Goal: Task Accomplishment & Management: Use online tool/utility

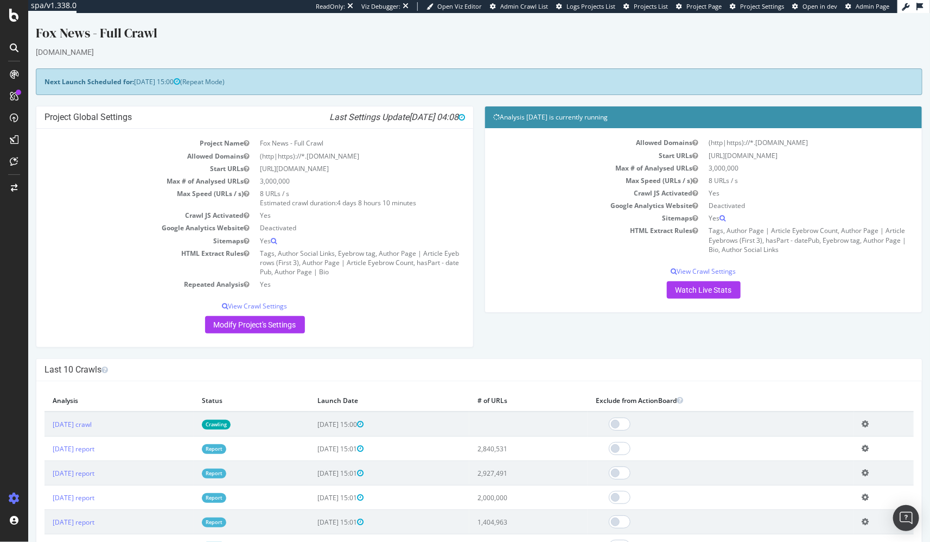
drag, startPoint x: 146, startPoint y: 200, endPoint x: 56, endPoint y: 90, distance: 141.9
click at [137, 194] on td "Max Speed (URLs / s)" at bounding box center [149, 198] width 211 height 22
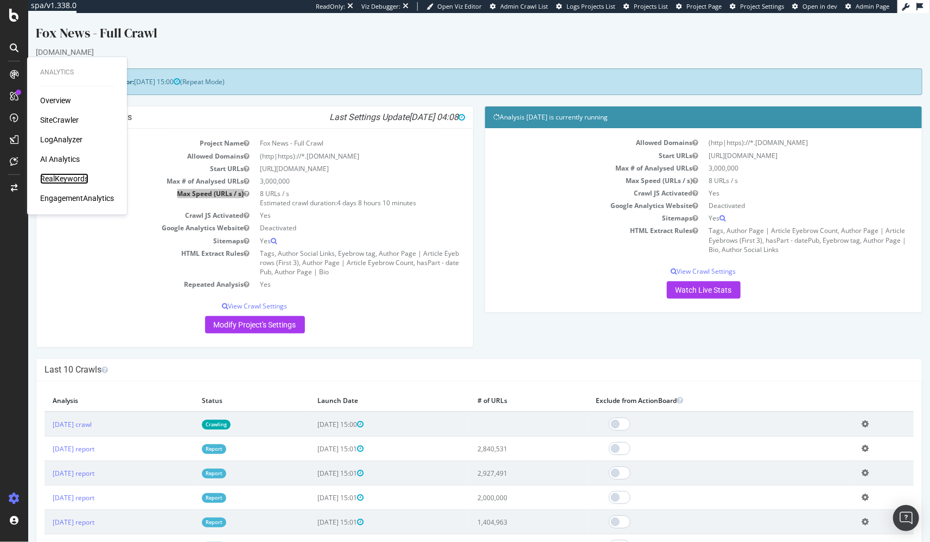
click at [59, 175] on div "RealKeywords" at bounding box center [64, 178] width 48 height 11
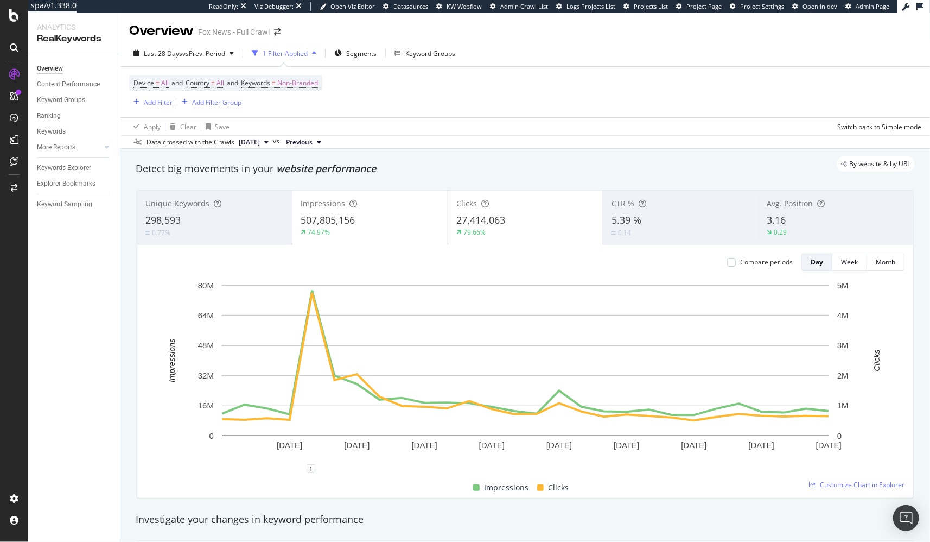
drag, startPoint x: 492, startPoint y: 154, endPoint x: 319, endPoint y: 164, distance: 173.5
click at [50, 208] on div "Keyword Sampling" at bounding box center [64, 204] width 55 height 11
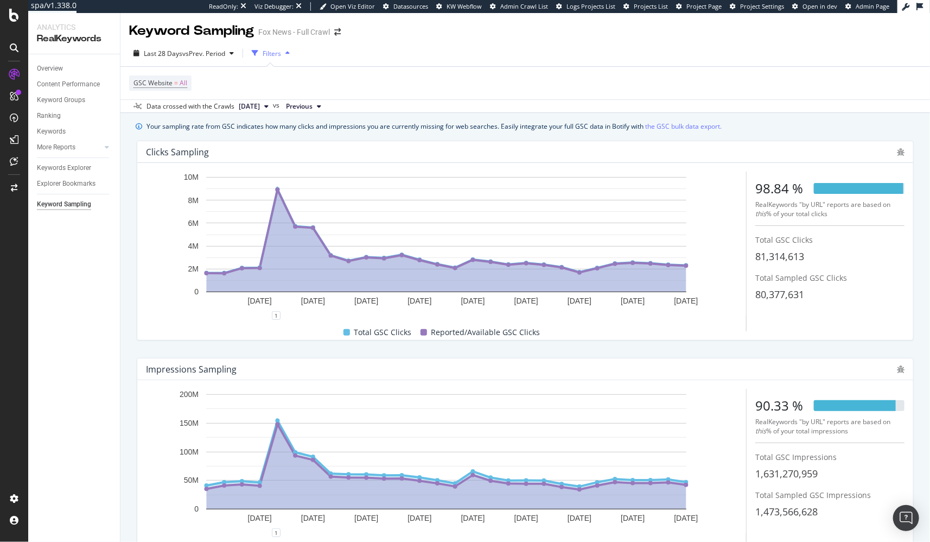
click at [124, 214] on div "Your sampling rate from GSC indicates how many clicks and impressions you are c…" at bounding box center [525, 358] width 810 height 491
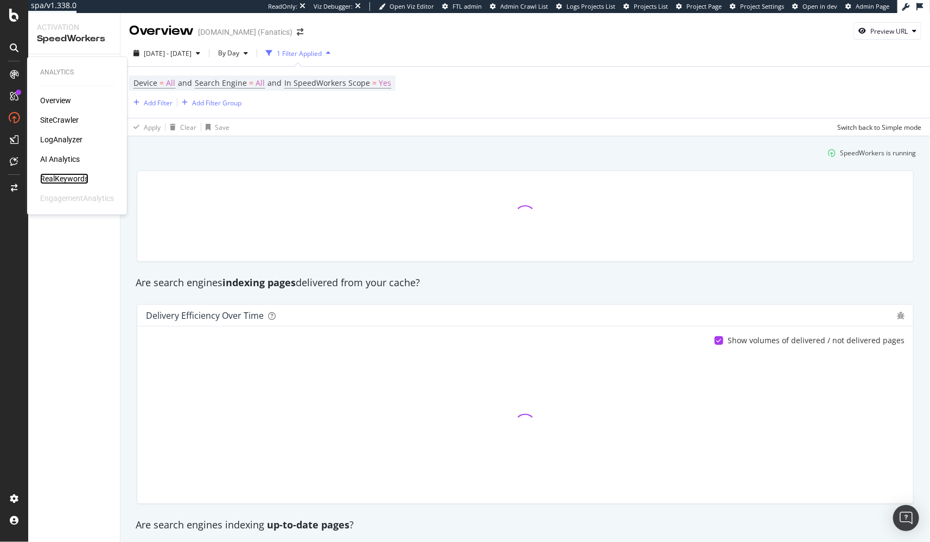
click at [78, 180] on div "RealKeywords" at bounding box center [64, 178] width 48 height 11
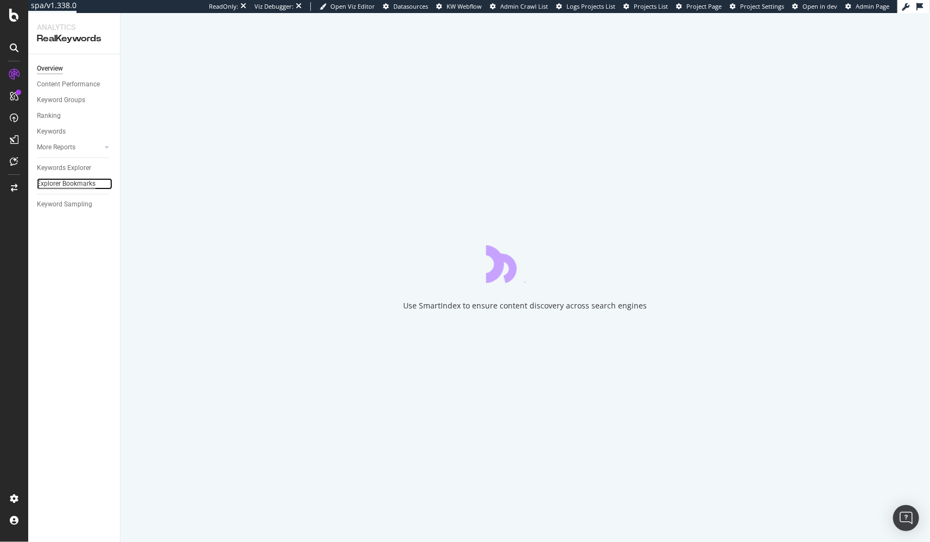
click at [72, 183] on div "Explorer Bookmarks" at bounding box center [66, 183] width 59 height 11
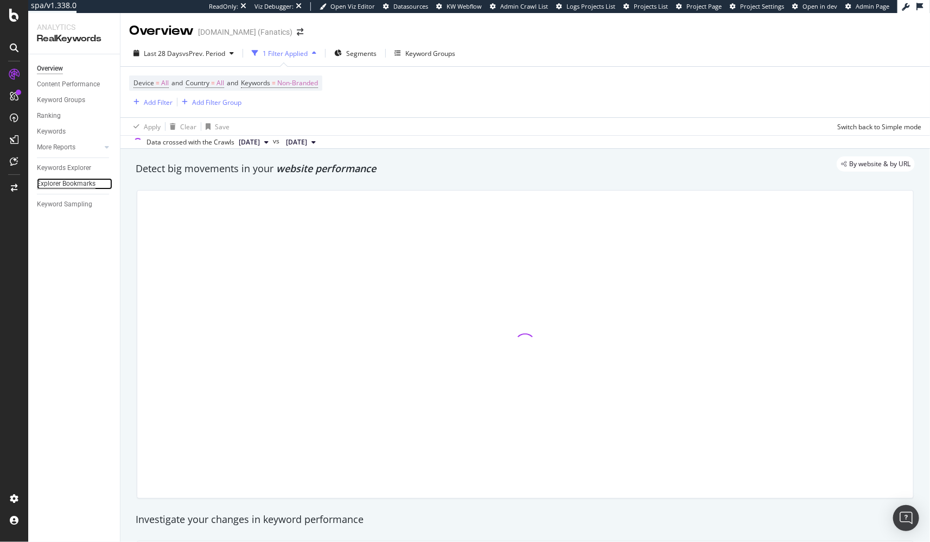
click at [79, 182] on div "Explorer Bookmarks" at bounding box center [66, 183] width 59 height 11
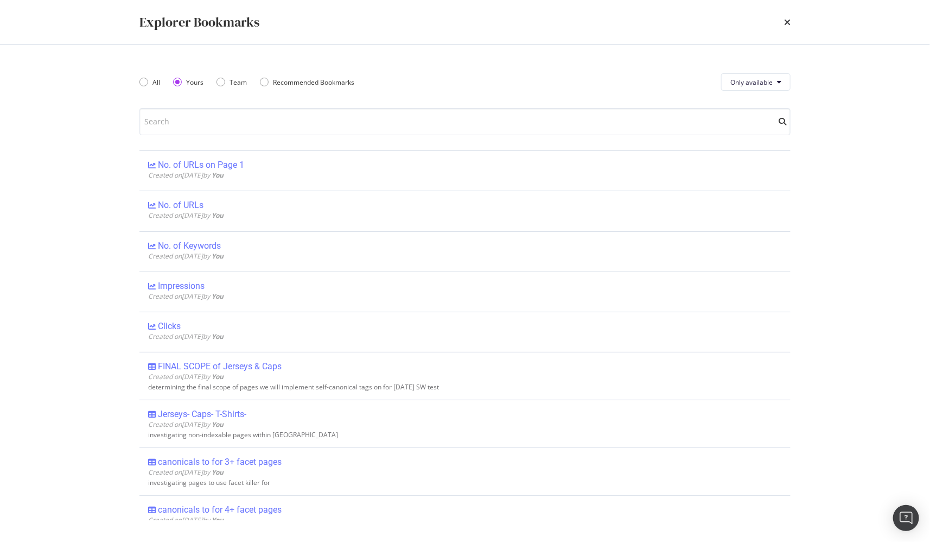
drag, startPoint x: 789, startPoint y: 20, endPoint x: 764, endPoint y: 30, distance: 26.8
click at [789, 20] on icon "times" at bounding box center [787, 22] width 7 height 9
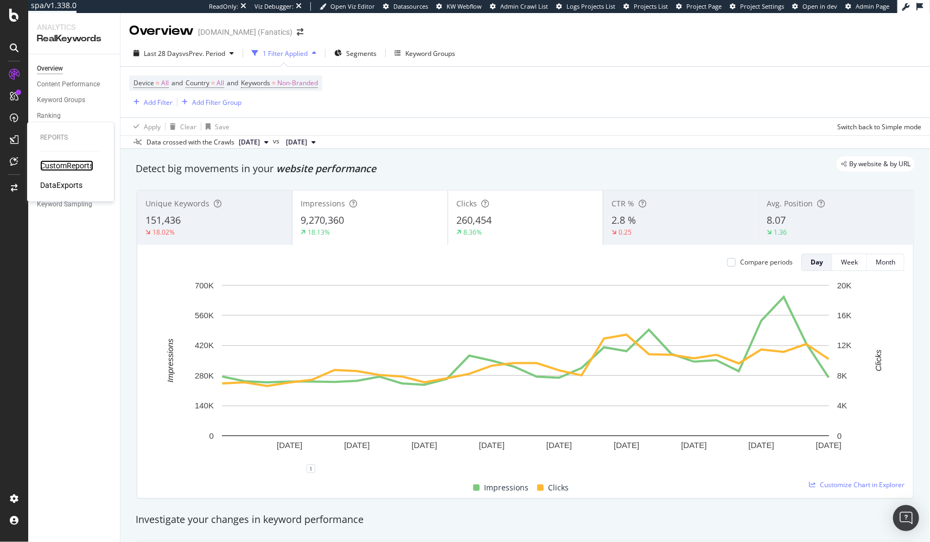
click at [58, 160] on div "CustomReports" at bounding box center [66, 165] width 53 height 11
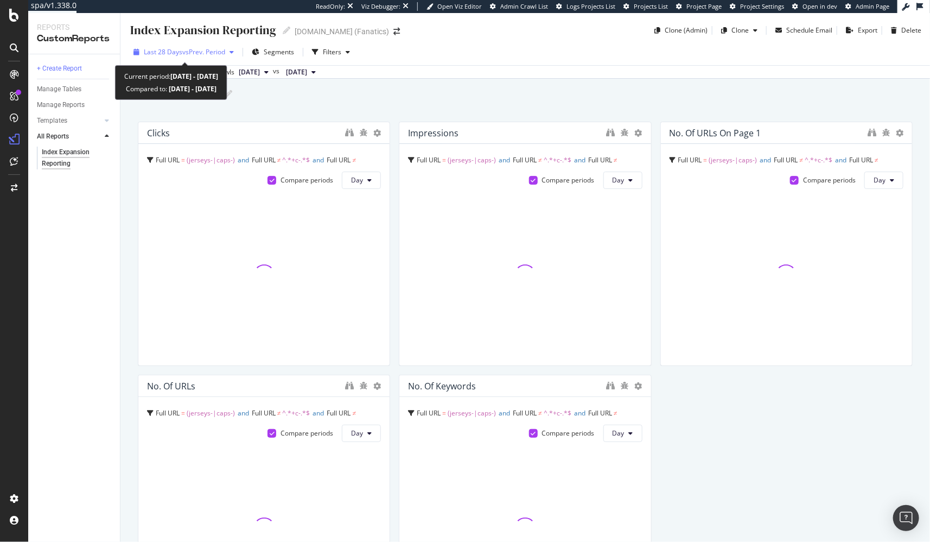
click at [179, 54] on span "Last 28 Days" at bounding box center [163, 51] width 39 height 9
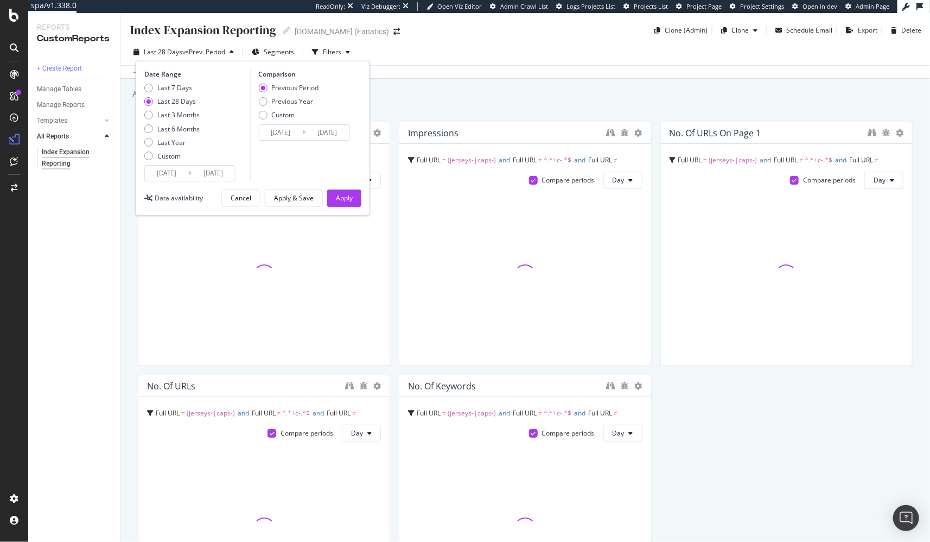
drag, startPoint x: 172, startPoint y: 118, endPoint x: 181, endPoint y: 122, distance: 10.0
click at [172, 118] on div "Last 3 Months" at bounding box center [178, 114] width 42 height 9
type input "2025/07/04"
type input "2025/04/03"
type input "2025/07/03"
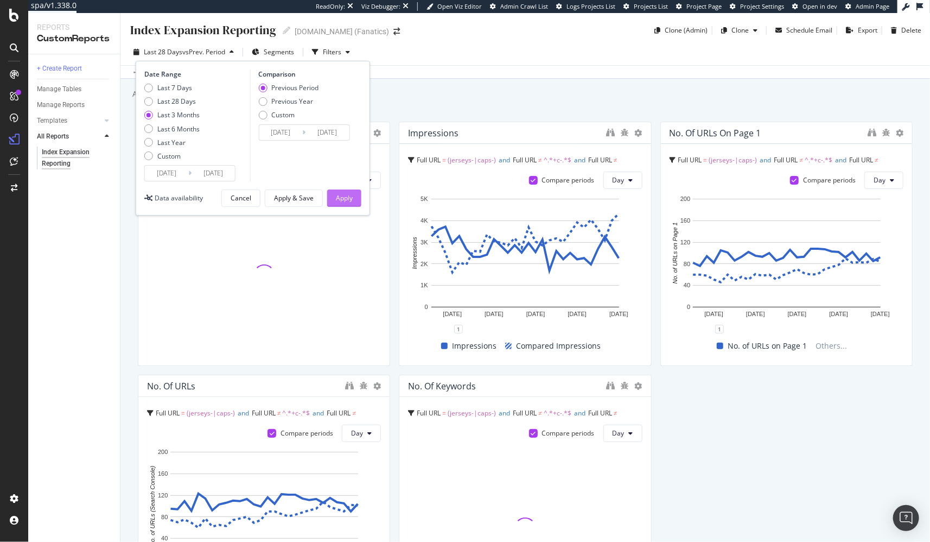
click at [336, 198] on div "Apply" at bounding box center [344, 197] width 17 height 9
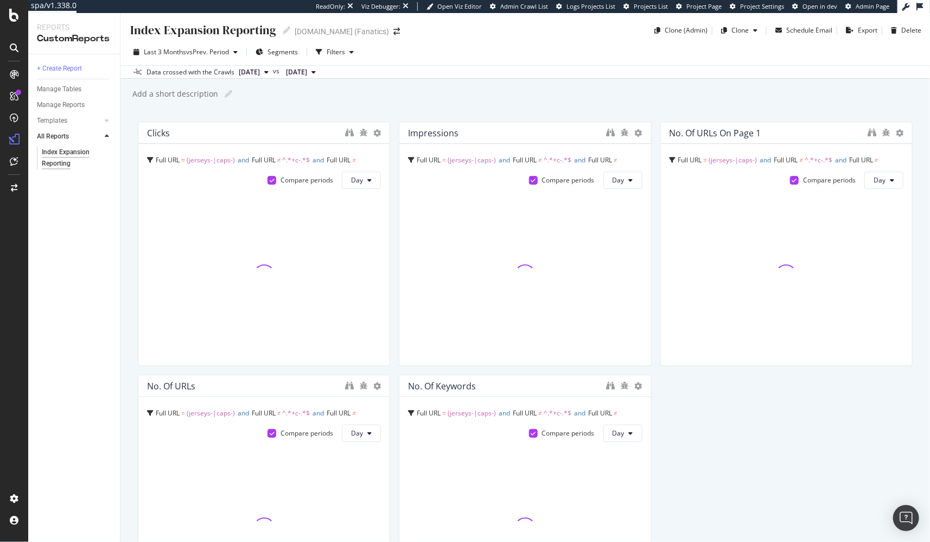
click at [123, 279] on div "Index Expansion Reporting Index Expansion Reporting MLBShop.com (Fanatics) Clon…" at bounding box center [525, 277] width 810 height 529
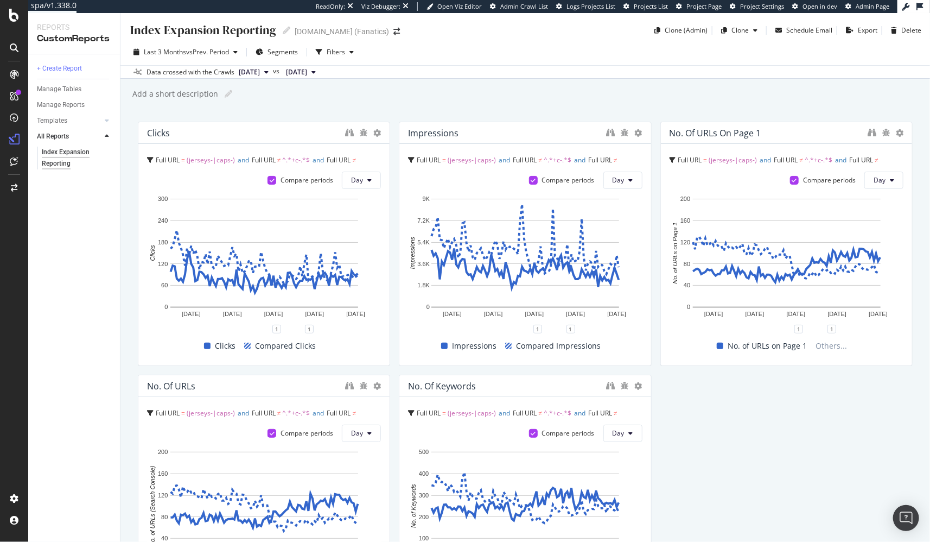
click at [132, 274] on div "Index Expansion Reporting Index Expansion Reporting MLBShop.com (Fanatics) Clon…" at bounding box center [525, 277] width 810 height 529
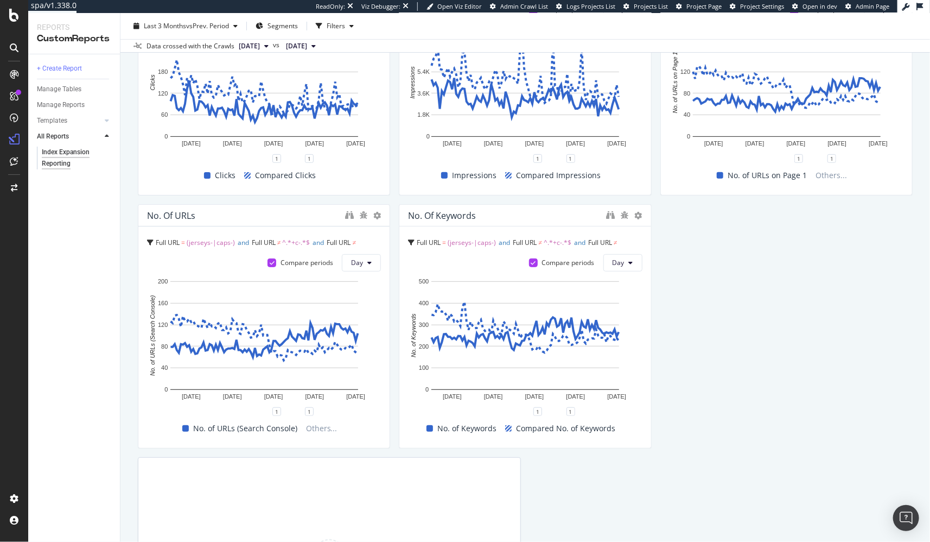
scroll to position [252, 0]
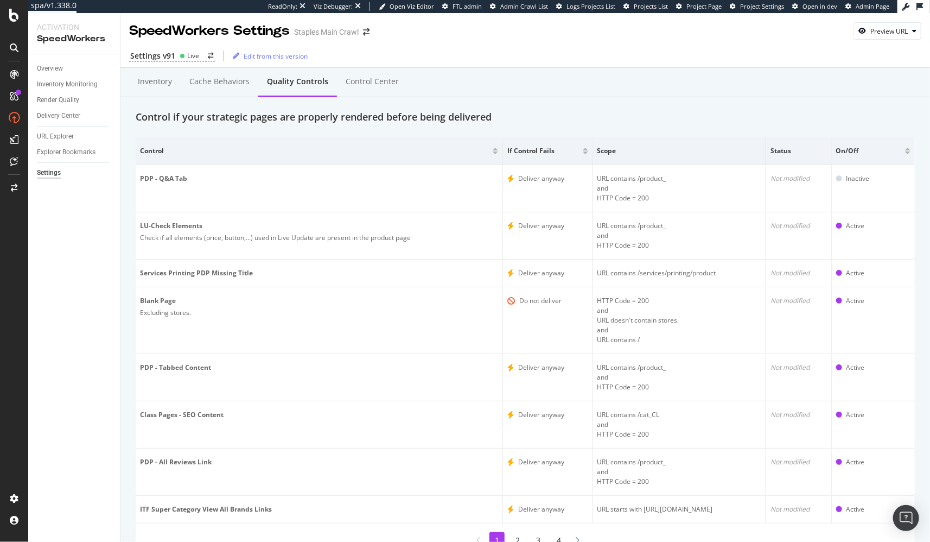
click at [524, 67] on div "Settings v91 Live Edit from this version" at bounding box center [525, 56] width 810 height 23
click at [64, 238] on div "Overview Inventory Monitoring Render Quality Delivery Center URL Explorer Explo…" at bounding box center [74, 297] width 92 height 487
drag, startPoint x: 59, startPoint y: 119, endPoint x: 533, endPoint y: 24, distance: 484.2
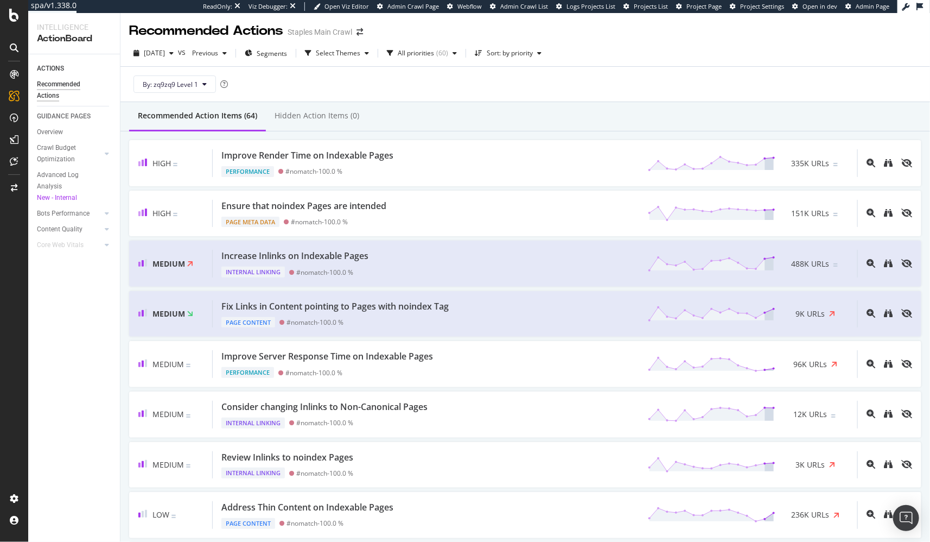
drag, startPoint x: 385, startPoint y: 79, endPoint x: 316, endPoint y: 48, distance: 75.3
click at [383, 78] on div "By: zq9zq9 Level 1" at bounding box center [525, 84] width 792 height 35
click at [349, 50] on div "Select Themes" at bounding box center [338, 53] width 45 height 7
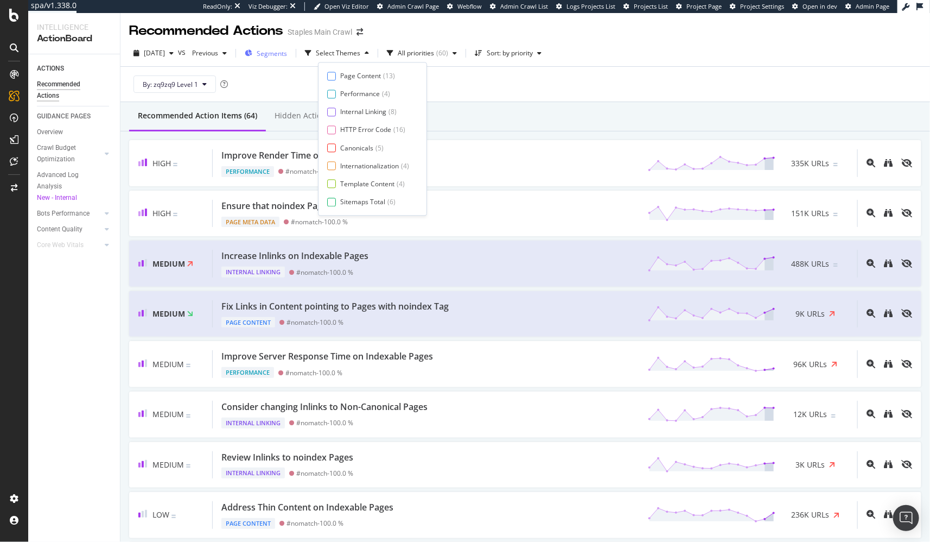
click at [270, 61] on div "Segments" at bounding box center [266, 53] width 42 height 16
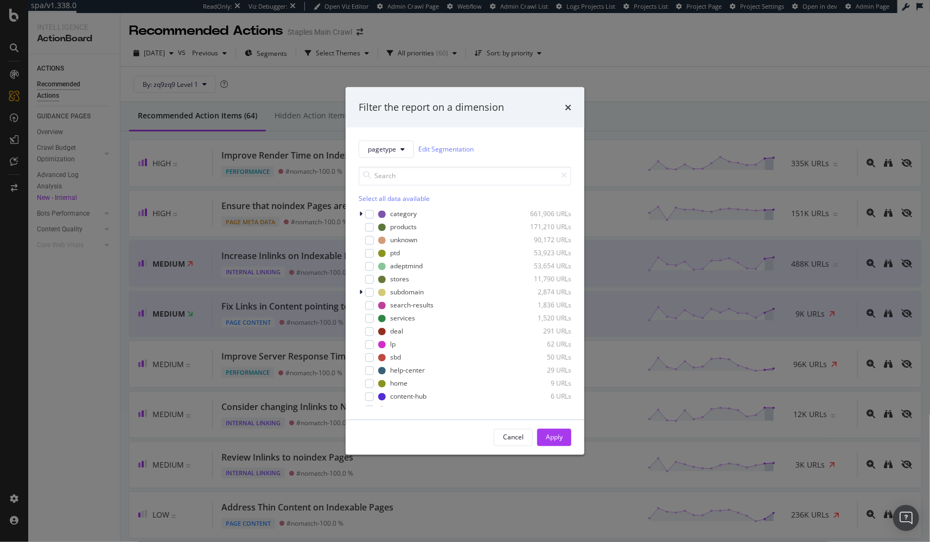
scroll to position [2, 0]
drag, startPoint x: 370, startPoint y: 279, endPoint x: 398, endPoint y: 308, distance: 40.7
click at [370, 279] on div "modal" at bounding box center [369, 276] width 9 height 9
drag, startPoint x: 551, startPoint y: 434, endPoint x: 418, endPoint y: 185, distance: 282.4
click at [551, 434] on div "Apply" at bounding box center [554, 437] width 17 height 9
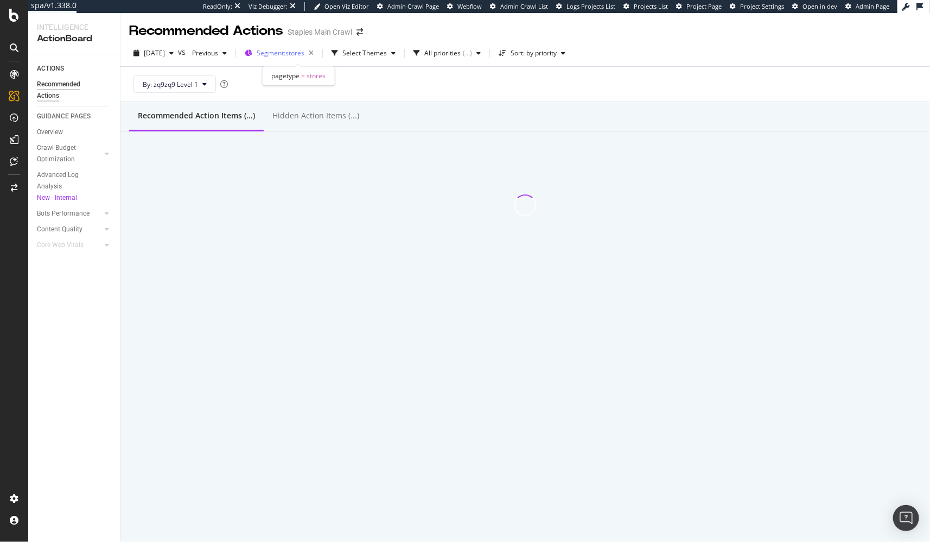
click at [300, 49] on span "Segment: stores" at bounding box center [281, 52] width 48 height 9
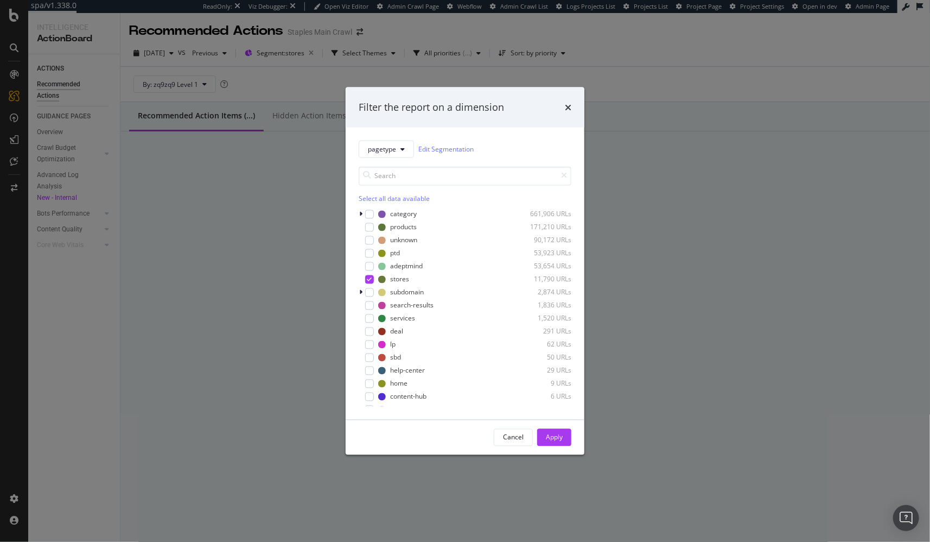
click at [279, 205] on div "Filter the report on a dimension pagetype Edit Segmentation Select all data ava…" at bounding box center [465, 271] width 930 height 542
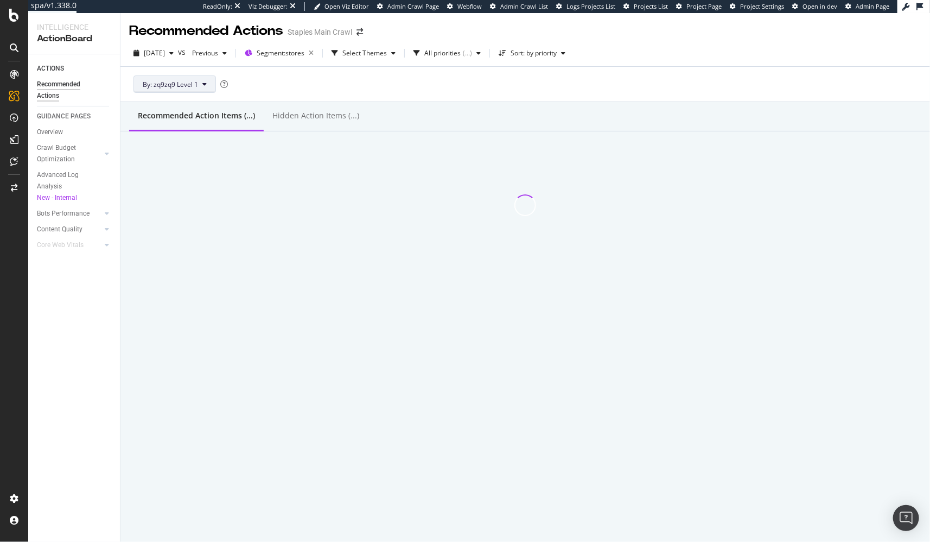
click at [184, 80] on span "By: zq9zq9 Level 1" at bounding box center [170, 84] width 55 height 9
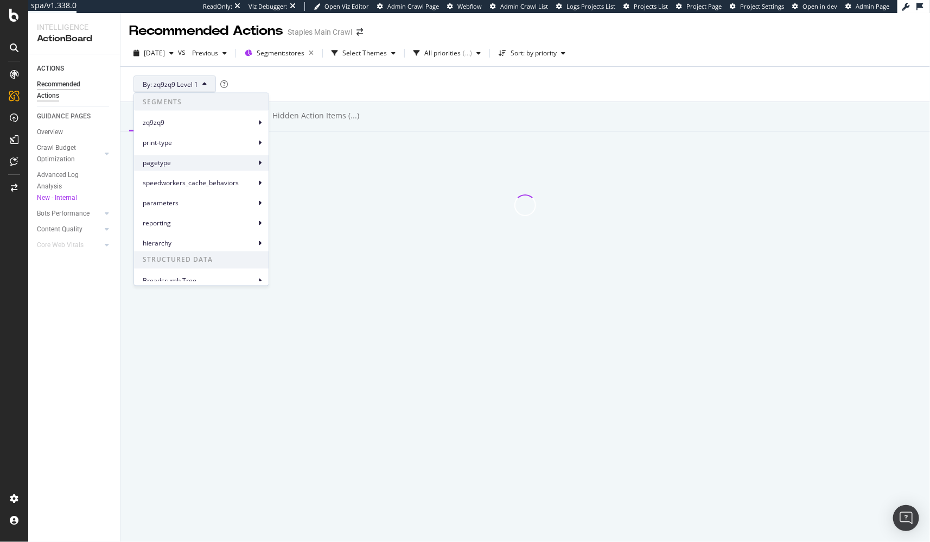
click at [202, 161] on span "pagetype" at bounding box center [199, 163] width 113 height 10
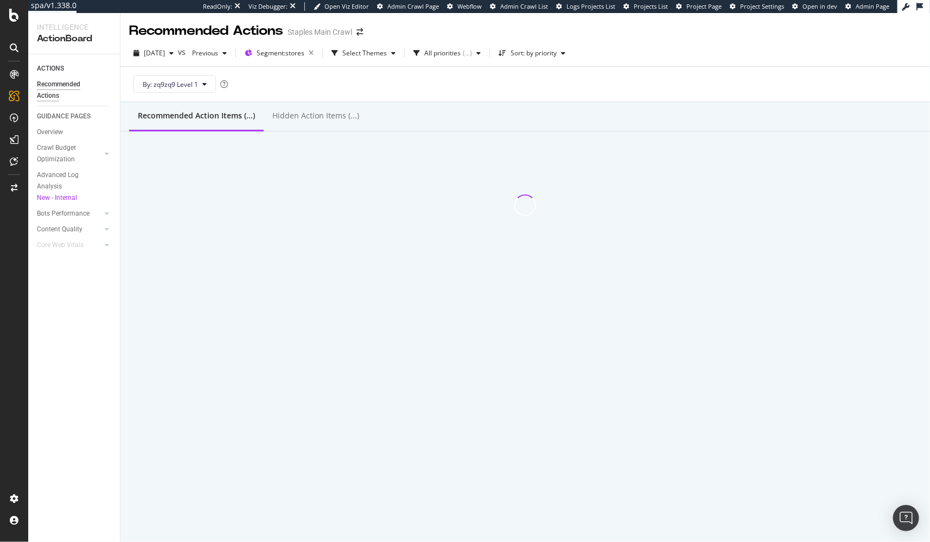
click at [298, 92] on div "By: zq9zq9 Level 1" at bounding box center [525, 84] width 792 height 35
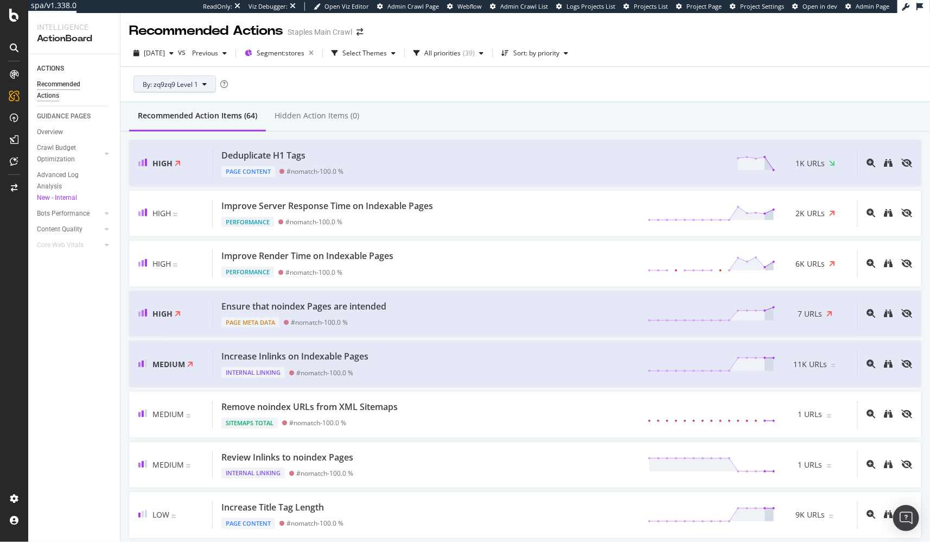
scroll to position [1, 0]
click at [186, 88] on span "By: zq9zq9 Level 1" at bounding box center [170, 83] width 55 height 9
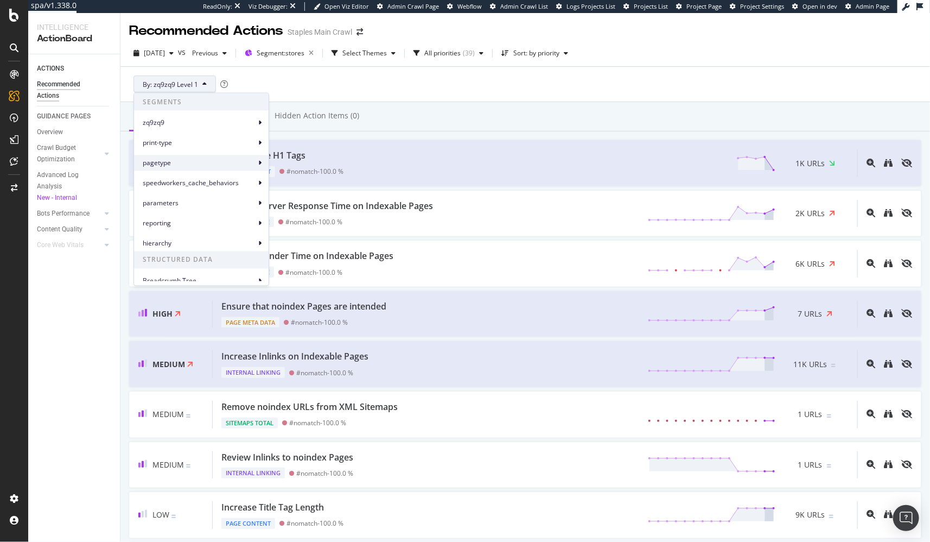
click at [194, 161] on span "pagetype" at bounding box center [199, 163] width 113 height 10
click at [241, 163] on span "pagetype" at bounding box center [199, 163] width 113 height 10
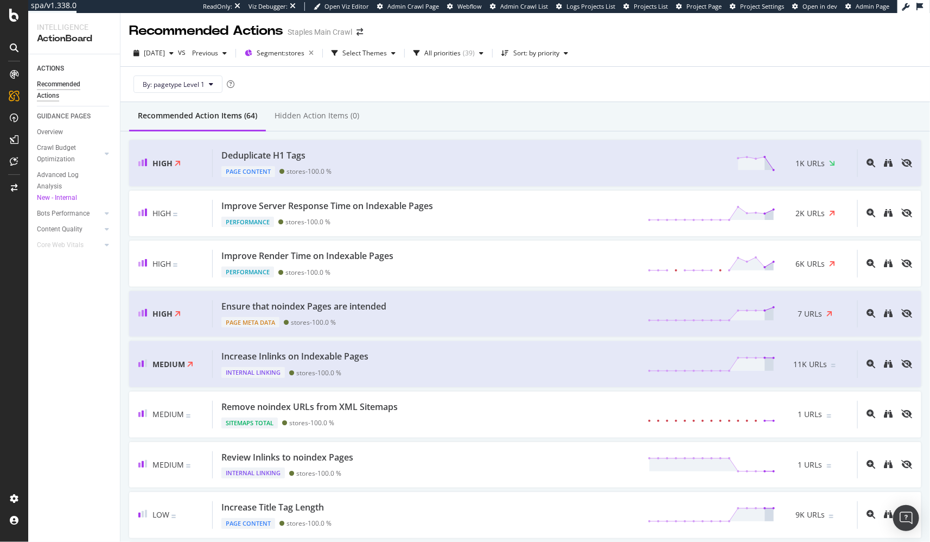
click at [484, 113] on div "Recommended Action Items (64) Hidden Action Items (0)" at bounding box center [525, 116] width 810 height 29
click at [566, 99] on div "By: pagetype Level 1" at bounding box center [525, 84] width 792 height 35
click at [494, 122] on div "Recommended Action Items (64) Hidden Action Items (0)" at bounding box center [525, 116] width 810 height 29
click at [865, 120] on div "Recommended Action Items (64) Hidden Action Items (0)" at bounding box center [525, 116] width 810 height 29
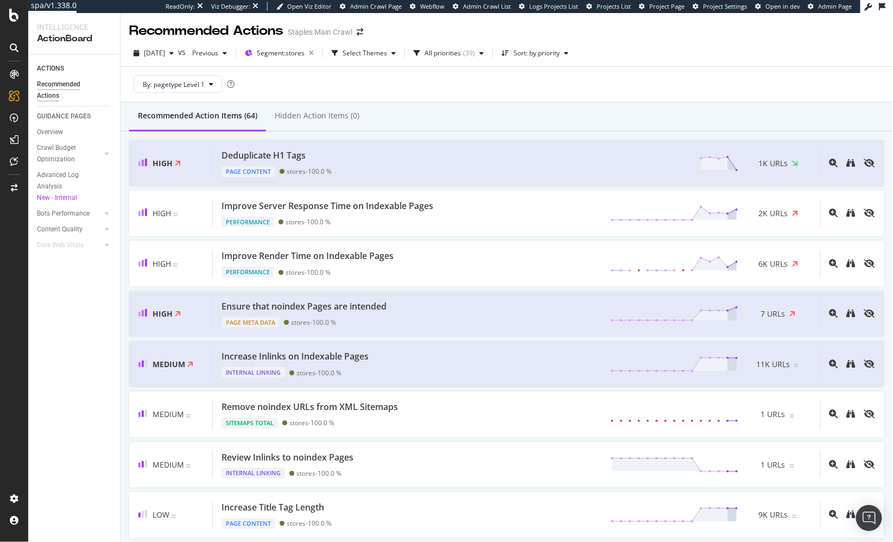
click at [640, 122] on div "Recommended Action Items (64) Hidden Action Items (0)" at bounding box center [506, 116] width 772 height 29
click at [466, 126] on div "Recommended Action Items (64) Hidden Action Items (0)" at bounding box center [506, 116] width 772 height 29
click at [328, 91] on div "By: pagetype Level 1" at bounding box center [506, 84] width 755 height 35
click at [422, 82] on div "By: pagetype Level 1" at bounding box center [506, 84] width 755 height 35
click at [285, 94] on div "Picking the relevant segment allows you to split your actions based on a specif…" at bounding box center [319, 102] width 163 height 47
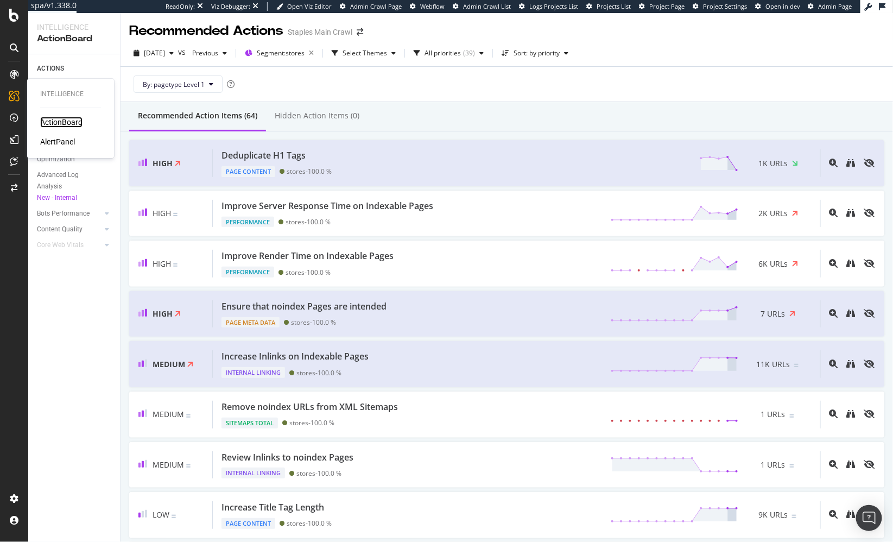
click at [71, 123] on div "ActionBoard" at bounding box center [61, 122] width 42 height 11
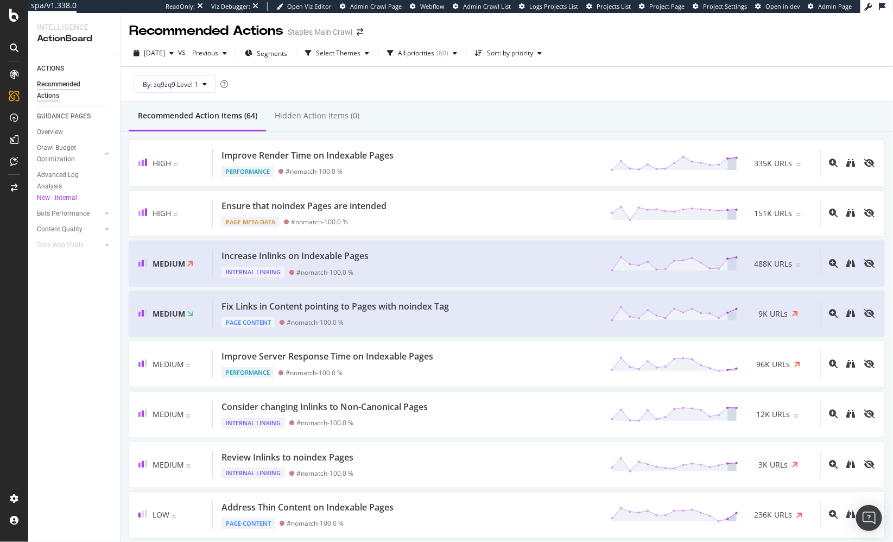
click at [300, 84] on div "By: zq9zq9 Level 1" at bounding box center [506, 84] width 755 height 35
click at [283, 53] on span "Segments" at bounding box center [272, 53] width 30 height 9
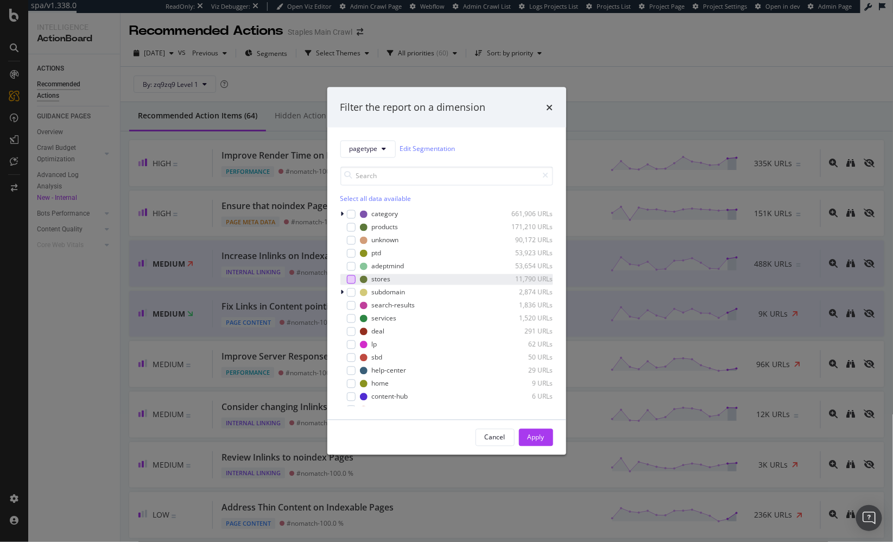
click at [352, 280] on div "modal" at bounding box center [351, 279] width 9 height 9
drag, startPoint x: 529, startPoint y: 438, endPoint x: 482, endPoint y: 168, distance: 273.7
click at [529, 438] on div "Apply" at bounding box center [536, 437] width 17 height 9
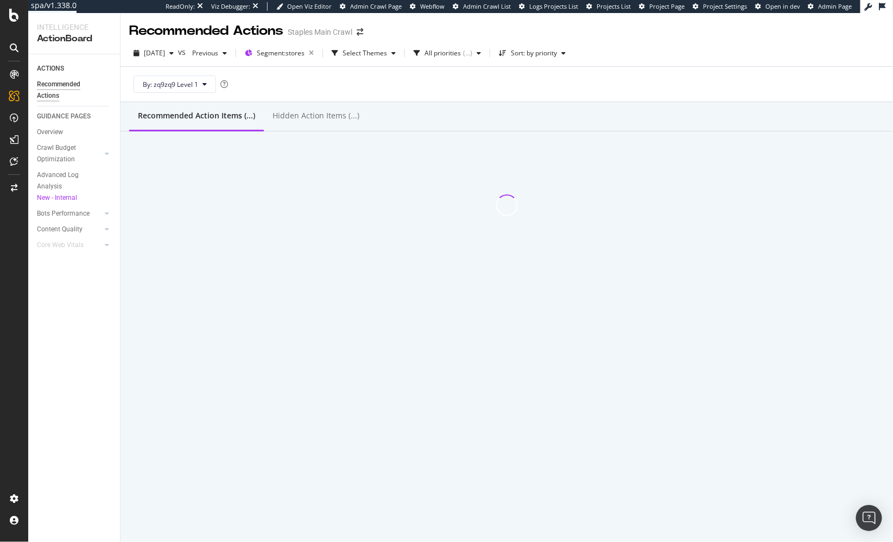
click at [525, 109] on div "Recommended Action Items (...) Hidden Action Items (...)" at bounding box center [506, 116] width 772 height 29
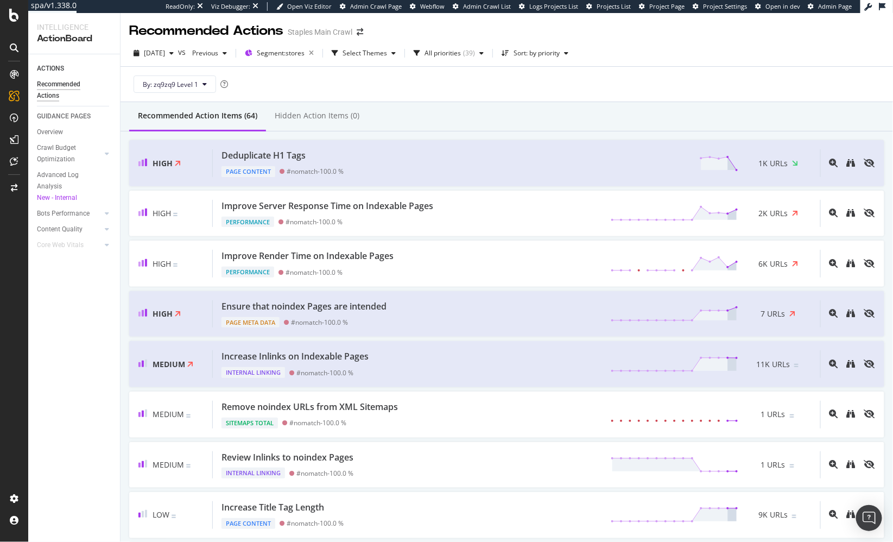
click at [499, 129] on div "Recommended Action Items (64) Hidden Action Items (0)" at bounding box center [506, 116] width 772 height 29
drag, startPoint x: 59, startPoint y: 119, endPoint x: 572, endPoint y: 53, distance: 517.1
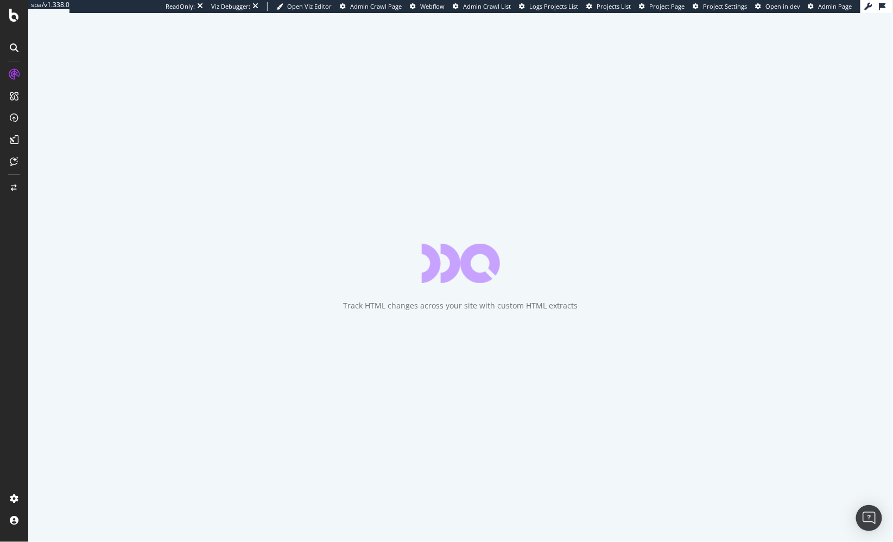
click at [31, 269] on div "Track HTML changes across your site with custom HTML extracts" at bounding box center [460, 277] width 865 height 529
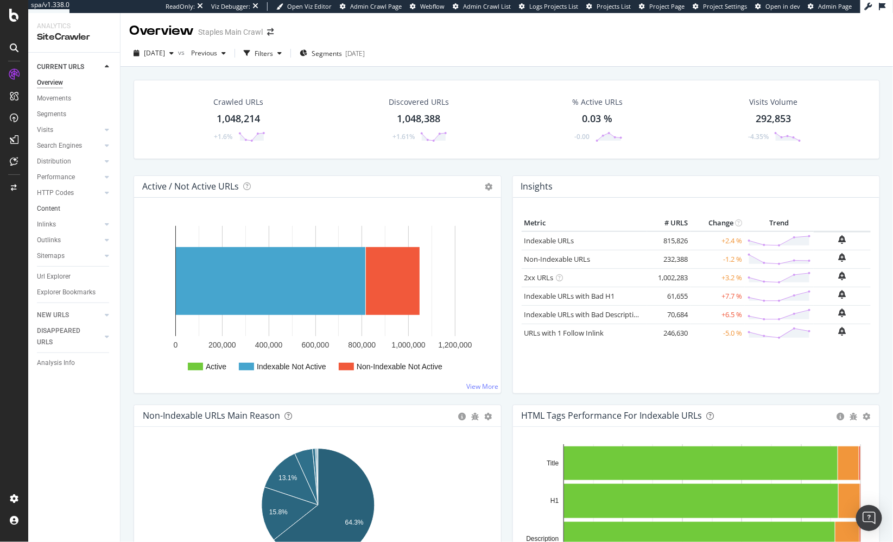
click at [65, 205] on link "Content" at bounding box center [74, 208] width 75 height 11
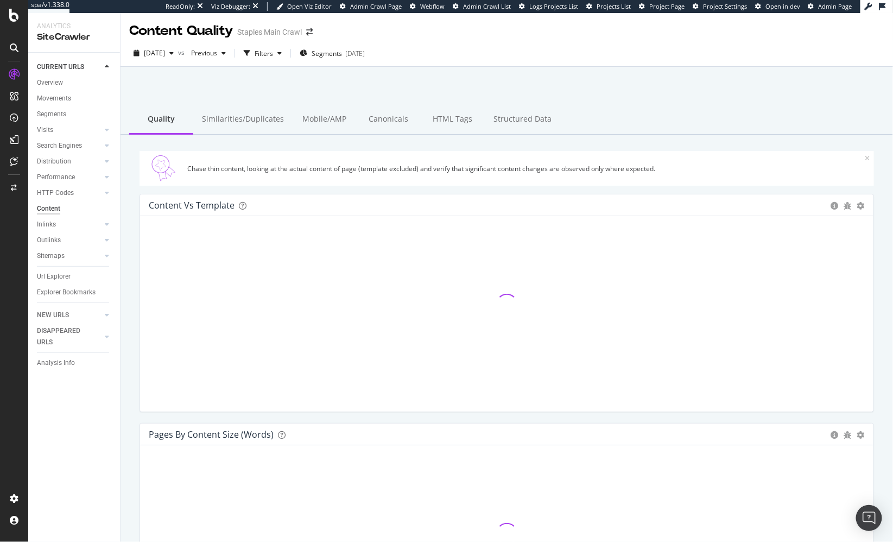
drag, startPoint x: 130, startPoint y: 214, endPoint x: 120, endPoint y: 222, distance: 12.3
drag, startPoint x: 462, startPoint y: 97, endPoint x: 459, endPoint y: 110, distance: 14.0
click at [461, 97] on div at bounding box center [507, 95] width 746 height 46
drag, startPoint x: 448, startPoint y: 126, endPoint x: 436, endPoint y: 120, distance: 13.6
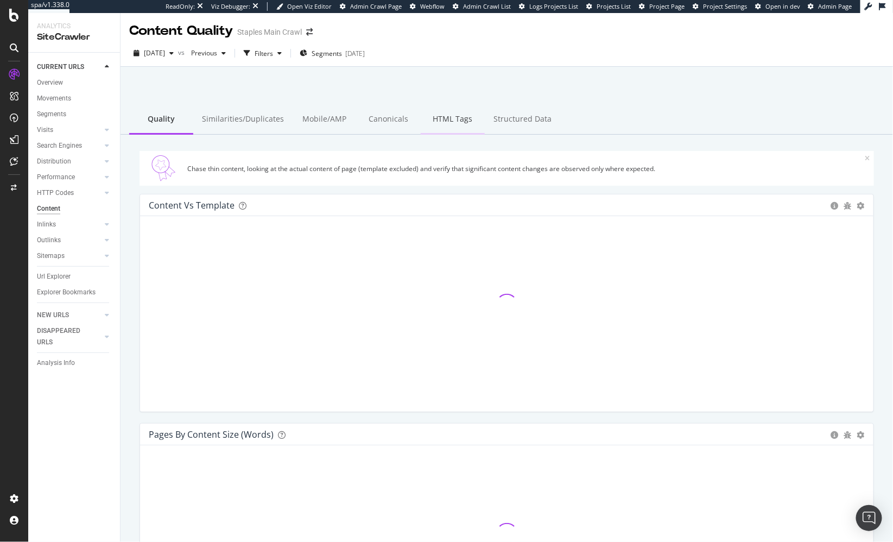
click at [448, 126] on div "HTML Tags" at bounding box center [453, 120] width 64 height 30
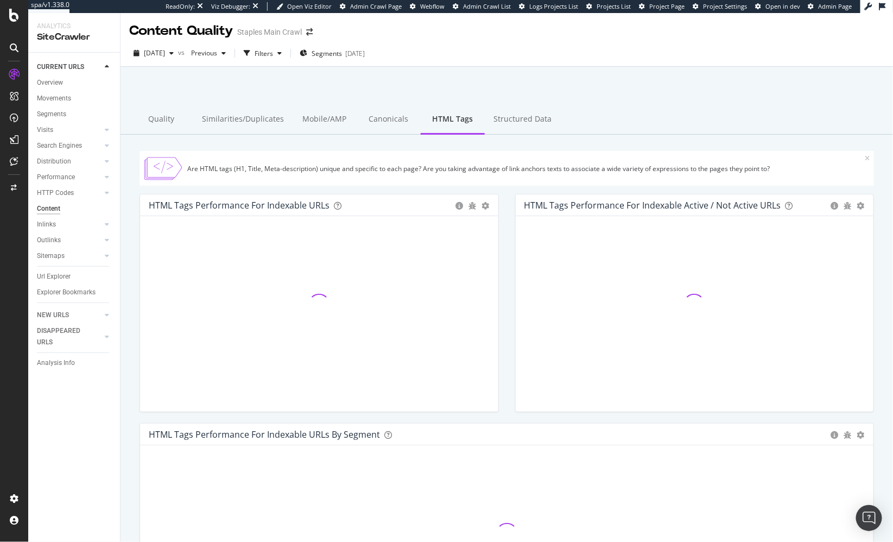
drag, startPoint x: 329, startPoint y: 82, endPoint x: 333, endPoint y: 65, distance: 18.2
click at [329, 82] on div at bounding box center [507, 95] width 746 height 46
click at [333, 61] on div "Segments 2025-10-03" at bounding box center [332, 53] width 65 height 16
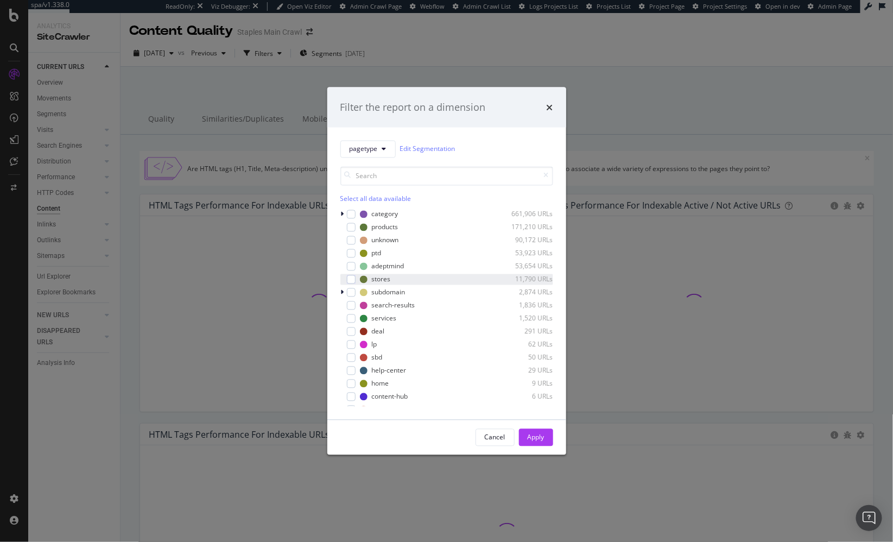
click at [352, 278] on div "modal" at bounding box center [351, 279] width 9 height 9
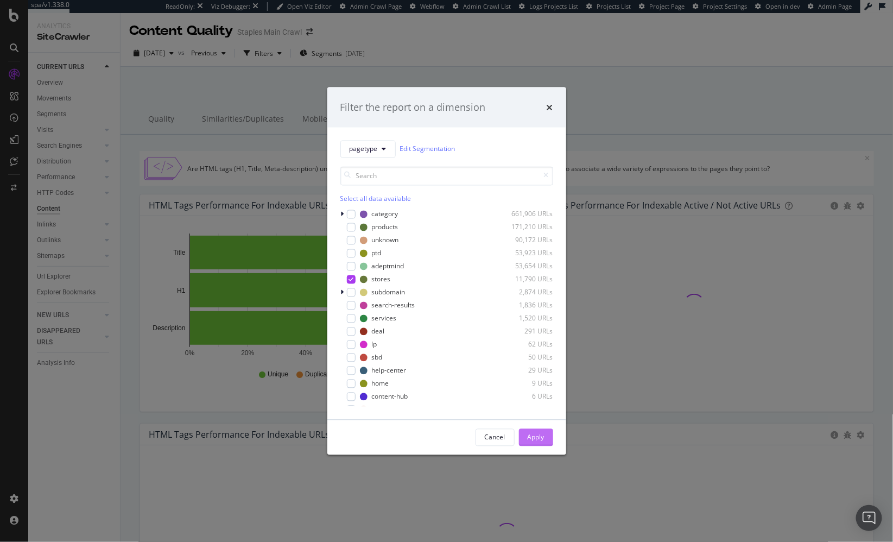
click at [535, 430] on div "Apply" at bounding box center [536, 437] width 17 height 16
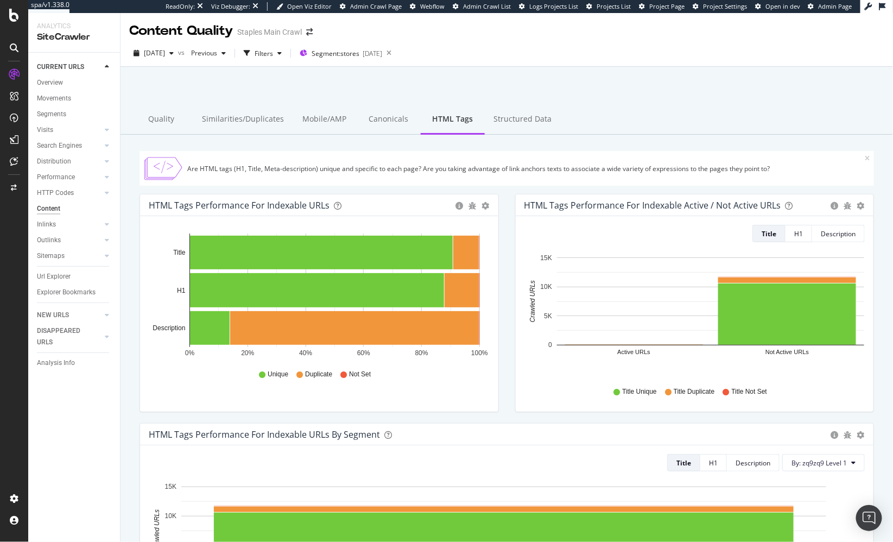
click at [505, 328] on div "HTML Tags Performance for Indexable URLs Bar Bar (by Percentage) Table Export a…" at bounding box center [319, 308] width 376 height 229
click at [489, 255] on icon "0% 20% 40% 60% 80% 100% Title H1 Description" at bounding box center [319, 296] width 341 height 126
click at [466, 250] on rect "A chart." at bounding box center [466, 253] width 26 height 34
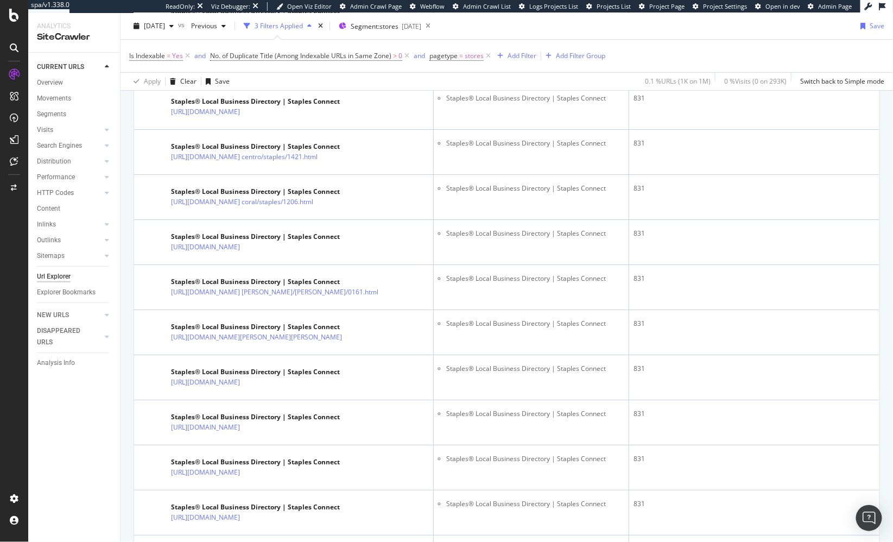
scroll to position [1446, 0]
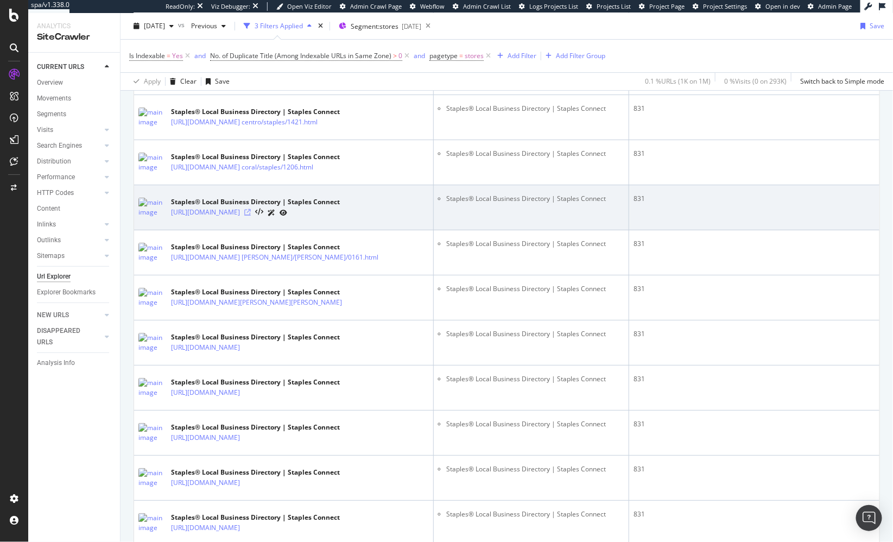
click at [251, 215] on icon at bounding box center [247, 212] width 7 height 7
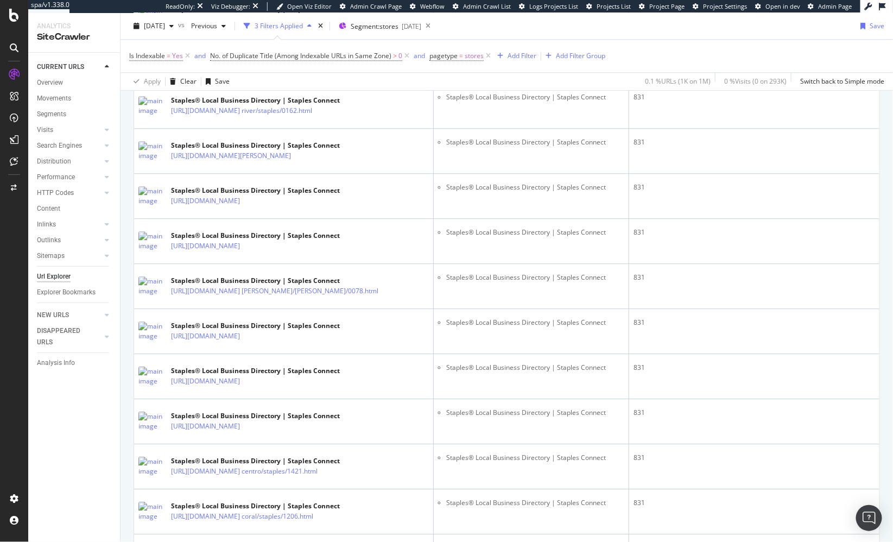
scroll to position [0, 0]
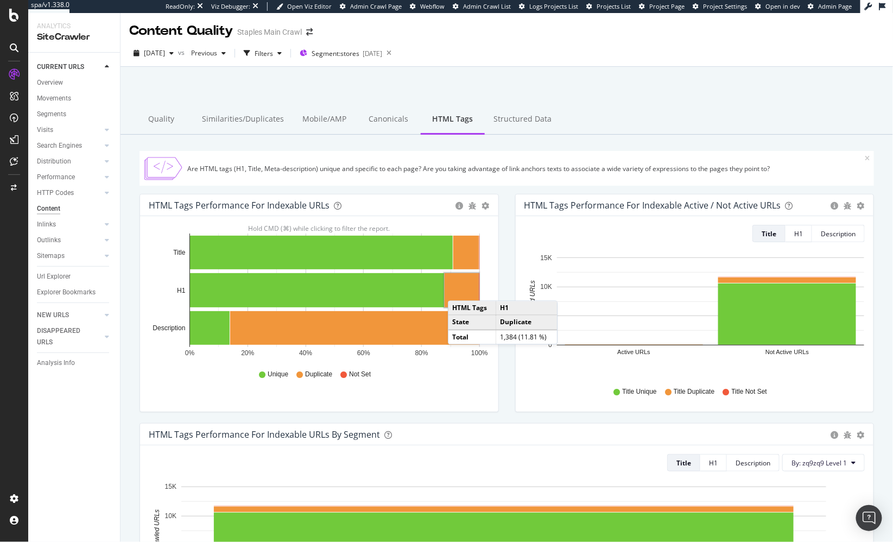
click at [459, 289] on rect "A chart." at bounding box center [461, 290] width 34 height 34
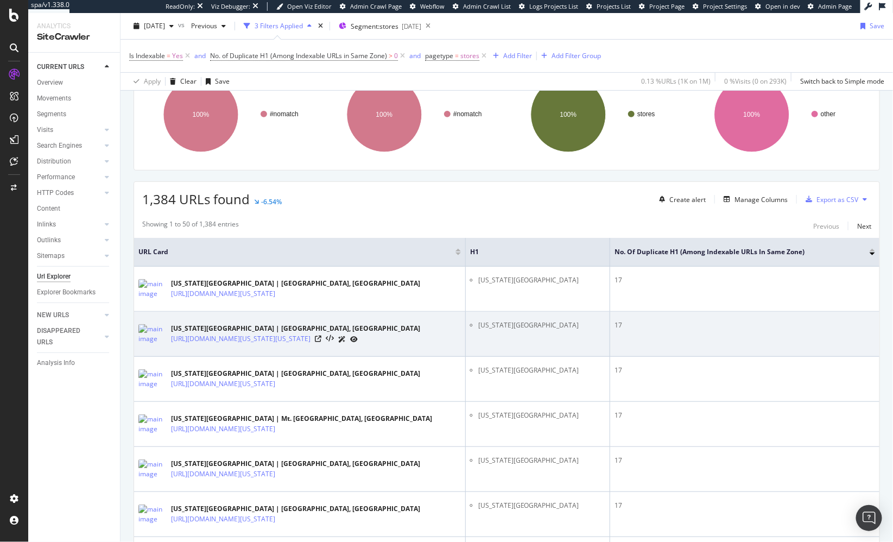
scroll to position [128, 0]
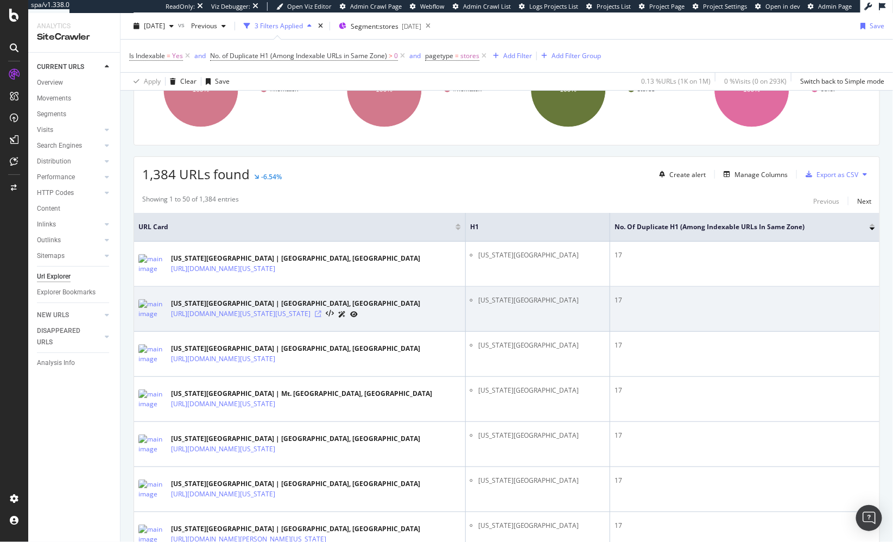
click at [321, 317] on icon at bounding box center [318, 313] width 7 height 7
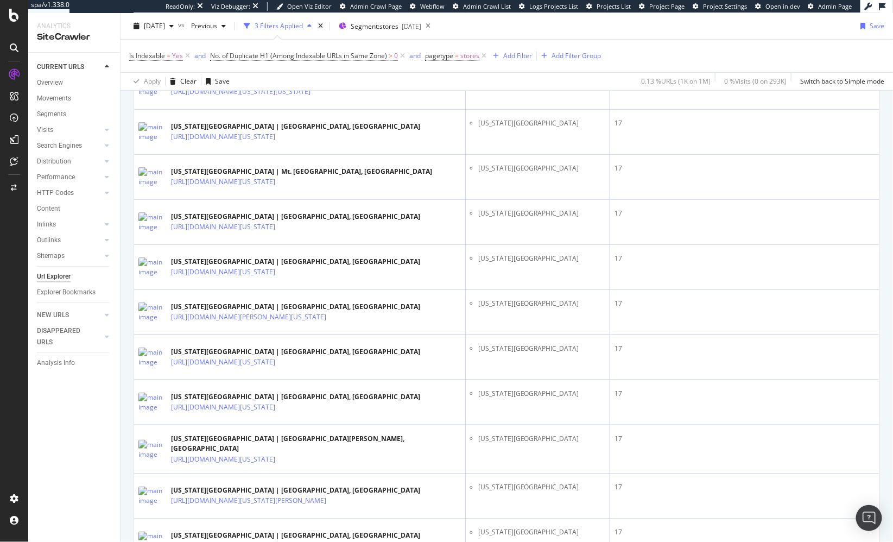
scroll to position [0, 0]
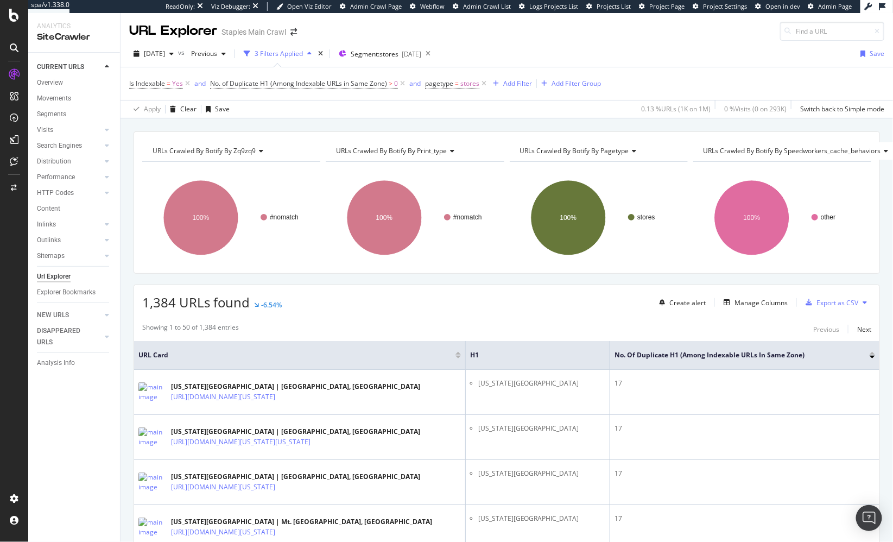
click at [416, 124] on div "URLs Crawled By Botify By zq9zq9 Chart (by Value) Table Expand Export as CSV Ex…" at bounding box center [506, 131] width 772 height 26
click at [435, 119] on div "URLs Crawled By Botify By zq9zq9 Chart (by Value) Table Expand Export as CSV Ex…" at bounding box center [506, 131] width 772 height 26
click at [422, 128] on div "URLs Crawled By Botify By zq9zq9 Chart (by Value) Table Expand Export as CSV Ex…" at bounding box center [506, 131] width 772 height 26
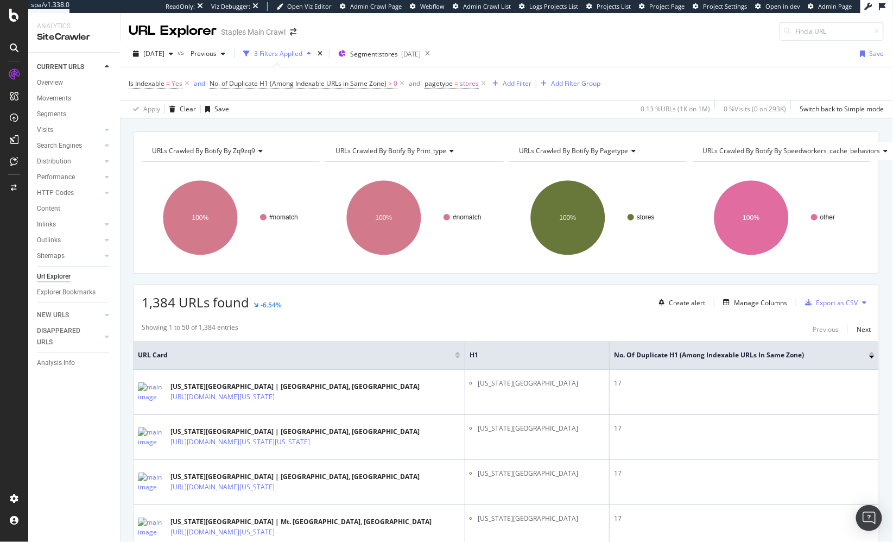
click at [762, 302] on div "Manage Columns" at bounding box center [760, 302] width 53 height 9
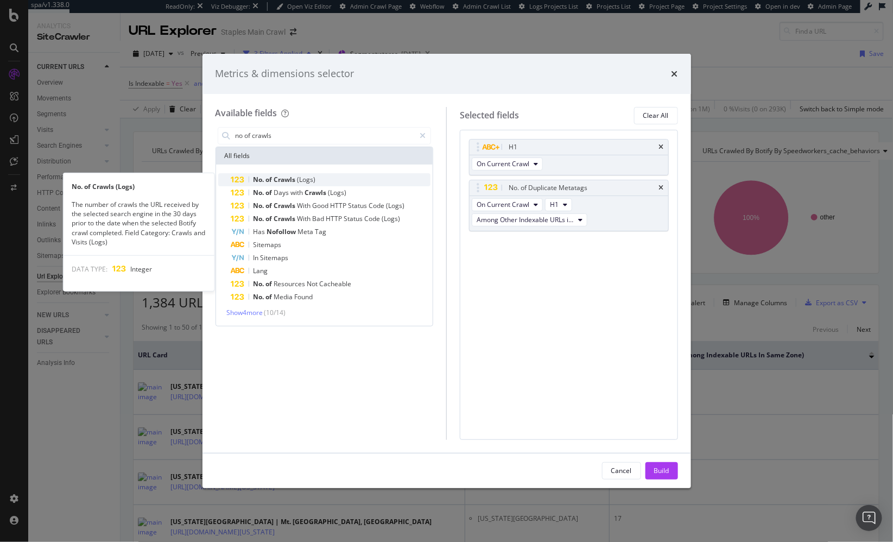
type input "no of crawls"
click at [336, 179] on div "No. of Crawls (Logs)" at bounding box center [331, 179] width 200 height 13
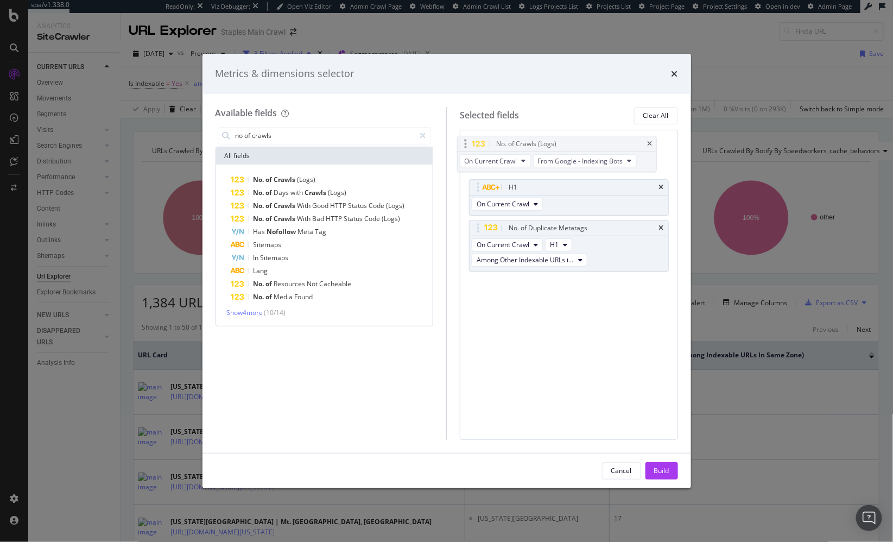
drag, startPoint x: 476, startPoint y: 240, endPoint x: 466, endPoint y: 142, distance: 98.8
click at [466, 142] on body "spa/v1.338.0 ReadOnly: Viz Debugger: Open Viz Editor Admin Crawl Page Webflow A…" at bounding box center [446, 271] width 893 height 542
drag, startPoint x: 661, startPoint y: 472, endPoint x: 618, endPoint y: 323, distance: 154.2
click at [661, 472] on div "Build" at bounding box center [661, 470] width 15 height 9
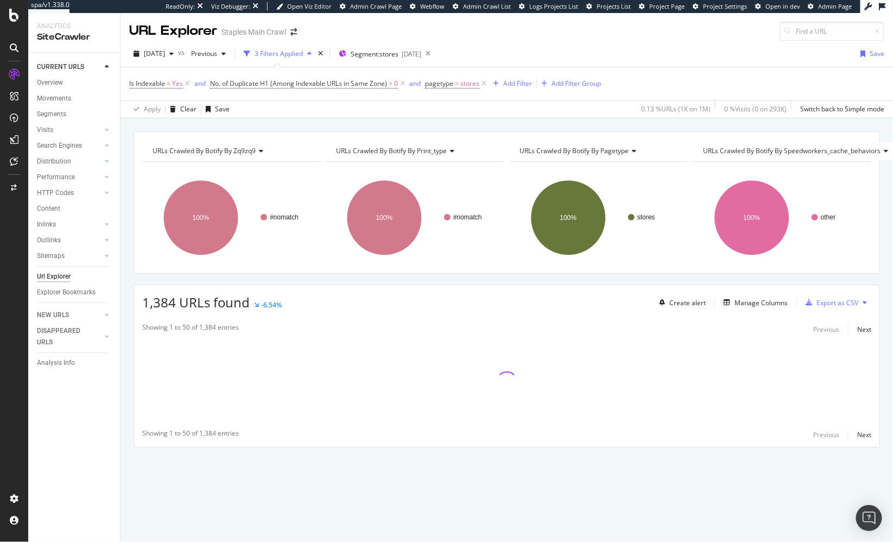
click at [626, 280] on div "URLs Crawled By Botify By zq9zq9 Chart (by Value) Table Expand Export as CSV Ex…" at bounding box center [506, 308] width 772 height 354
click at [621, 275] on div "URLs Crawled By Botify By zq9zq9 Chart (by Value) Table Expand Export as CSV Ex…" at bounding box center [506, 308] width 772 height 354
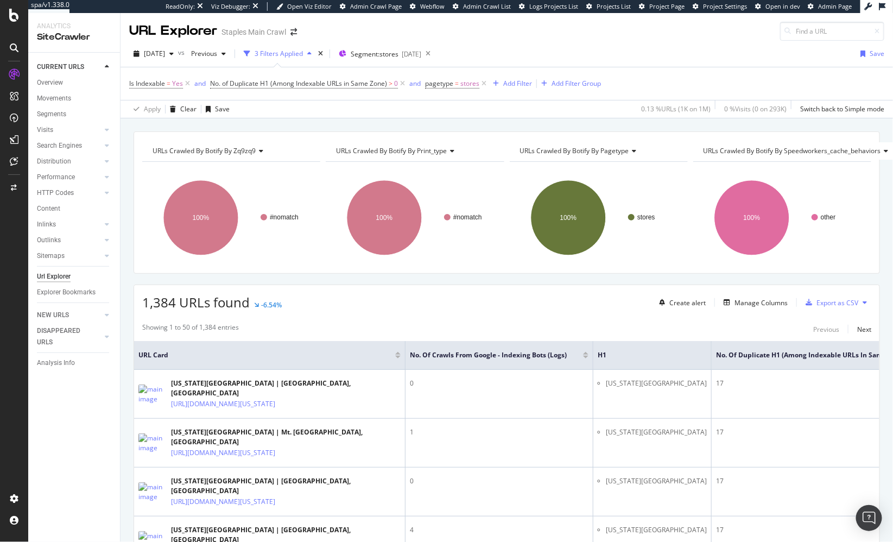
scroll to position [7, 0]
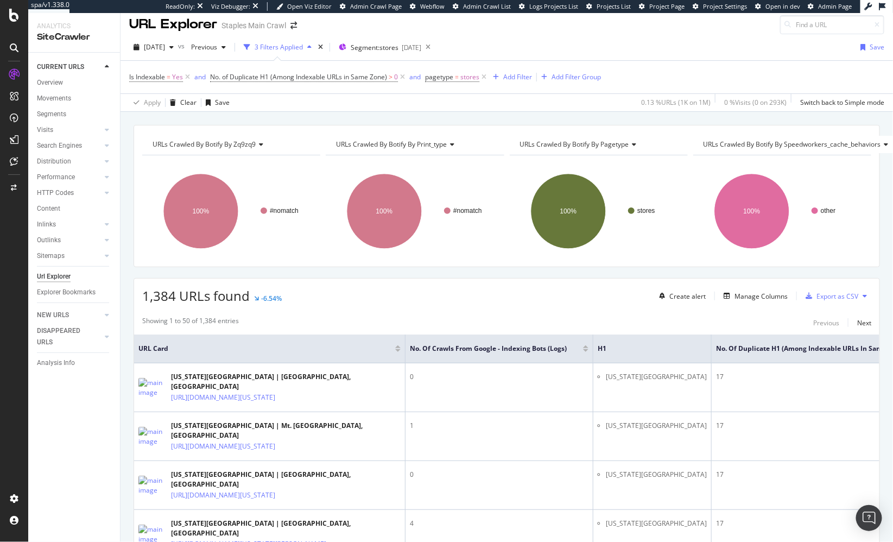
click at [585, 350] on div at bounding box center [585, 350] width 5 height 3
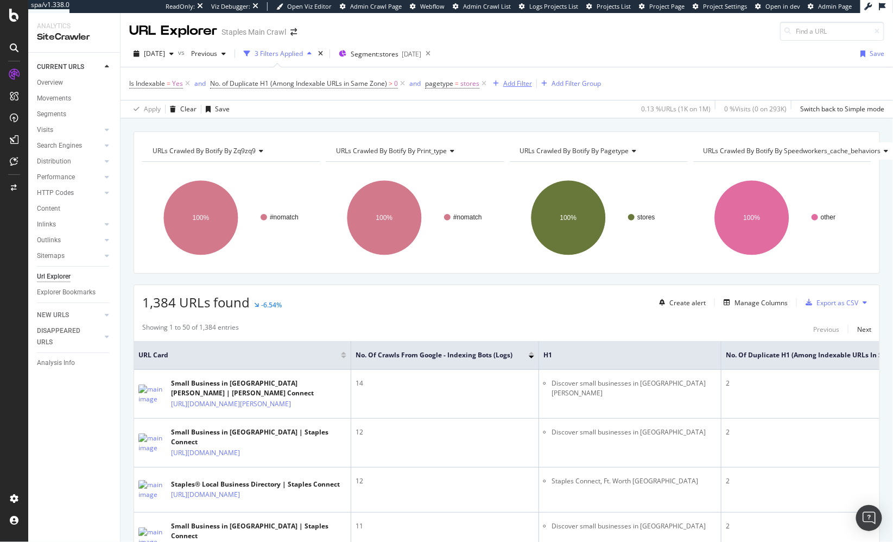
click at [521, 80] on div "Add Filter" at bounding box center [517, 83] width 29 height 9
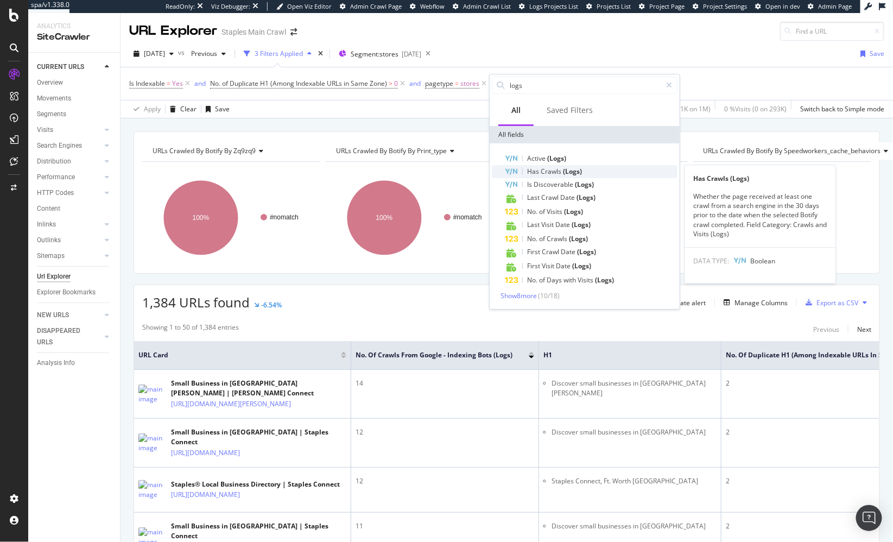
type input "logs"
click at [575, 171] on span "(Logs)" at bounding box center [572, 171] width 19 height 9
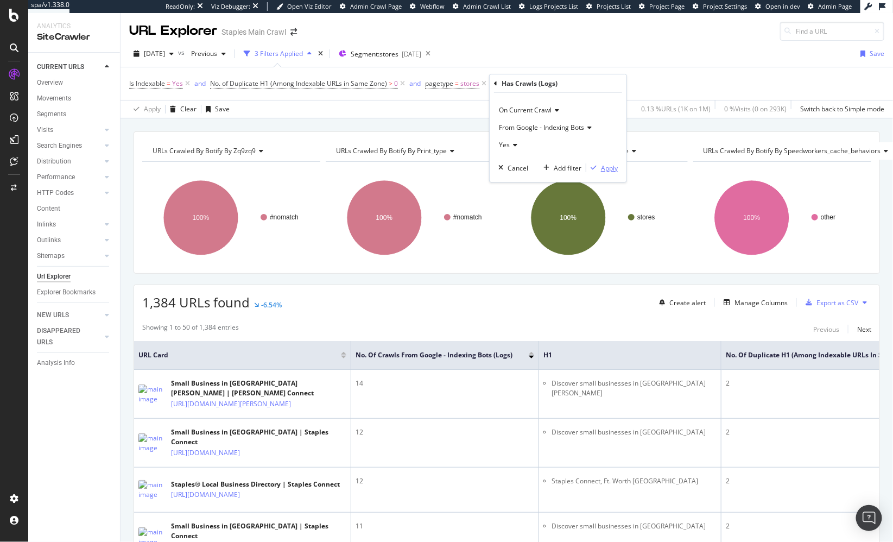
click at [603, 166] on div "Apply" at bounding box center [609, 167] width 17 height 9
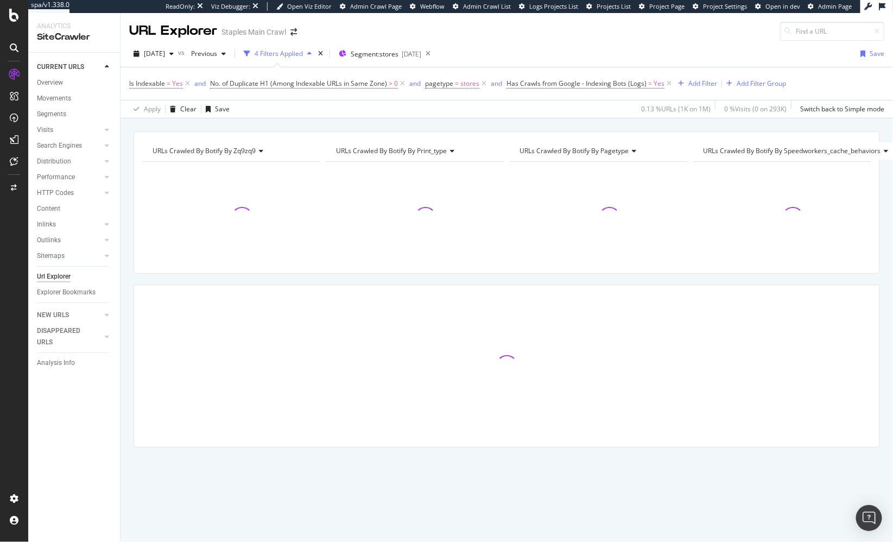
click at [463, 128] on div "URLs Crawled By Botify By zq9zq9 Chart (by Value) Table Expand Export as CSV Ex…" at bounding box center [506, 131] width 772 height 26
click at [467, 123] on div "URLs Crawled By Botify By zq9zq9 Chart (by Value) Table Expand Export as CSV Ex…" at bounding box center [506, 131] width 772 height 26
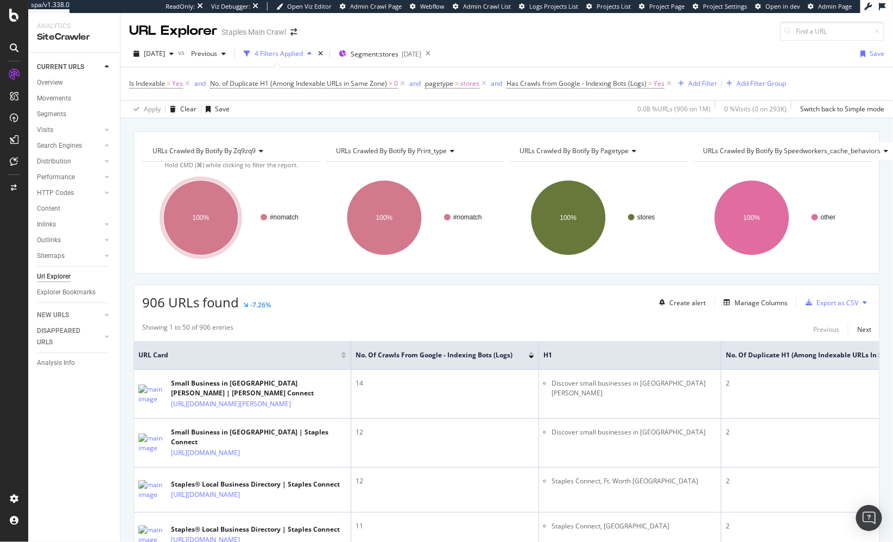
click at [324, 121] on div "URLs Crawled By Botify By zq9zq9 Chart (by Value) Table Expand Export as CSV Ex…" at bounding box center [506, 131] width 772 height 26
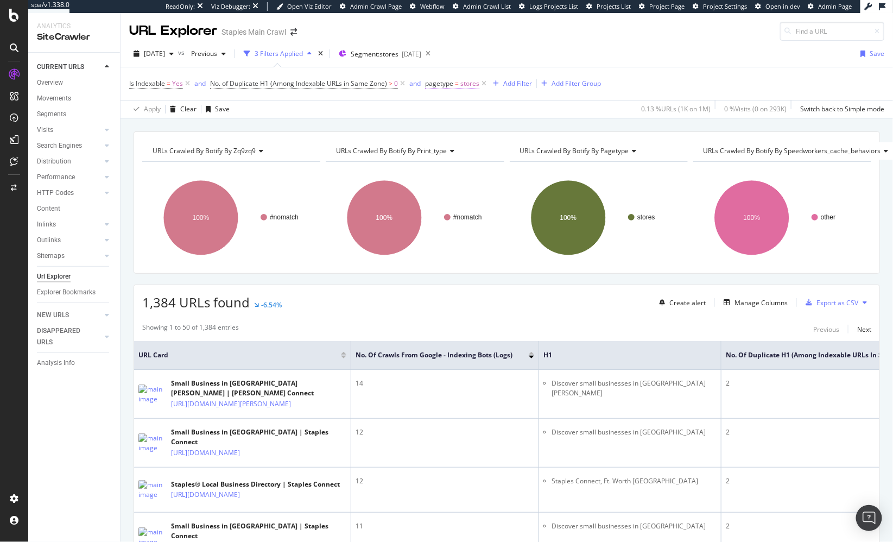
drag, startPoint x: 437, startPoint y: 120, endPoint x: 462, endPoint y: 90, distance: 39.3
click at [437, 120] on div "URLs Crawled By Botify By zq9zq9 Chart (by Value) Table Expand Export as CSV Ex…" at bounding box center [506, 131] width 772 height 26
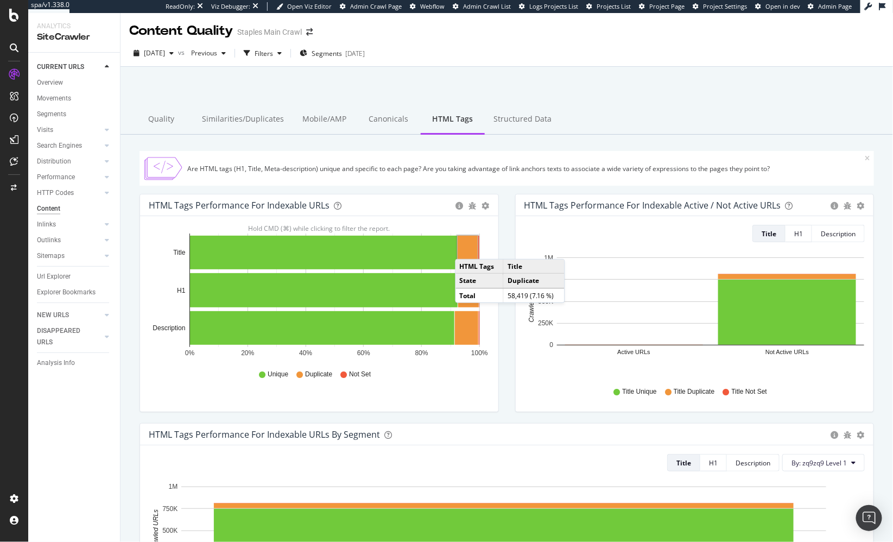
click at [466, 247] on rect "A chart." at bounding box center [468, 253] width 20 height 34
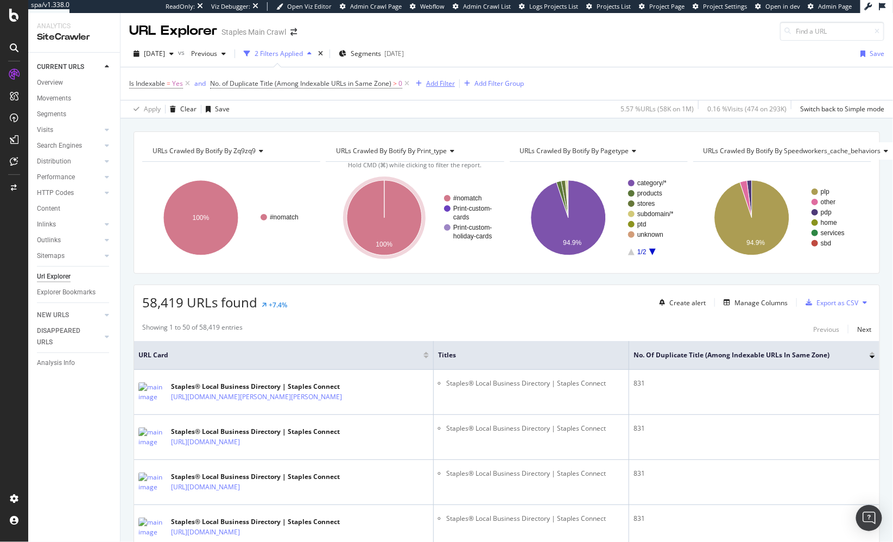
click at [443, 88] on div "Add Filter" at bounding box center [432, 84] width 43 height 12
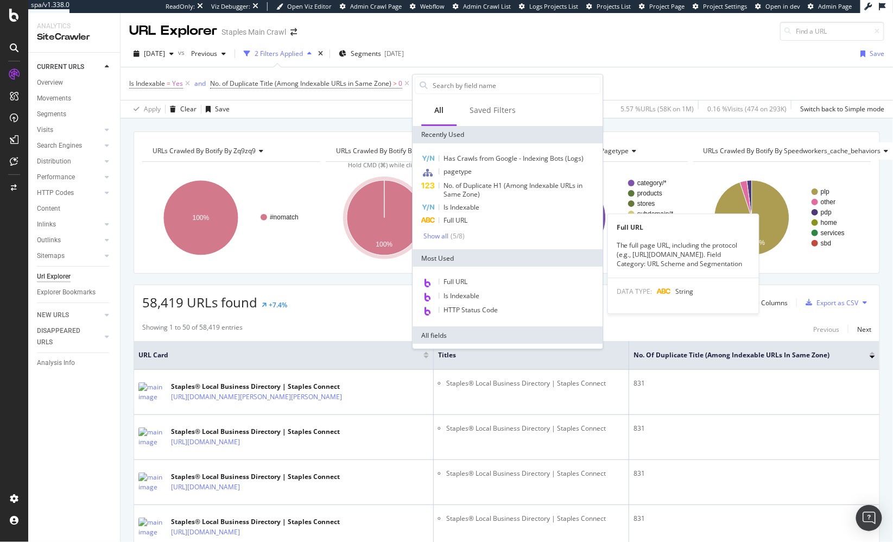
click at [465, 218] on span "Full URL" at bounding box center [455, 219] width 24 height 9
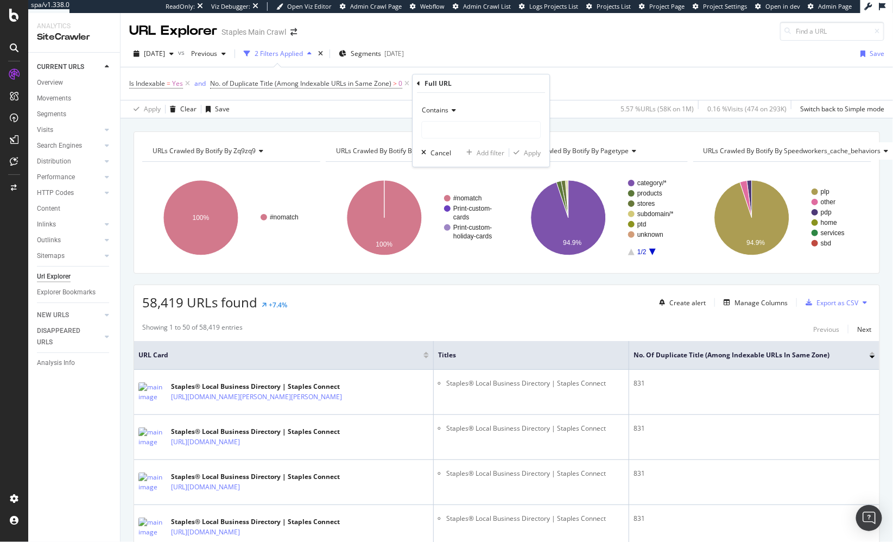
drag, startPoint x: 443, startPoint y: 107, endPoint x: 446, endPoint y: 116, distance: 9.0
click at [443, 107] on span "Contains" at bounding box center [435, 109] width 27 height 9
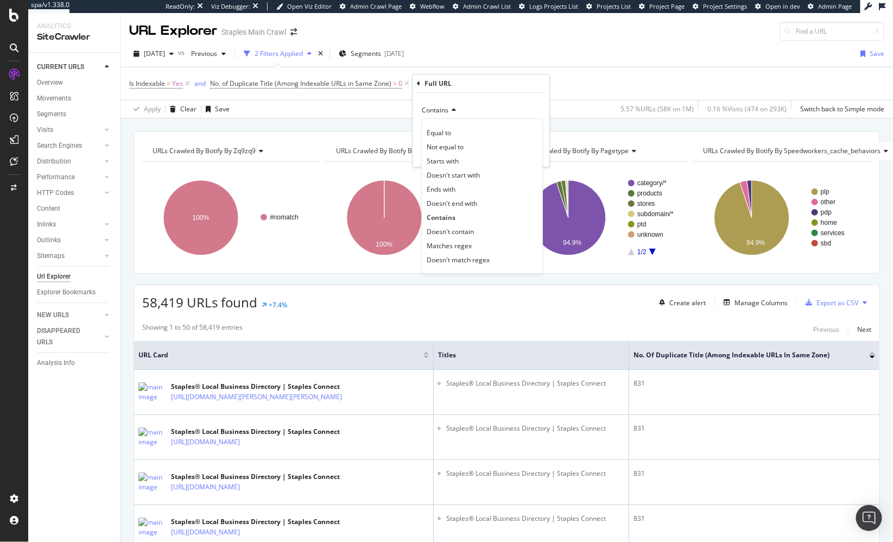
drag, startPoint x: 465, startPoint y: 225, endPoint x: 462, endPoint y: 208, distance: 16.5
click at [465, 225] on div "Doesn't contain" at bounding box center [482, 231] width 116 height 14
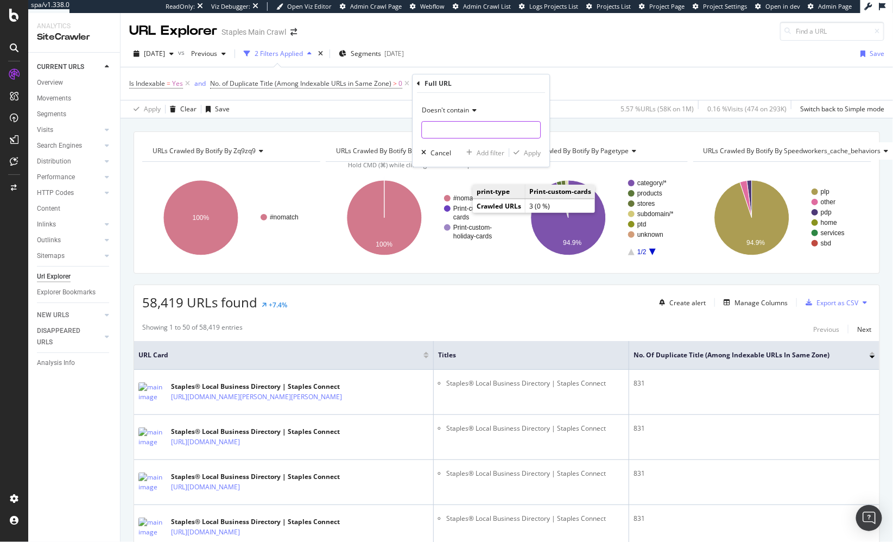
click at [470, 131] on input "text" at bounding box center [481, 129] width 118 height 17
type input "small-business"
click at [529, 155] on div "Apply" at bounding box center [532, 152] width 17 height 9
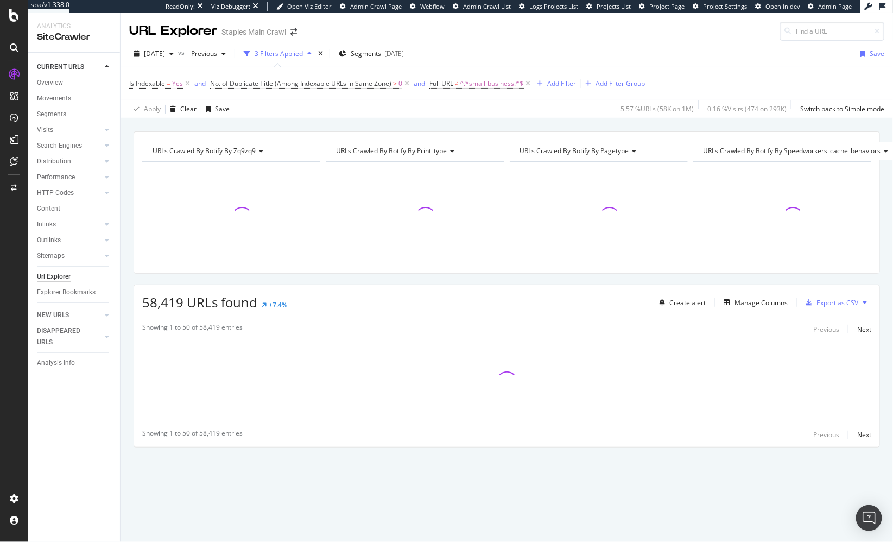
click at [539, 120] on div "URLs Crawled By Botify By zq9zq9 Chart (by Value) Table Expand Export as CSV Ex…" at bounding box center [506, 131] width 772 height 26
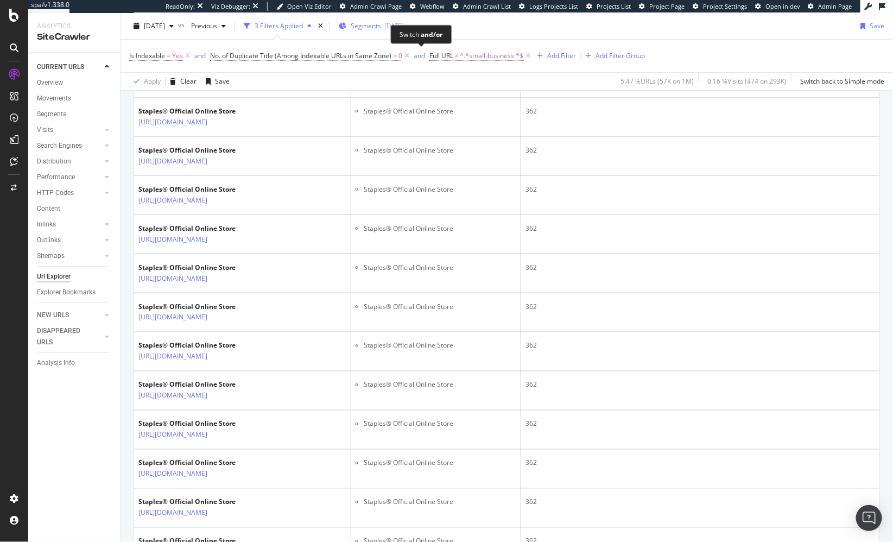
scroll to position [500, 0]
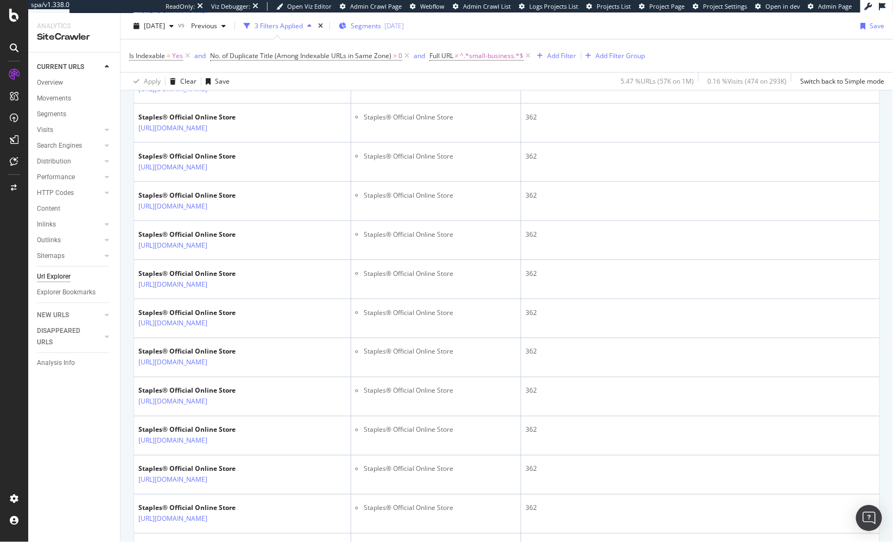
click at [381, 28] on span "Segments" at bounding box center [366, 25] width 30 height 9
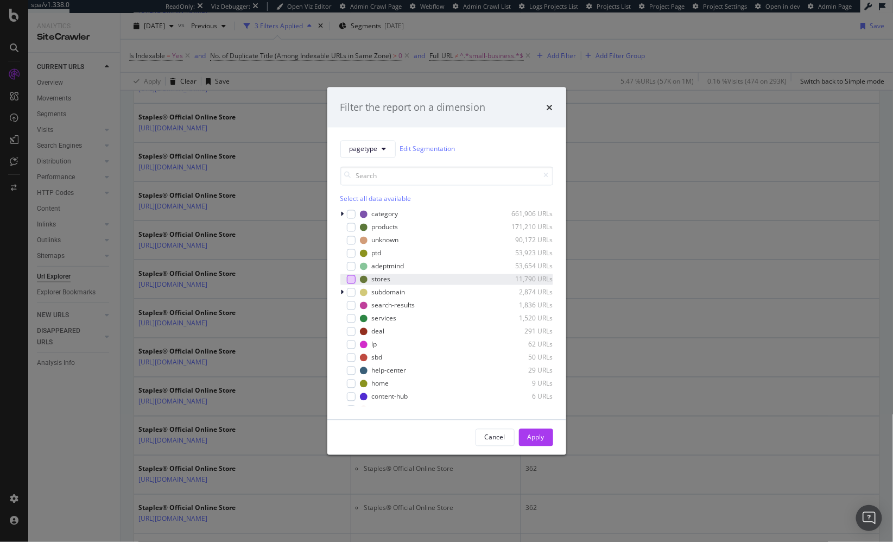
click at [351, 281] on div "modal" at bounding box center [351, 279] width 9 height 9
drag, startPoint x: 541, startPoint y: 437, endPoint x: 526, endPoint y: 96, distance: 342.2
click at [541, 437] on div "Apply" at bounding box center [536, 437] width 17 height 9
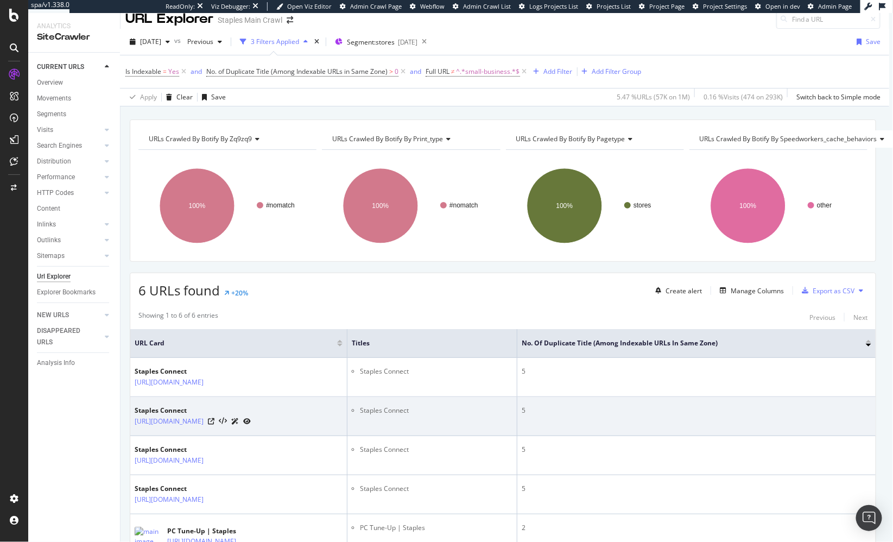
scroll to position [0, 4]
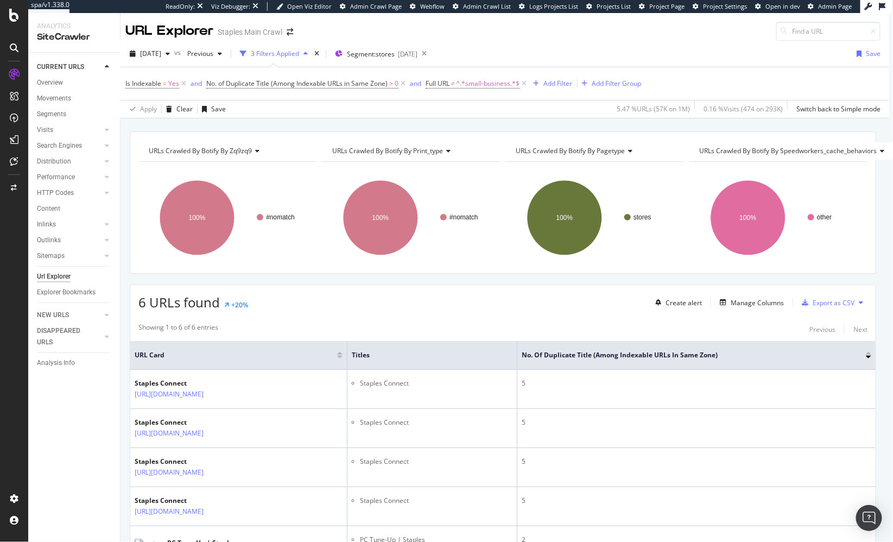
click at [408, 300] on div "6 URLs found +20% Create alert Manage Columns Export as CSV" at bounding box center [502, 298] width 745 height 27
click at [415, 123] on div "URLs Crawled By Botify By zq9zq9 Chart (by Value) Table Expand Export as CSV Ex…" at bounding box center [503, 131] width 772 height 26
click at [328, 106] on div "Apply Clear Save 5.47 % URLs ( 57K on 1M ) 0.16 % Visits ( 474 on 293K ) Switch…" at bounding box center [503, 109] width 772 height 18
drag, startPoint x: 473, startPoint y: 334, endPoint x: 484, endPoint y: 301, distance: 35.5
click at [473, 334] on div "Showing 1 to 6 of 6 entries Previous Next URL Card Titles No. of Duplicate Titl…" at bounding box center [502, 475] width 745 height 317
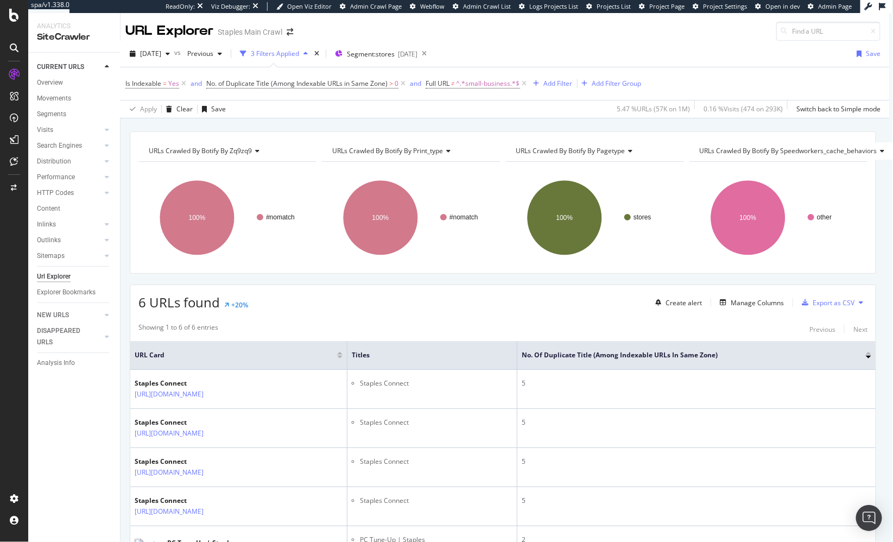
drag, startPoint x: 416, startPoint y: 126, endPoint x: 320, endPoint y: 125, distance: 95.5
click at [414, 127] on div "URLs Crawled By Botify By zq9zq9 Chart (by Value) Table Expand Export as CSV Ex…" at bounding box center [503, 131] width 772 height 26
drag, startPoint x: 73, startPoint y: 205, endPoint x: 496, endPoint y: 45, distance: 452.4
click at [365, 295] on div "6 URLs found +20% Create alert Manage Columns Export as CSV" at bounding box center [502, 298] width 745 height 27
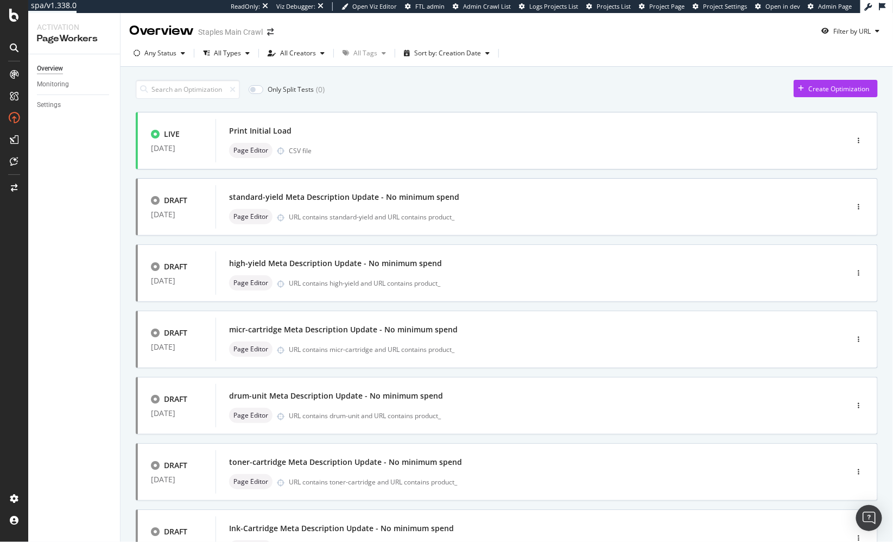
drag, startPoint x: 443, startPoint y: 78, endPoint x: 437, endPoint y: 81, distance: 7.1
click at [443, 78] on div "Only Split Tests ( 0 ) Create Optimization LIVE [DATE] Print Initial Load Page …" at bounding box center [507, 435] width 742 height 723
click at [838, 88] on div "Create Optimization" at bounding box center [838, 88] width 61 height 9
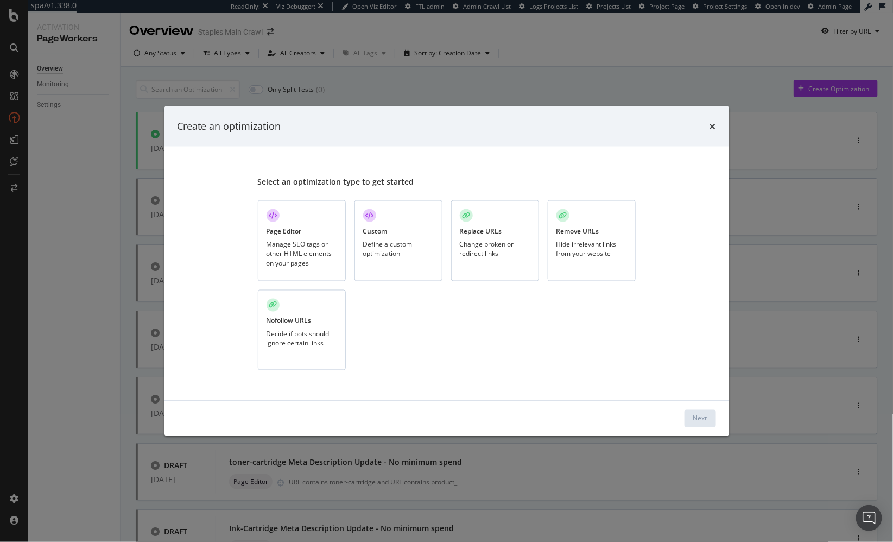
click at [309, 240] on div "Manage SEO tags or other HTML elements on your pages" at bounding box center [301, 254] width 71 height 28
click at [703, 414] on div "Next" at bounding box center [700, 418] width 14 height 9
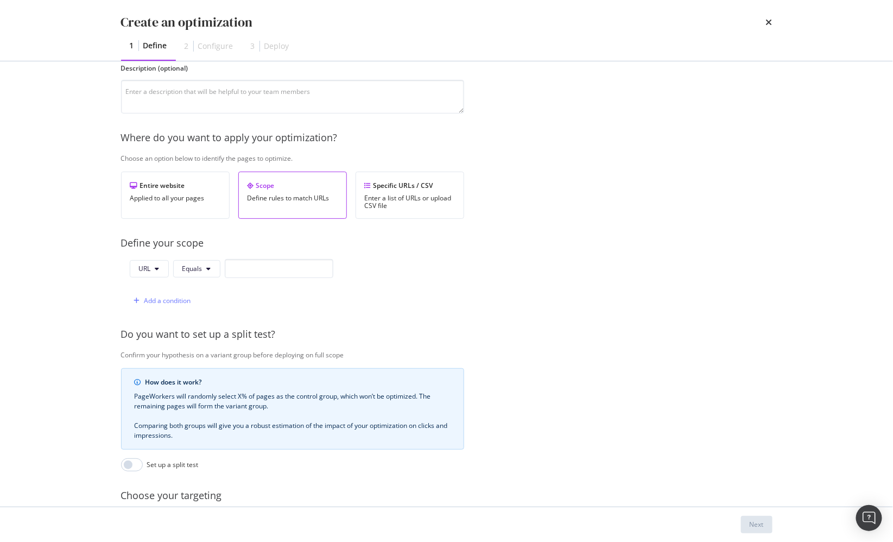
scroll to position [104, 0]
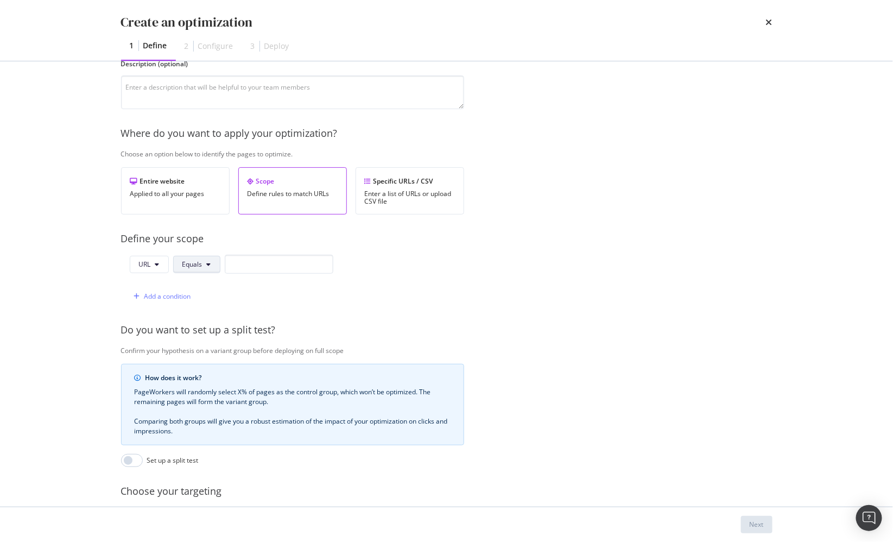
click at [201, 261] on button "Equals" at bounding box center [196, 264] width 47 height 17
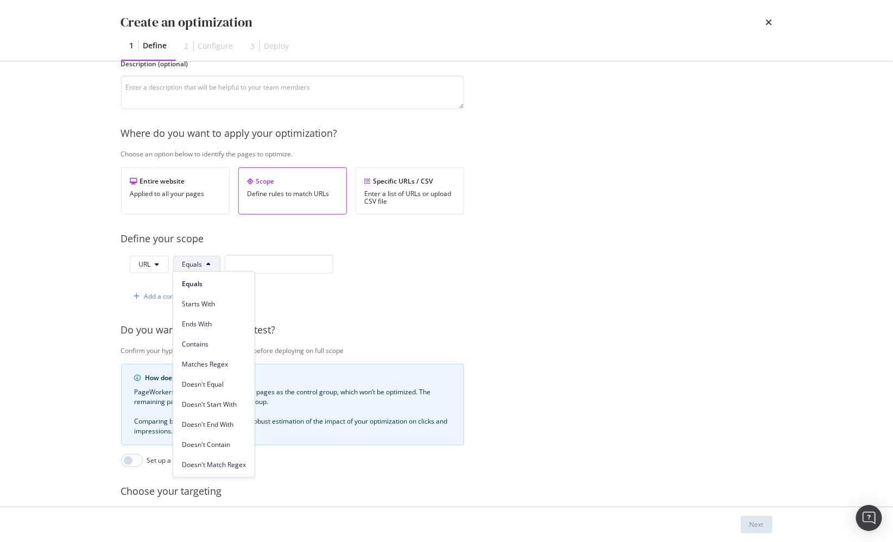
drag, startPoint x: 220, startPoint y: 350, endPoint x: 229, endPoint y: 312, distance: 38.4
click at [220, 349] on div "Contains" at bounding box center [213, 344] width 81 height 16
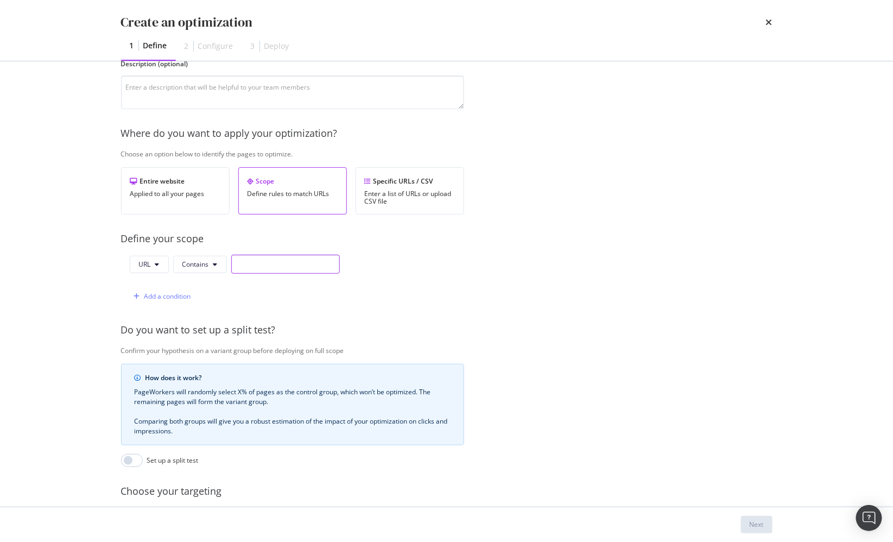
click at [256, 260] on input "modal" at bounding box center [285, 264] width 109 height 19
type input "[DOMAIN_NAME]"
click at [472, 319] on div "Provide a name and description to help identify the change that will be made by…" at bounding box center [446, 290] width 651 height 586
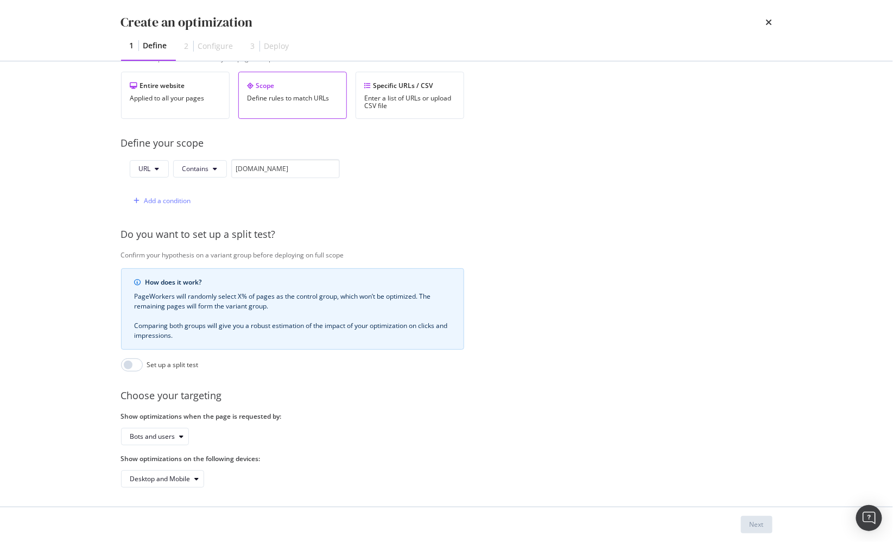
scroll to position [0, 0]
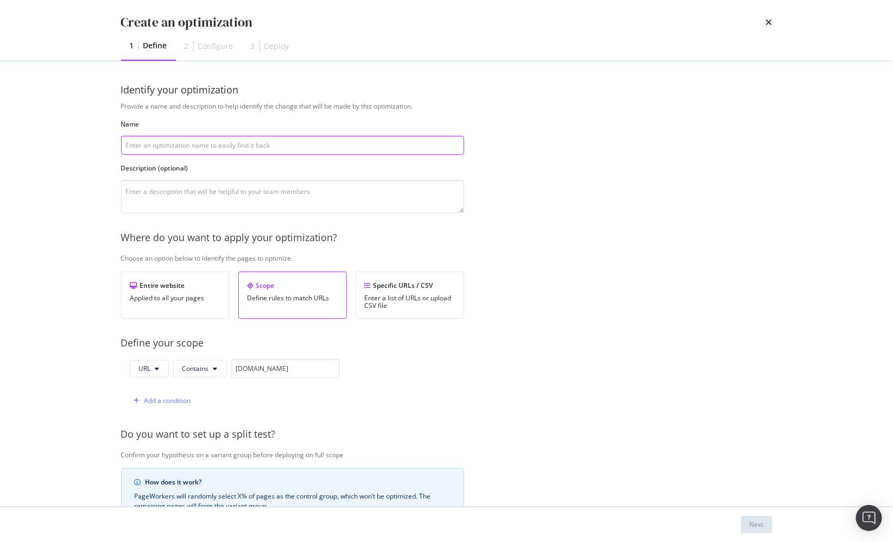
click at [262, 148] on input "modal" at bounding box center [292, 145] width 343 height 19
type input "Stores Meta Title Test"
click at [539, 265] on div "Provide a name and description to help identify the change that will be made by…" at bounding box center [446, 394] width 651 height 586
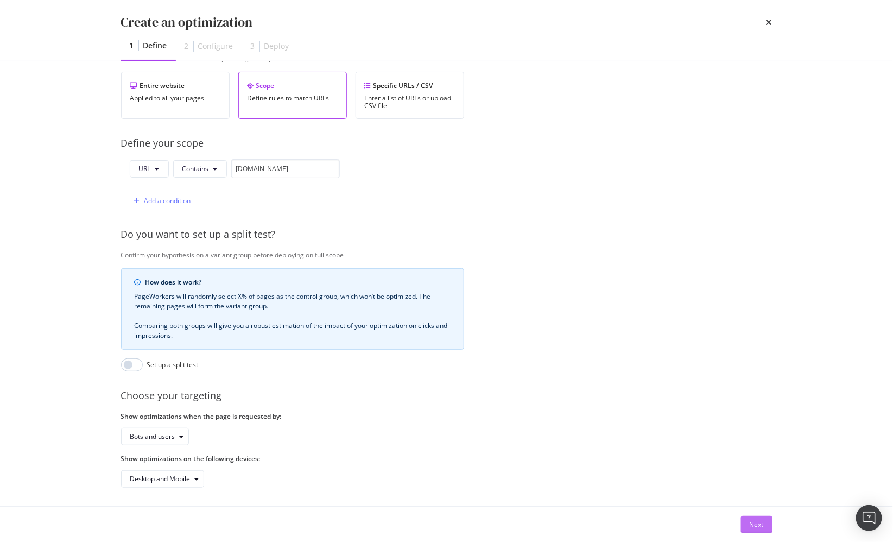
click at [758, 522] on div "Next" at bounding box center [756, 523] width 14 height 9
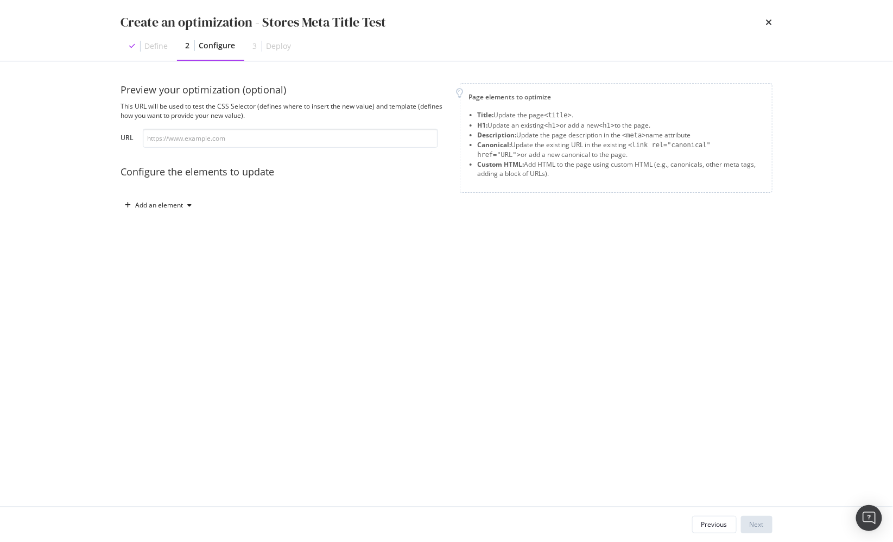
scroll to position [0, 0]
click at [192, 207] on div "modal" at bounding box center [189, 205] width 13 height 7
click at [172, 225] on div "Title" at bounding box center [164, 226] width 73 height 14
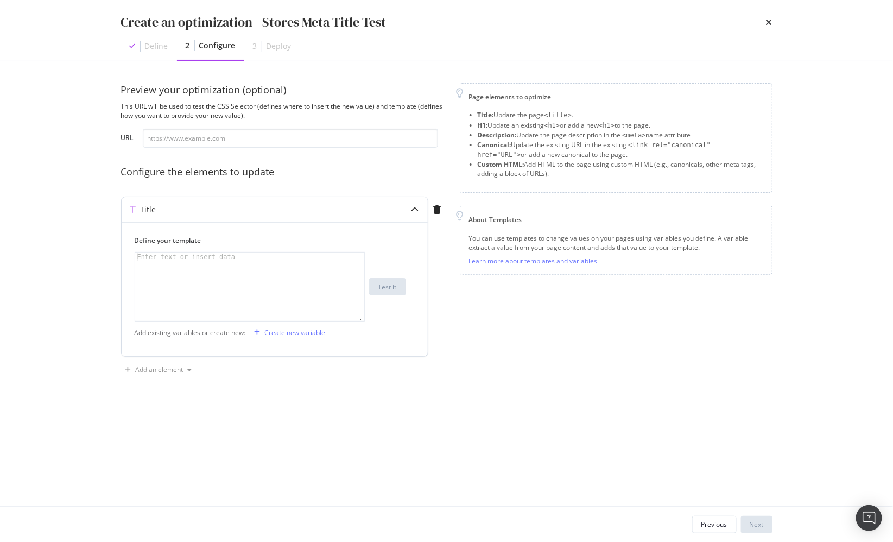
drag, startPoint x: 84, startPoint y: 251, endPoint x: 157, endPoint y: 266, distance: 74.7
click at [84, 251] on div "Create an optimization - Stores Meta Title Test Define 2 Configure 3 Deploy Pre…" at bounding box center [446, 271] width 893 height 542
click at [207, 277] on div "modal" at bounding box center [250, 295] width 231 height 86
click at [326, 420] on div "Preview your optimization (optional) This URL will be used to test the CSS Sele…" at bounding box center [446, 284] width 651 height 402
click at [304, 334] on div "Create new variable" at bounding box center [295, 332] width 61 height 9
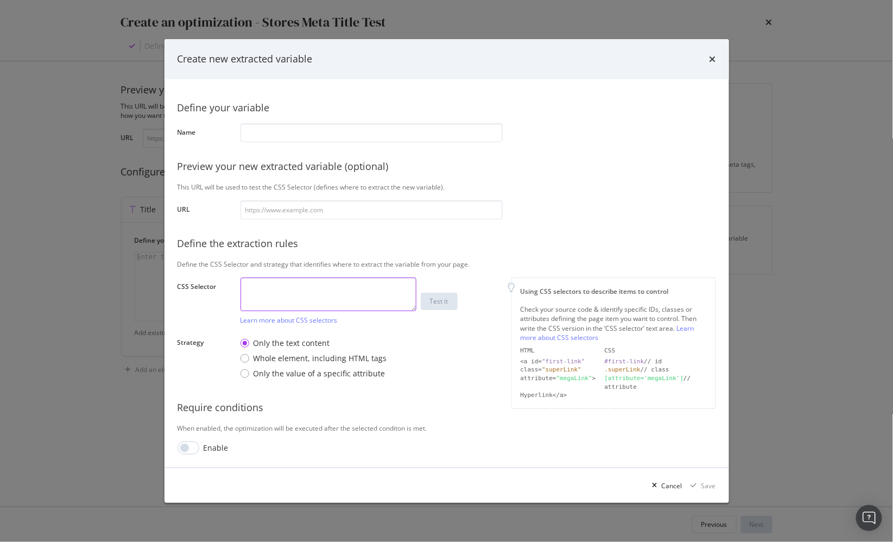
drag, startPoint x: 343, startPoint y: 294, endPoint x: 355, endPoint y: 300, distance: 13.6
click at [343, 294] on textarea "modal" at bounding box center [328, 294] width 176 height 34
paste textarea "#reactele > div > div > div.component-wrapper.store-details-wrapper > div.info-…"
type textarea "#reactele > div > div > div.component-wrapper.store-details-wrapper > div.info-…"
click at [293, 301] on textarea "modal" at bounding box center [328, 294] width 176 height 34
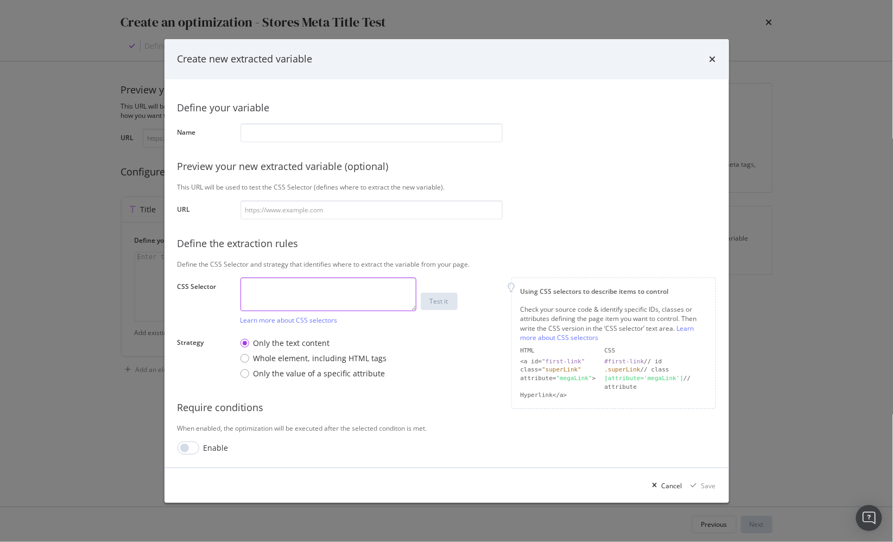
type textarea ","
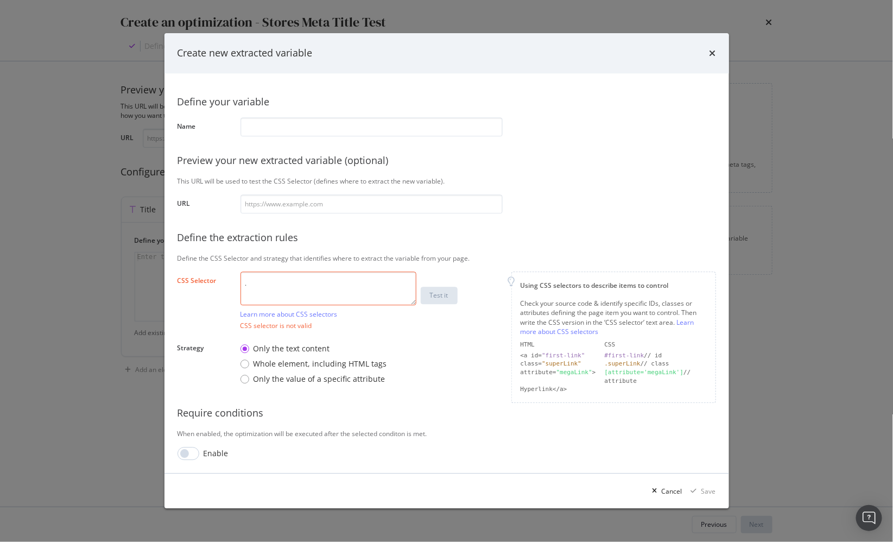
paste textarea "col-span-11"
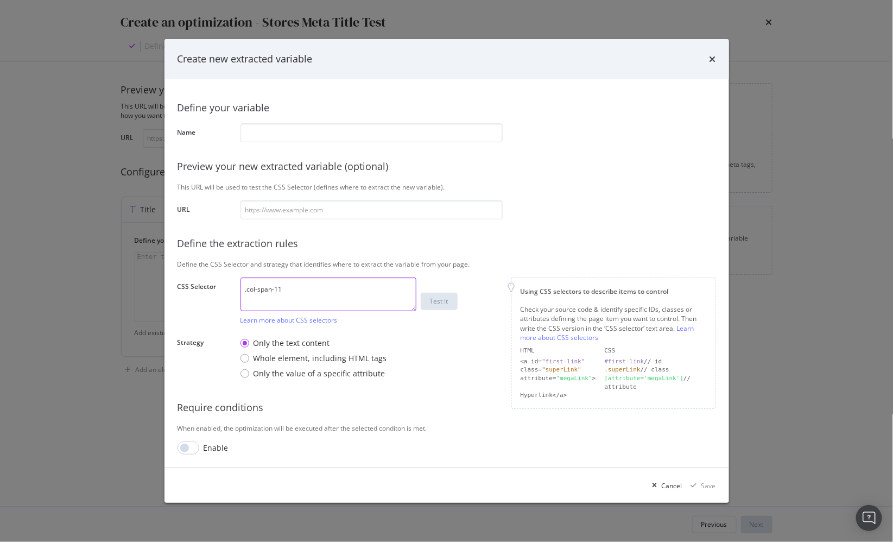
type textarea ".col-span-11"
drag, startPoint x: 344, startPoint y: 212, endPoint x: 390, endPoint y: 253, distance: 61.5
click at [344, 212] on input "modal" at bounding box center [371, 209] width 262 height 19
paste input "https://stores.staples.com/co/boulder/1601-29th-st.-suite-1292"
type input "https://stores.staples.com/co/boulder/1601-29th-st.-suite-1292"
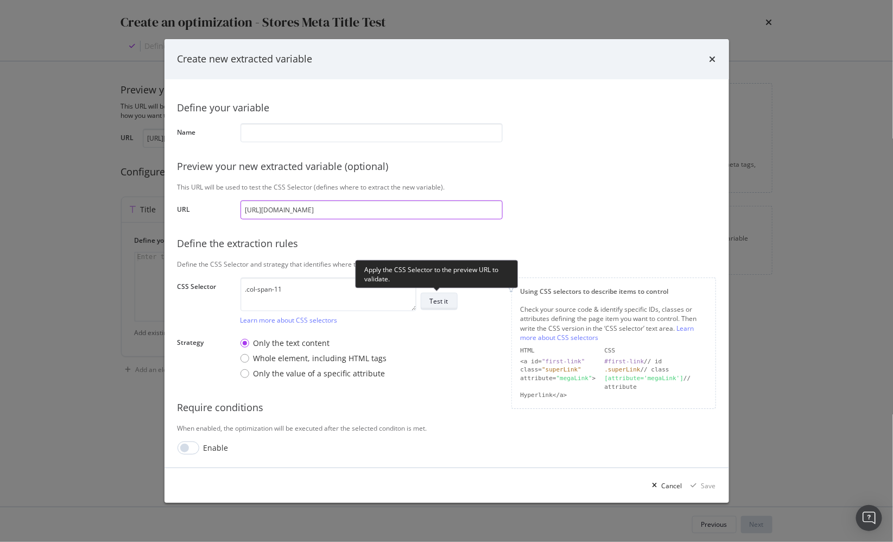
type input "https://stores.staples.com/co/boulder/1601-29th-st.-suite-1292"
click at [440, 304] on div "Test it" at bounding box center [439, 300] width 18 height 9
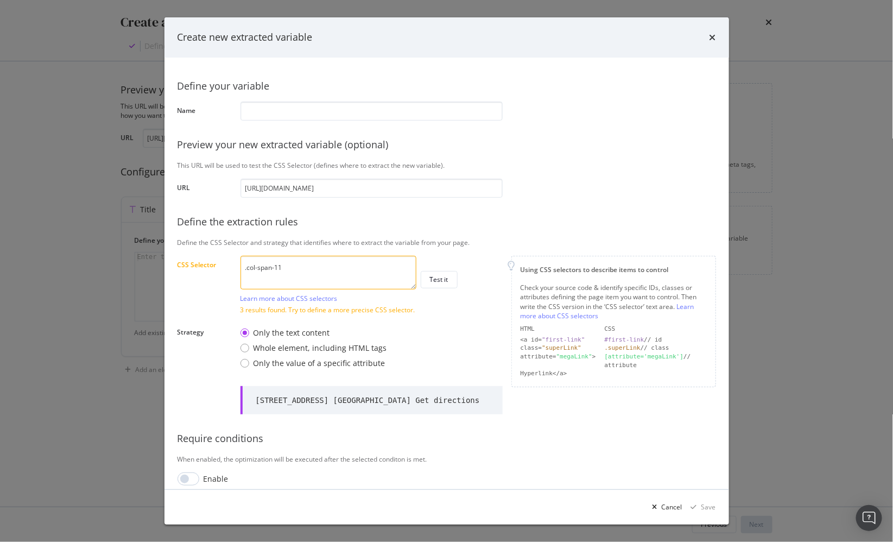
click at [343, 398] on div "1601 29th St. Suite 1292 Boulder, CO 80301 Get directions" at bounding box center [368, 400] width 224 height 11
click at [367, 383] on div "1601 29th St. Suite 1292 Boulder, CO 80301 Get directions" at bounding box center [371, 398] width 262 height 33
drag, startPoint x: 311, startPoint y: 401, endPoint x: 310, endPoint y: 406, distance: 5.5
click at [311, 401] on div "1601 29th St. Suite 1292 Boulder, CO 80301 Get directions" at bounding box center [368, 400] width 224 height 11
click at [429, 378] on div "Define your variable Name Preview your new extracted variable (optional) This U…" at bounding box center [446, 278] width 538 height 415
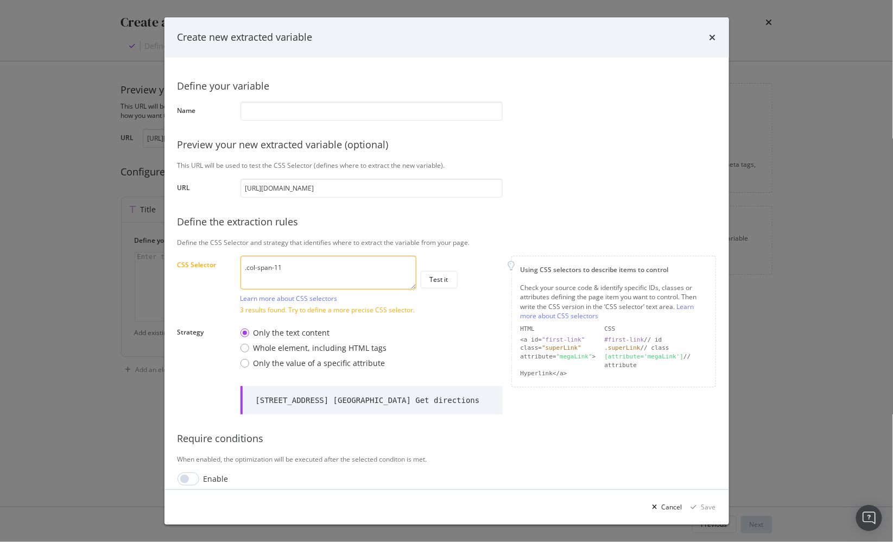
click at [338, 263] on textarea ".col-span-11" at bounding box center [328, 273] width 176 height 34
paste textarea "Breadcrumbs-label"
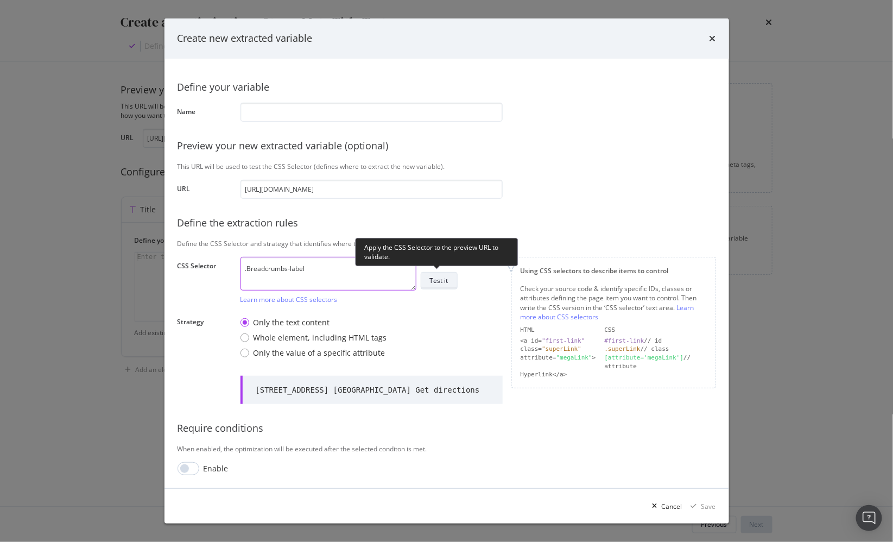
type textarea ".Breadcrumbs-label"
click at [434, 281] on div "Test it" at bounding box center [439, 280] width 18 height 9
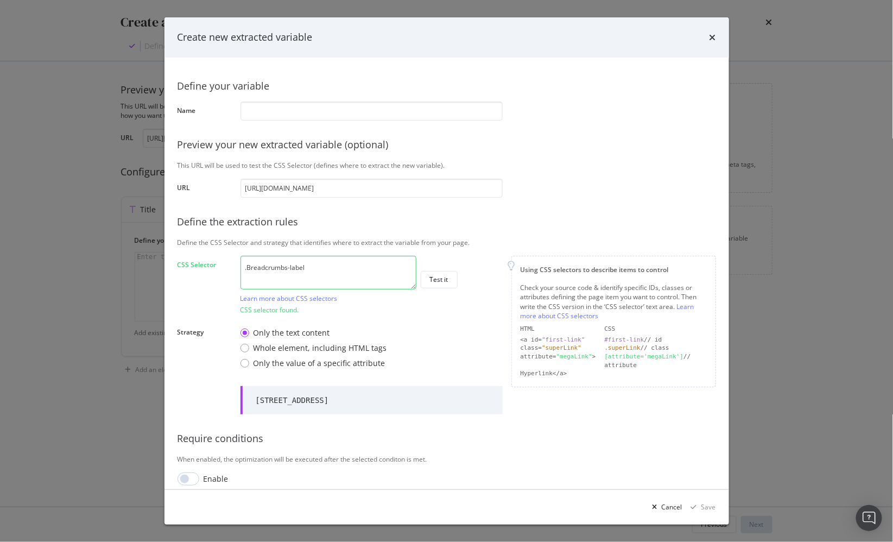
click at [472, 358] on div "Only the text content Whole element, including HTML tags Only the value of a sp…" at bounding box center [371, 348] width 262 height 50
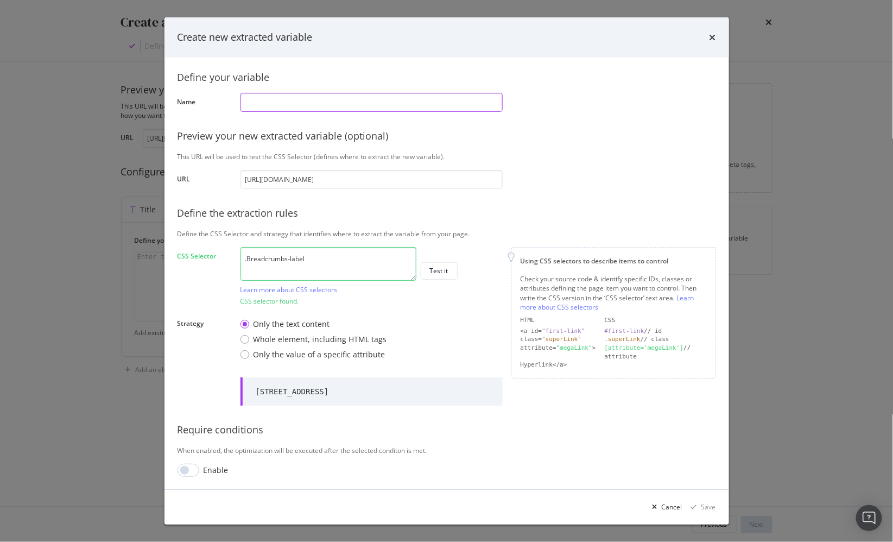
click at [317, 101] on input "modal" at bounding box center [371, 102] width 262 height 19
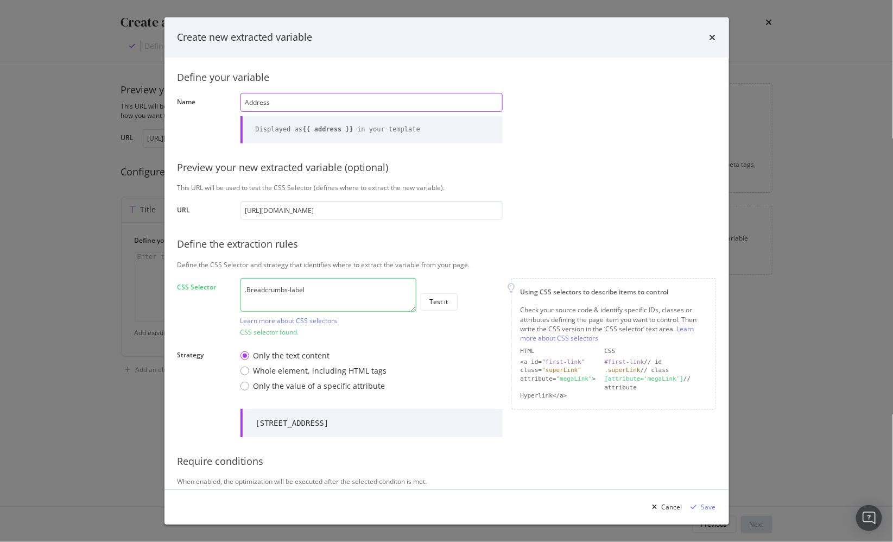
type input "Address"
click at [558, 209] on div "Define your variable Name Address Displayed as {{ address }} in your template P…" at bounding box center [446, 285] width 538 height 446
click at [707, 507] on div "Save" at bounding box center [708, 506] width 15 height 9
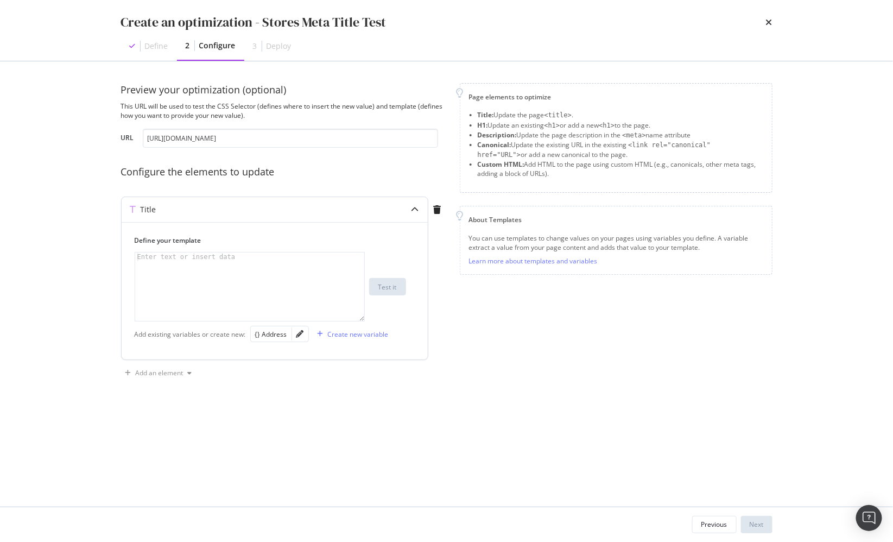
drag, startPoint x: 281, startPoint y: 285, endPoint x: 288, endPoint y: 295, distance: 12.1
click at [281, 285] on div "modal" at bounding box center [250, 295] width 231 height 86
drag, startPoint x: 551, startPoint y: 347, endPoint x: 441, endPoint y: 49, distance: 317.3
click at [551, 347] on div "Page elements to optimize Title: Update the page <title> . H1: Update an existi…" at bounding box center [616, 232] width 313 height 298
click at [343, 336] on div "Create new variable" at bounding box center [358, 333] width 61 height 9
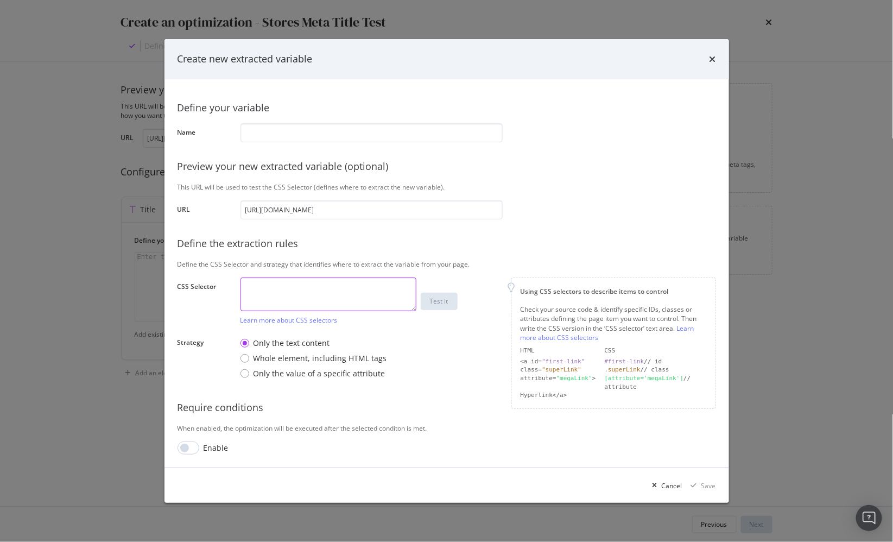
click at [364, 292] on textarea "modal" at bounding box center [328, 294] width 176 height 34
paste textarea "#reactele > div > div > div.component-wrapper.breadcrumbs > div > ol > li:nth-c…"
click at [363, 306] on textarea "#reactele > div > div > div.component-wrapper.breadcrumbs > div > ol > li:nth-c…" at bounding box center [328, 294] width 176 height 34
type textarea "#reactele > div > div > div.component-wrapper.breadcrumbs > div > ol > li:nth-c…"
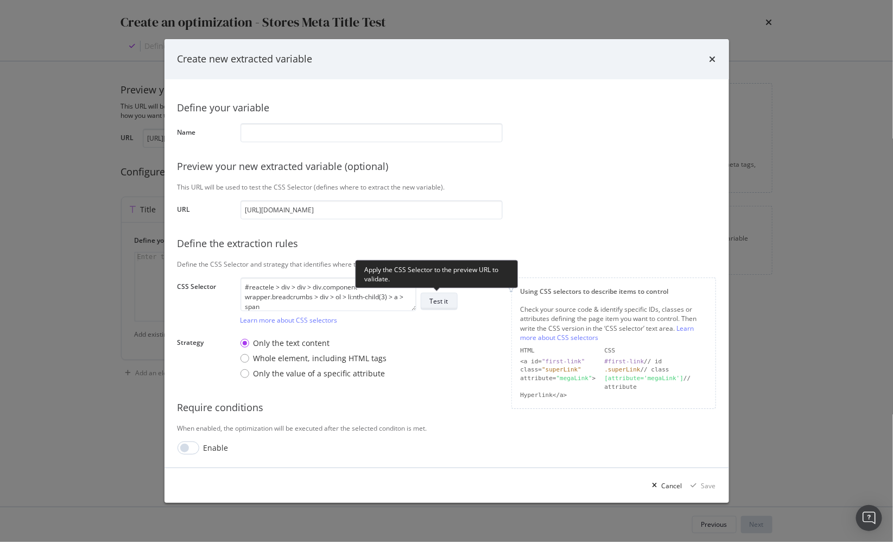
drag, startPoint x: 433, startPoint y: 293, endPoint x: 441, endPoint y: 297, distance: 9.0
click at [433, 294] on div "Test it" at bounding box center [439, 301] width 18 height 15
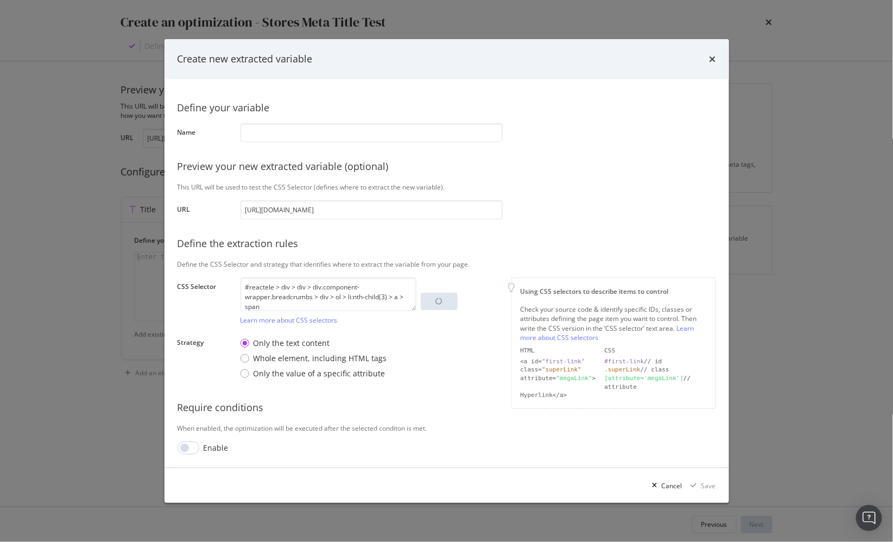
click at [558, 221] on div "Define your variable Name Preview your new extracted variable (optional) This U…" at bounding box center [446, 273] width 538 height 362
click at [213, 373] on label "Strategy" at bounding box center [204, 359] width 54 height 43
click at [485, 313] on div "#reactele > div > div > div.component-wrapper.breadcrumbs > div > ol > li:nth-c…" at bounding box center [371, 300] width 262 height 47
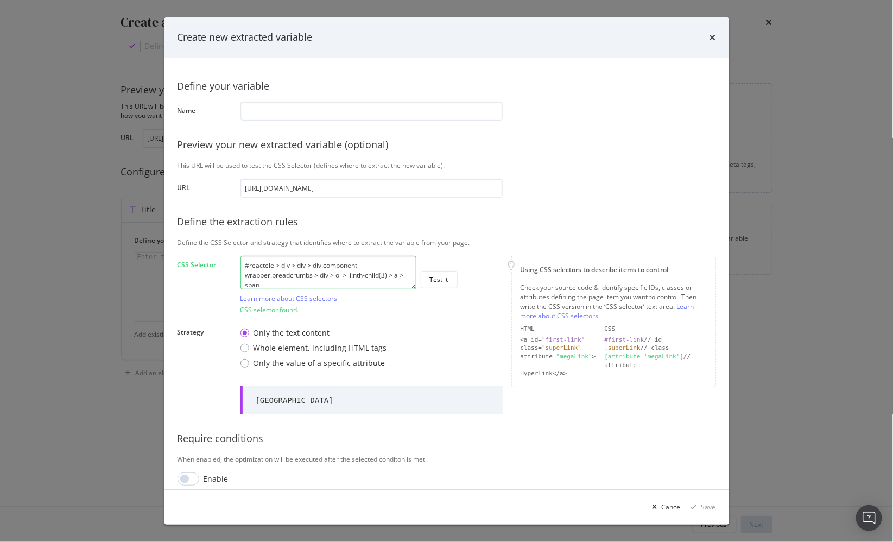
scroll to position [9, 0]
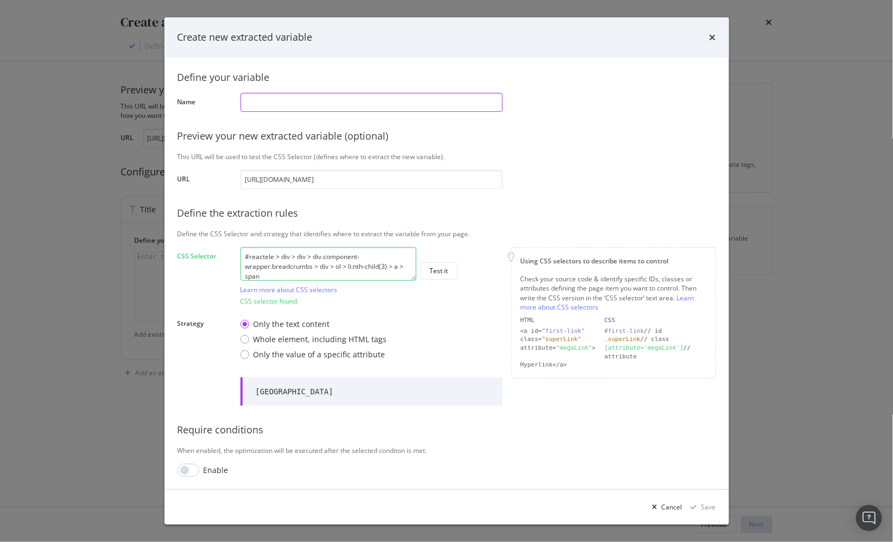
click at [300, 99] on input "modal" at bounding box center [371, 102] width 262 height 19
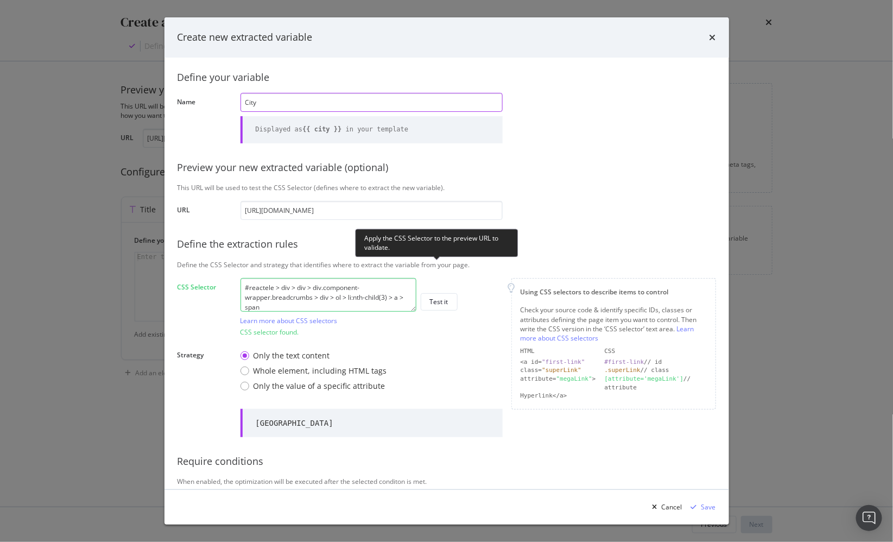
scroll to position [39, 0]
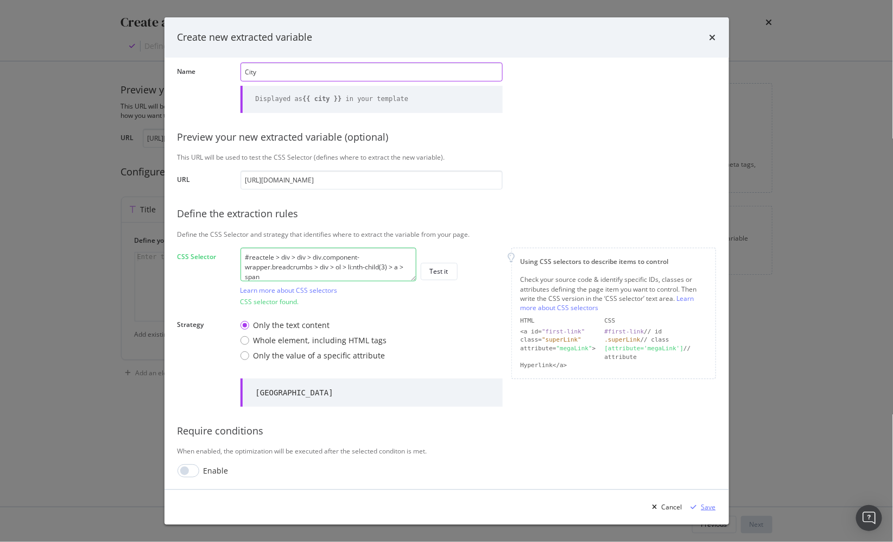
type input "City"
click at [710, 507] on div "Save" at bounding box center [708, 506] width 15 height 9
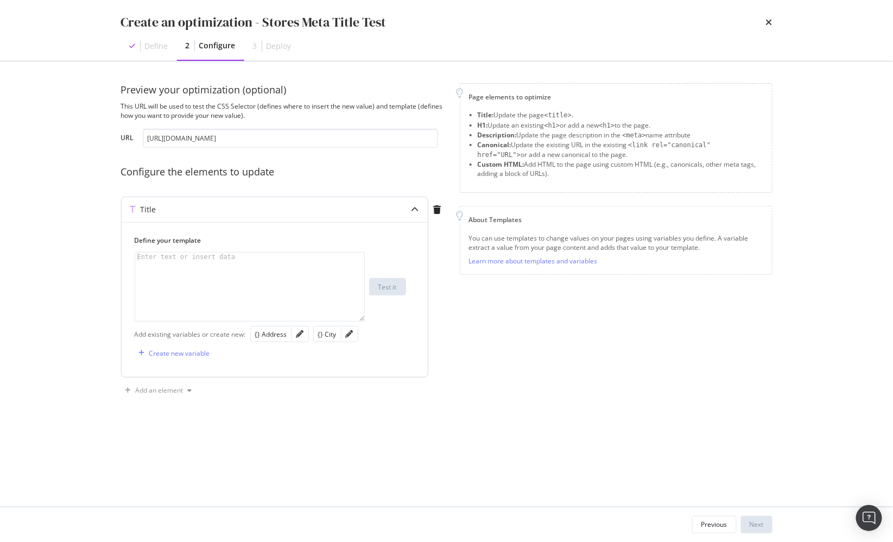
click at [276, 276] on div "modal" at bounding box center [250, 295] width 231 height 86
click at [192, 351] on div "Create new variable" at bounding box center [179, 352] width 61 height 9
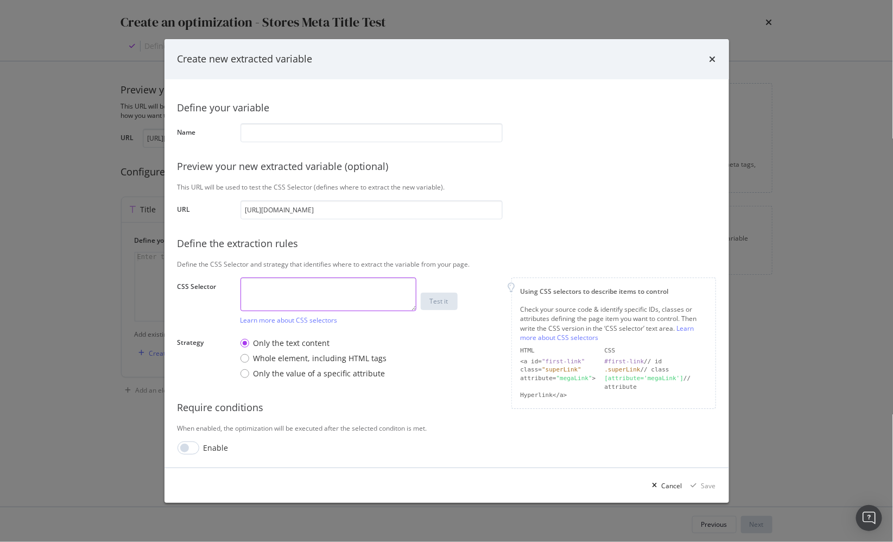
click at [319, 289] on textarea "modal" at bounding box center [328, 294] width 176 height 34
paste textarea "#reactele > div > div > div.component-wrapper.breadcrumbs > div > ol > li:nth-c…"
type textarea "#reactele > div > div > div.component-wrapper.breadcrumbs > div > ol > li:nth-c…"
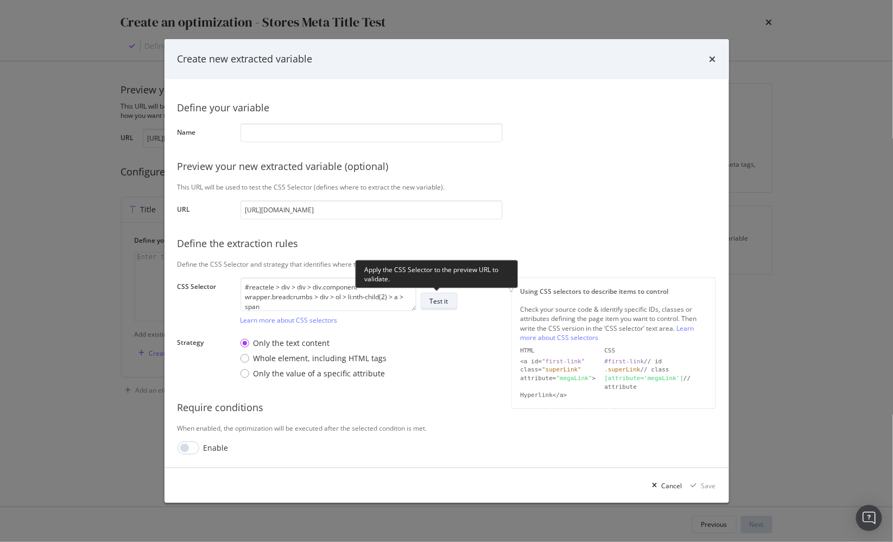
click at [440, 305] on div "Test it" at bounding box center [439, 300] width 18 height 9
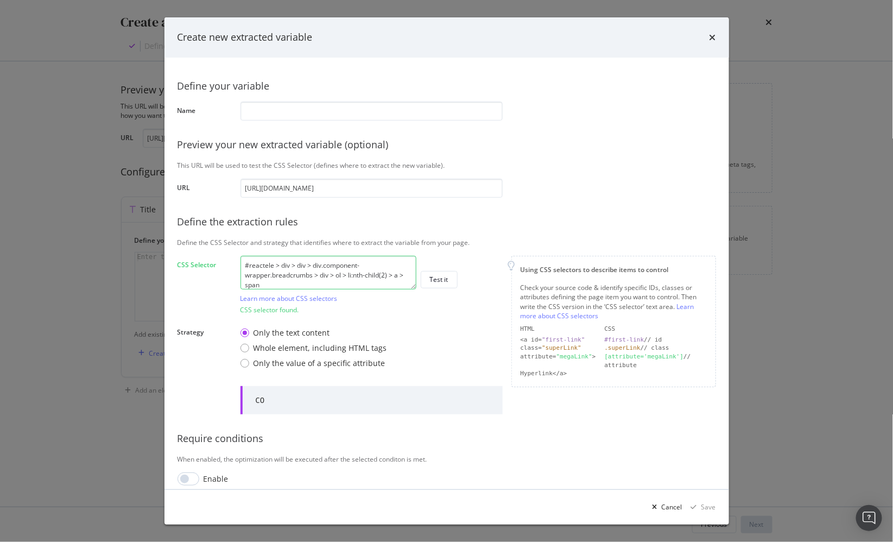
scroll to position [9, 0]
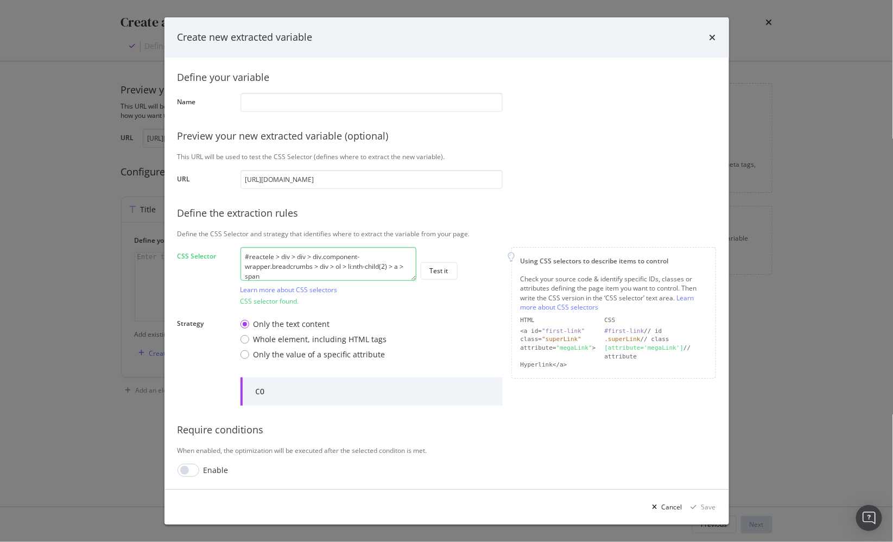
click at [301, 448] on div "When enabled, the optimization will be executed after the selected conditon is …" at bounding box center [446, 450] width 538 height 9
click at [259, 447] on div "When enabled, the optimization will be executed after the selected conditon is …" at bounding box center [446, 450] width 538 height 9
click at [187, 469] on input "modal" at bounding box center [188, 469] width 22 height 13
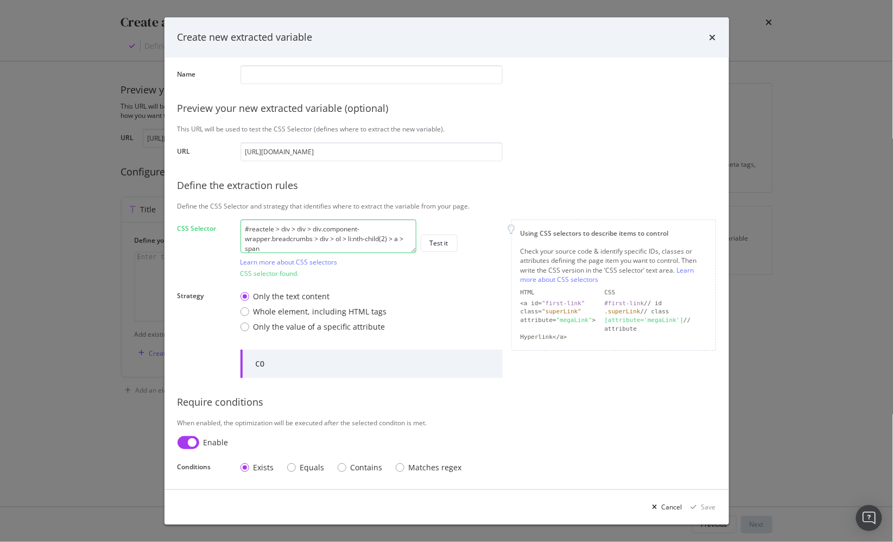
click at [251, 422] on div "When enabled, the optimization will be executed after the selected conditon is …" at bounding box center [446, 422] width 538 height 9
click at [194, 443] on input "modal" at bounding box center [188, 442] width 22 height 13
checkbox input "false"
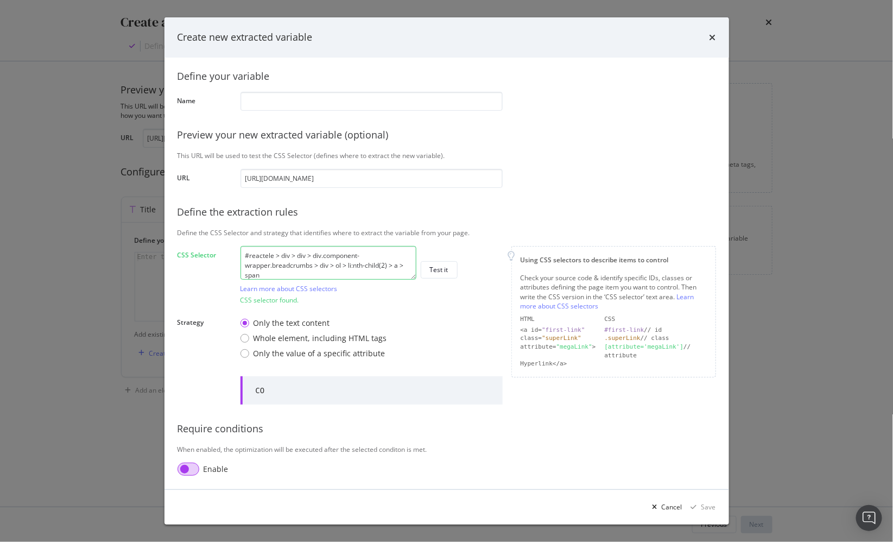
scroll to position [9, 0]
click at [278, 449] on div "When enabled, the optimization will be executed after the selected conditon is …" at bounding box center [446, 450] width 538 height 9
click at [330, 103] on input "modal" at bounding box center [371, 102] width 262 height 19
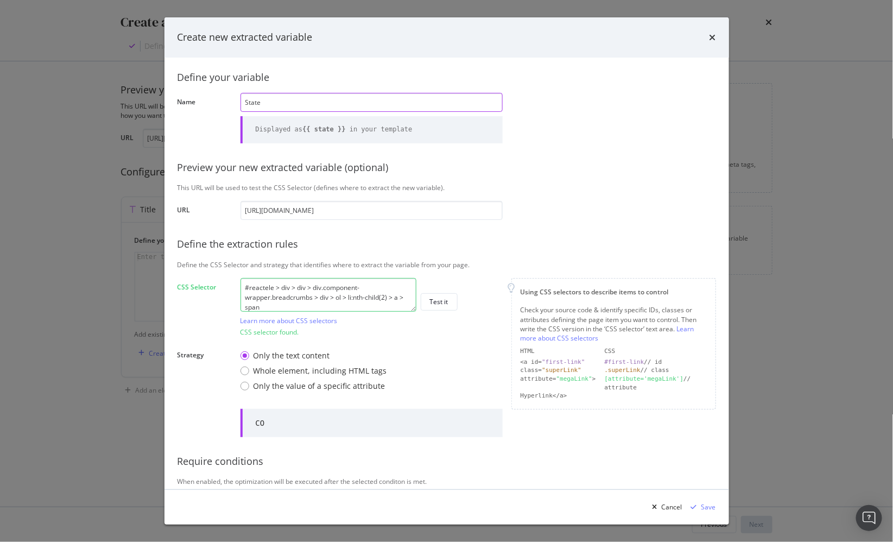
type input "State"
click at [608, 183] on div "This URL will be used to test the CSS Selector (defines where to extract the ne…" at bounding box center [446, 187] width 538 height 9
click at [706, 507] on div "Save" at bounding box center [708, 506] width 15 height 9
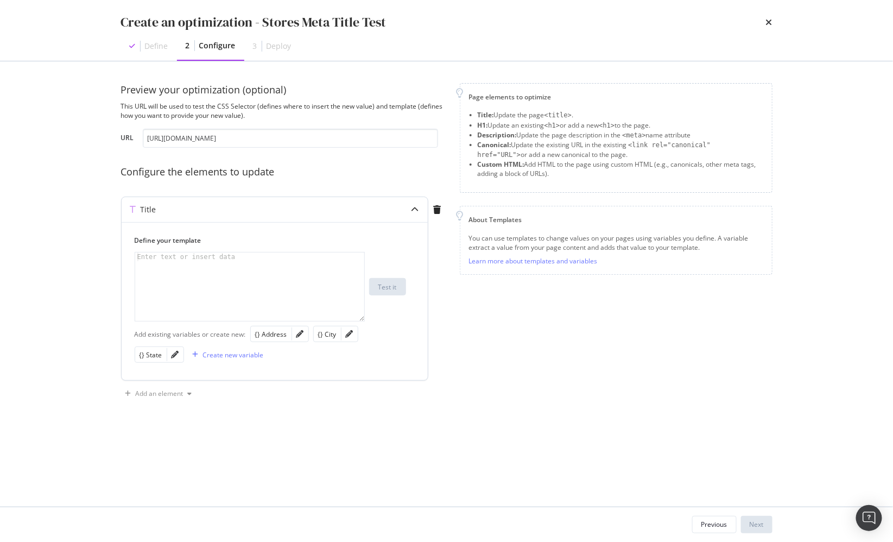
drag, startPoint x: 596, startPoint y: 396, endPoint x: 306, endPoint y: 292, distance: 308.3
click at [596, 396] on div "Page elements to optimize Title: Update the page <title> . H1: Update an existi…" at bounding box center [616, 242] width 313 height 319
click at [238, 282] on div "modal" at bounding box center [250, 295] width 231 height 86
click at [272, 333] on div "{} Address" at bounding box center [271, 333] width 32 height 9
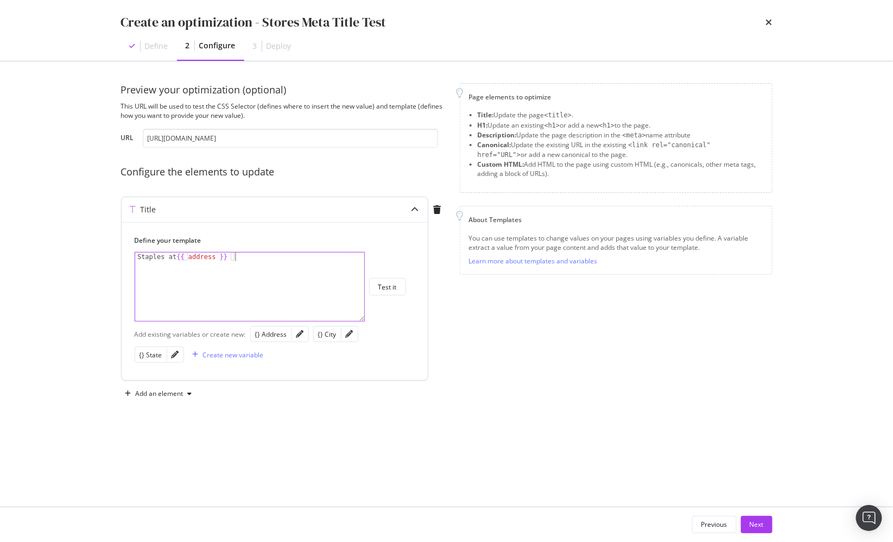
click at [266, 270] on div "Staples at {{ address }}" at bounding box center [250, 295] width 231 height 86
click at [327, 334] on div "{} City" at bounding box center [327, 333] width 18 height 9
click at [312, 284] on div "Staples at {{ address }} , {{ city }}" at bounding box center [250, 295] width 231 height 86
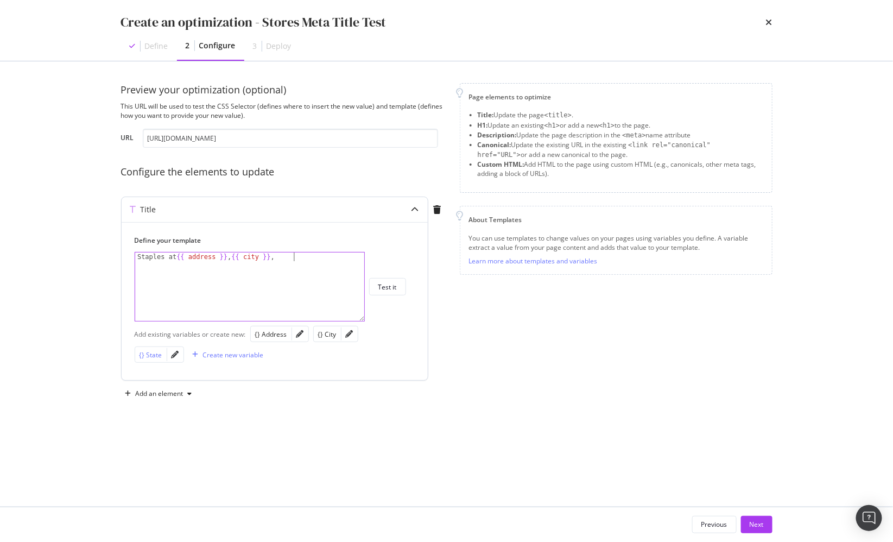
drag, startPoint x: 374, startPoint y: 332, endPoint x: 369, endPoint y: 329, distance: 5.9
click at [162, 350] on div "{} State" at bounding box center [150, 354] width 23 height 9
type textarea "Staples at {{ address }}, {{ city }}, {{ state }}"
click at [345, 266] on div "Staples at {{ address }} , {{ city }} , {{ state }}" at bounding box center [250, 295] width 231 height 86
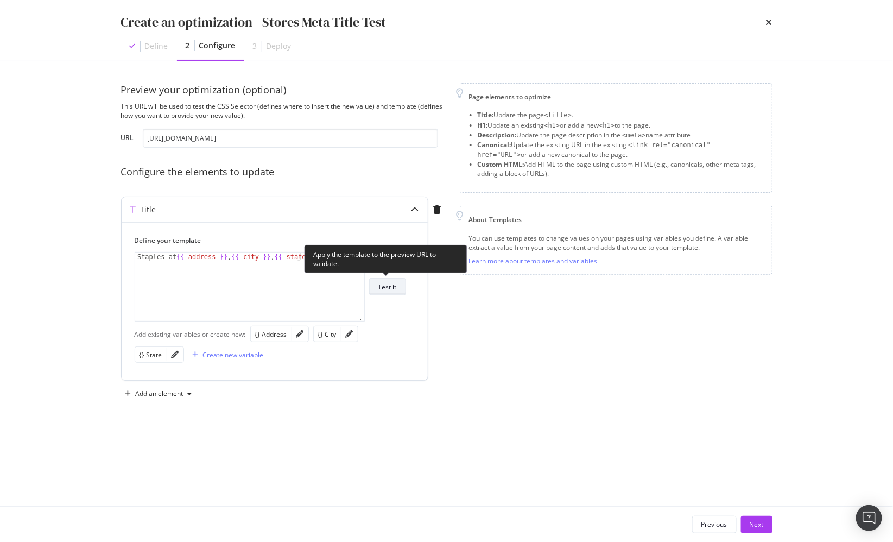
click at [386, 282] on div "Test it" at bounding box center [387, 286] width 18 height 9
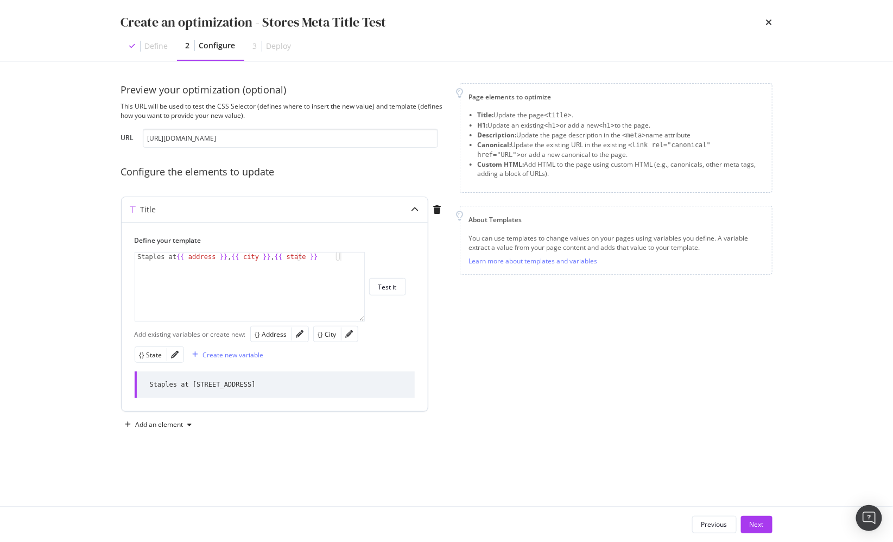
click at [347, 264] on div "Staples at {{ address }} , {{ city }} , {{ state }}" at bounding box center [250, 295] width 231 height 86
click at [484, 328] on div "Page elements to optimize Title: Update the page <title> . H1: Update an existi…" at bounding box center [616, 258] width 313 height 350
click at [449, 243] on div "Preview your optimization (optional) This URL will be used to test the CSS Sele…" at bounding box center [446, 258] width 651 height 350
click at [443, 162] on div "Preview your optimization (optional) This URL will be used to test the CSS Sele…" at bounding box center [284, 258] width 326 height 350
click at [403, 169] on div "Configure the elements to update" at bounding box center [284, 172] width 326 height 14
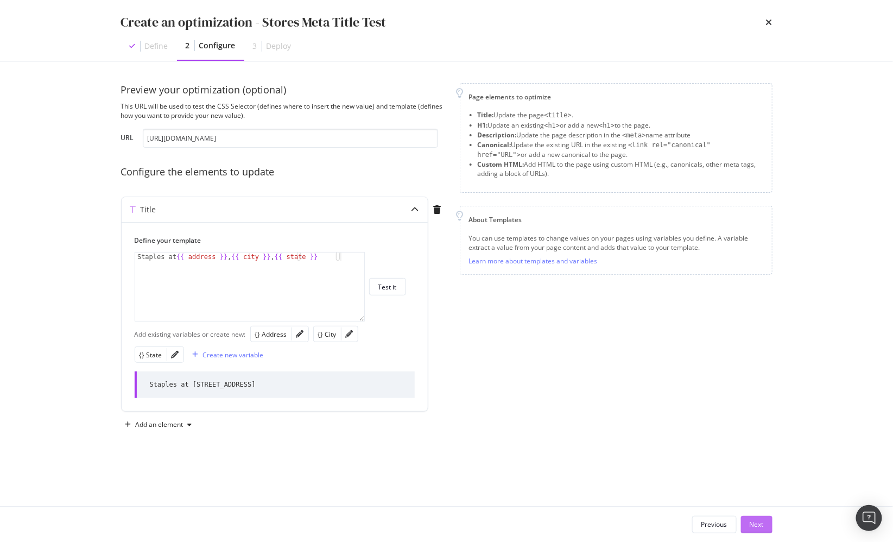
click at [755, 523] on div "Next" at bounding box center [756, 523] width 14 height 9
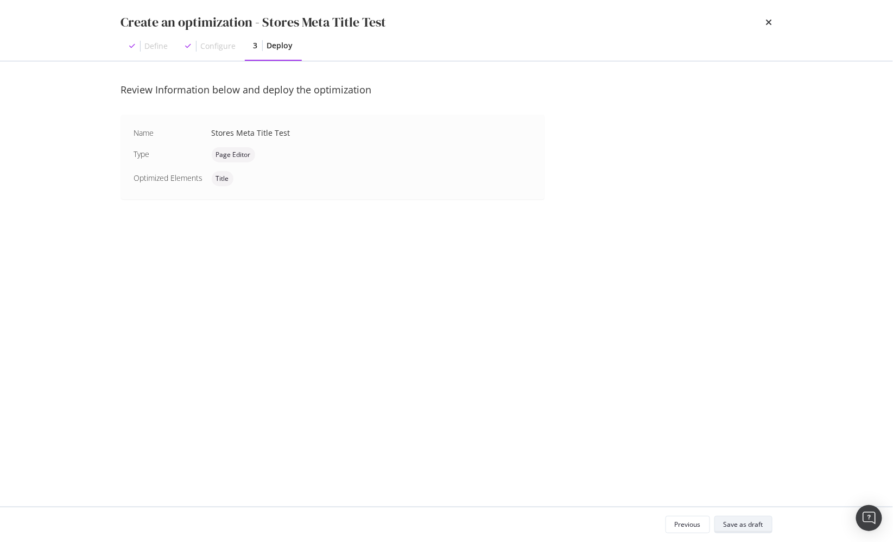
click at [748, 526] on div "Save as draft" at bounding box center [743, 523] width 40 height 9
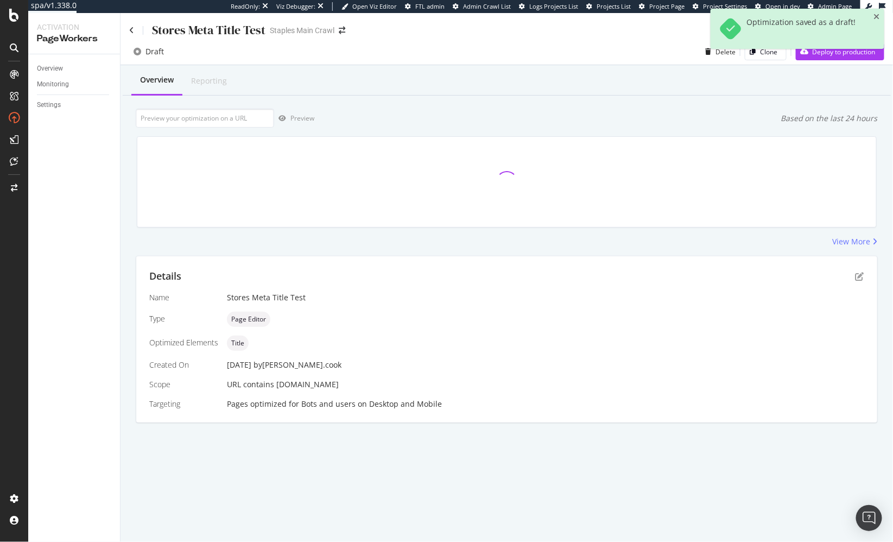
click at [448, 242] on div "View More" at bounding box center [507, 241] width 742 height 11
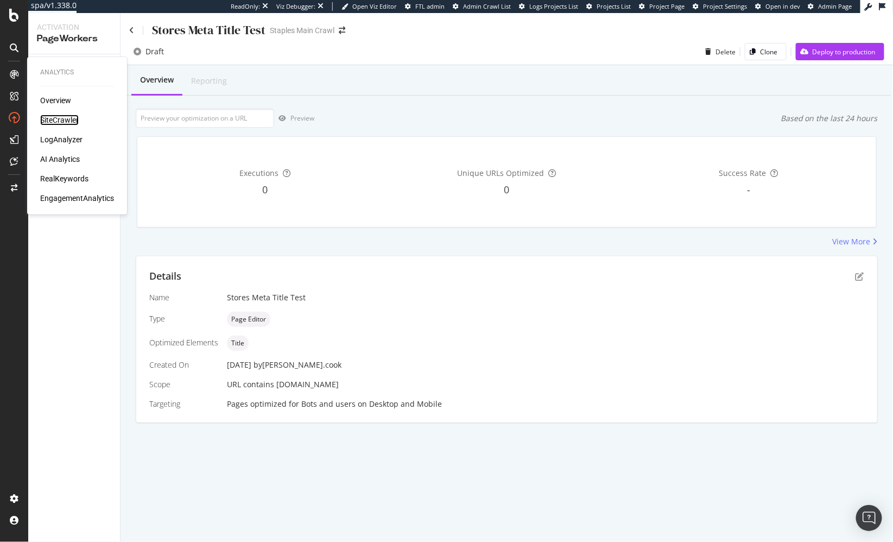
click at [71, 120] on div "SiteCrawler" at bounding box center [59, 120] width 39 height 11
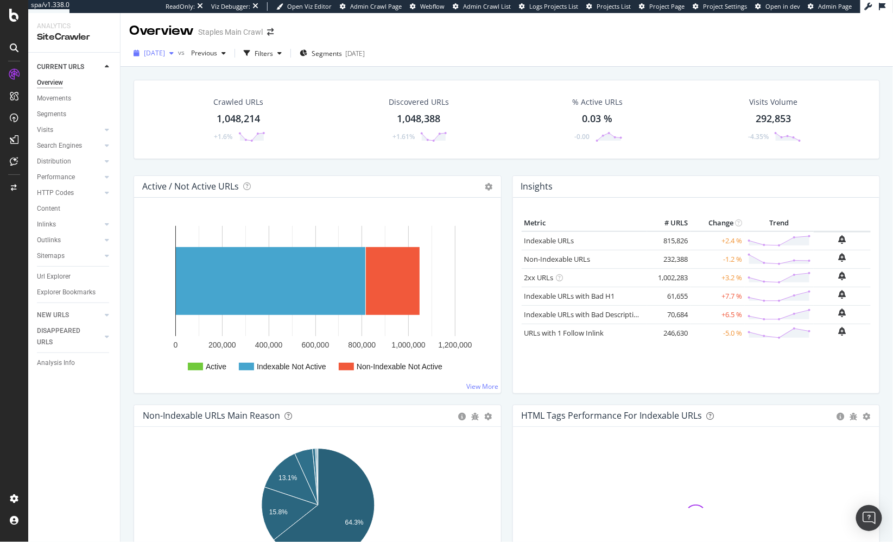
click at [150, 50] on span "[DATE]" at bounding box center [154, 52] width 21 height 9
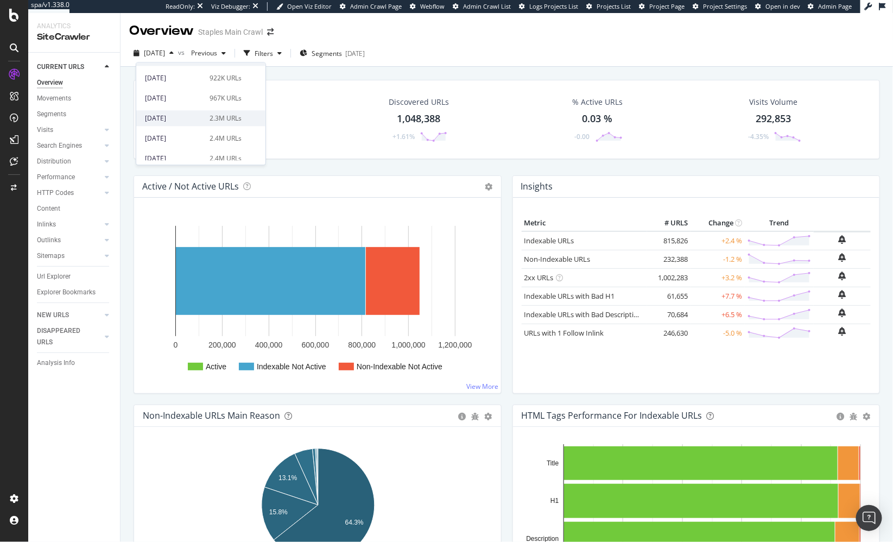
scroll to position [419, 0]
click at [193, 131] on div "2025 Feb. 1st" at bounding box center [174, 133] width 58 height 10
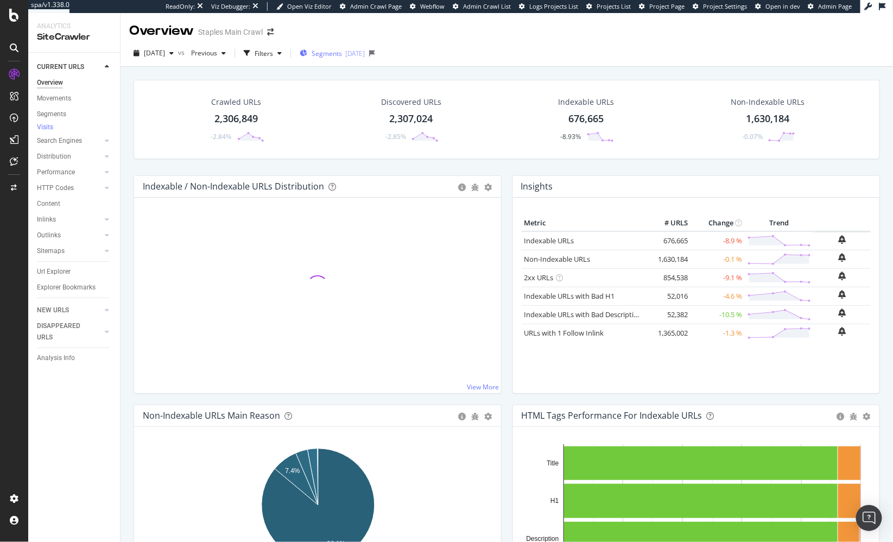
click at [342, 55] on span "Segments" at bounding box center [327, 53] width 30 height 9
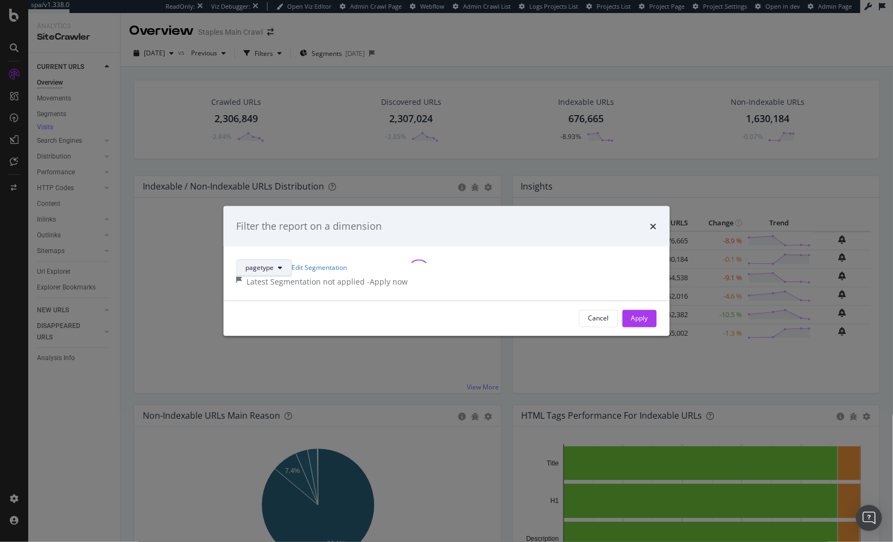
click at [291, 259] on button "pagetype" at bounding box center [263, 267] width 55 height 17
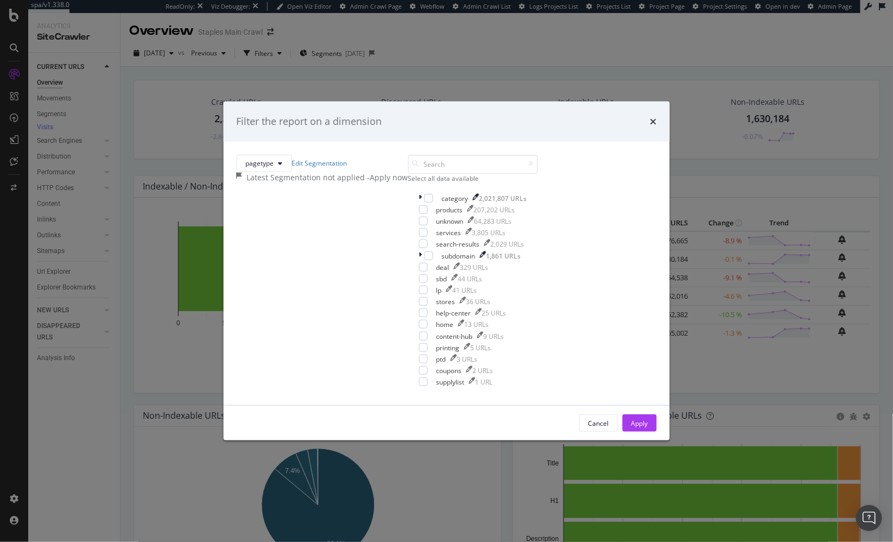
drag, startPoint x: 515, startPoint y: 117, endPoint x: 558, endPoint y: 95, distance: 48.5
click at [516, 142] on div "pagetype Edit Segmentation Latest Segmentation not applied - Apply now Select a…" at bounding box center [446, 274] width 447 height 264
drag, startPoint x: 550, startPoint y: 93, endPoint x: 353, endPoint y: 121, distance: 199.0
click at [650, 117] on icon "times" at bounding box center [653, 121] width 7 height 9
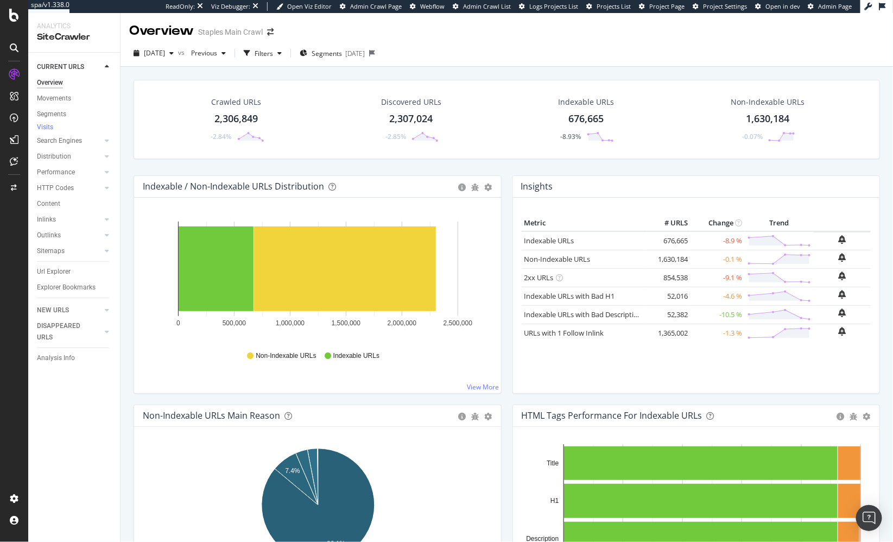
drag, startPoint x: 56, startPoint y: 112, endPoint x: 145, endPoint y: 112, distance: 89.0
click at [56, 112] on div "Segments" at bounding box center [51, 114] width 29 height 11
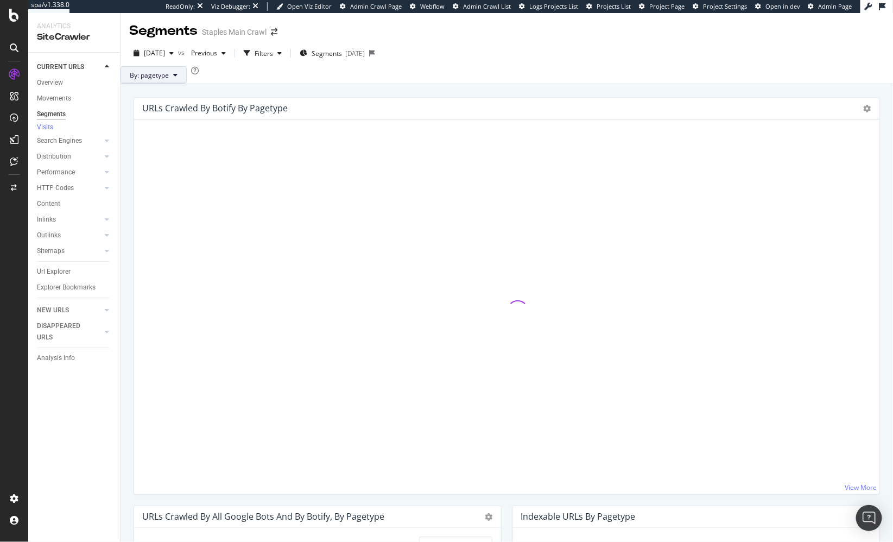
click at [180, 84] on button "By: pagetype" at bounding box center [153, 74] width 66 height 17
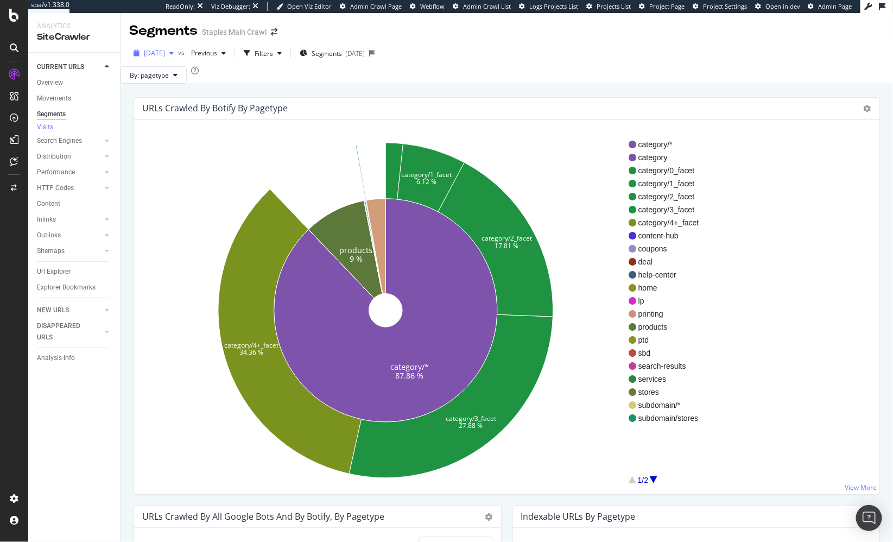
click at [165, 50] on span "2025 Feb. 1st" at bounding box center [154, 52] width 21 height 9
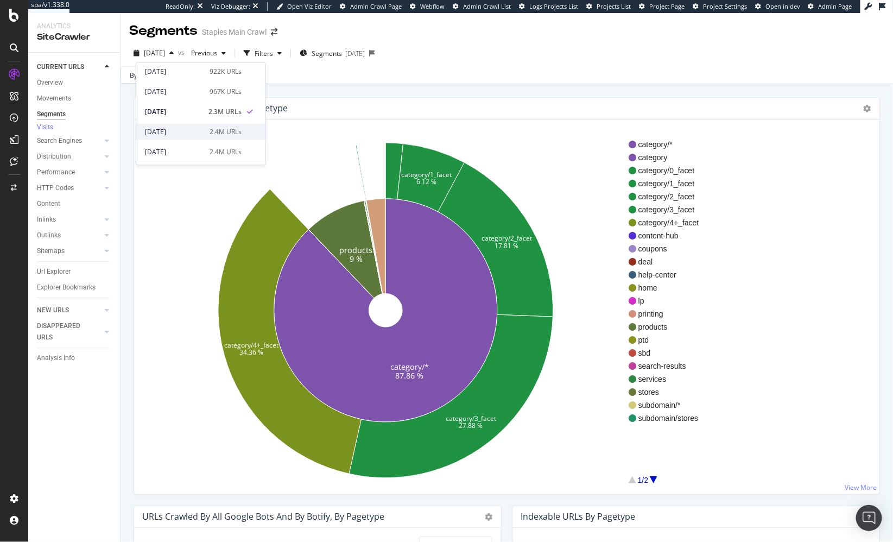
scroll to position [446, 0]
click at [197, 85] on div "2025 Mar. 21st" at bounding box center [174, 85] width 58 height 10
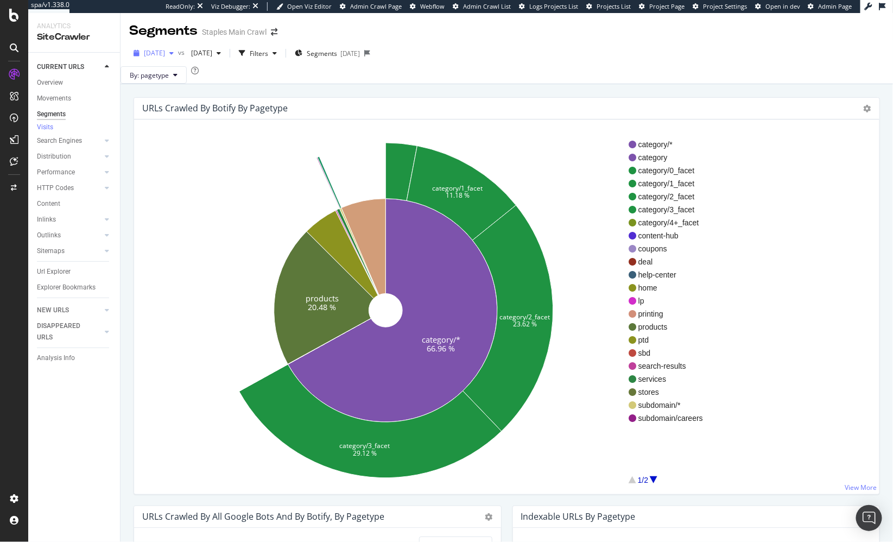
click at [165, 56] on span "2025 Mar. 21st" at bounding box center [154, 52] width 21 height 9
click at [224, 97] on div "2025 Oct. 3rd 1.0M URLs" at bounding box center [200, 91] width 129 height 16
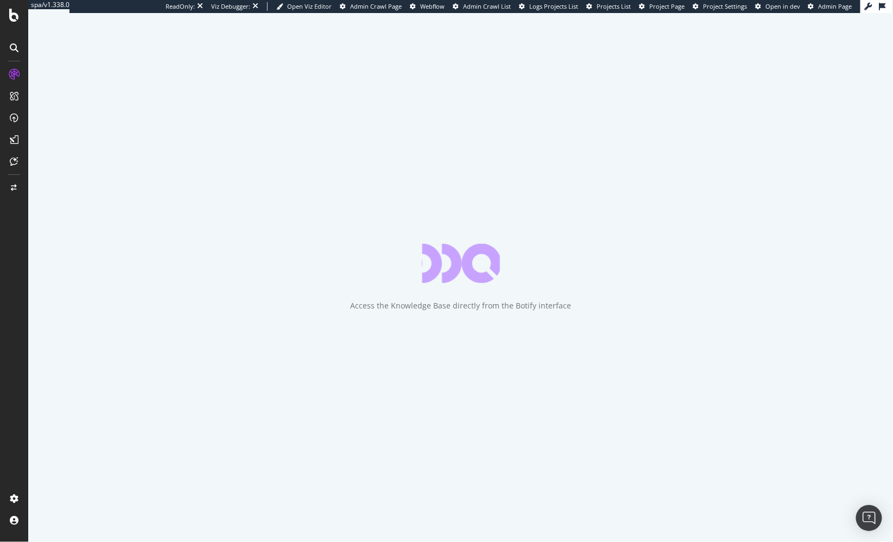
click at [30, 232] on div "Access the Knowledge Base directly from the Botify interface" at bounding box center [460, 277] width 865 height 529
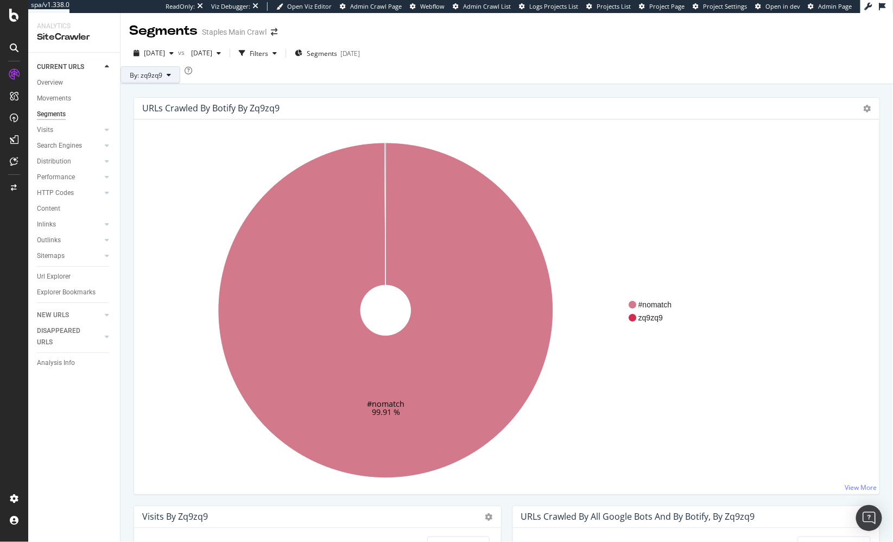
click at [162, 80] on span "By: zq9zq9" at bounding box center [146, 75] width 33 height 9
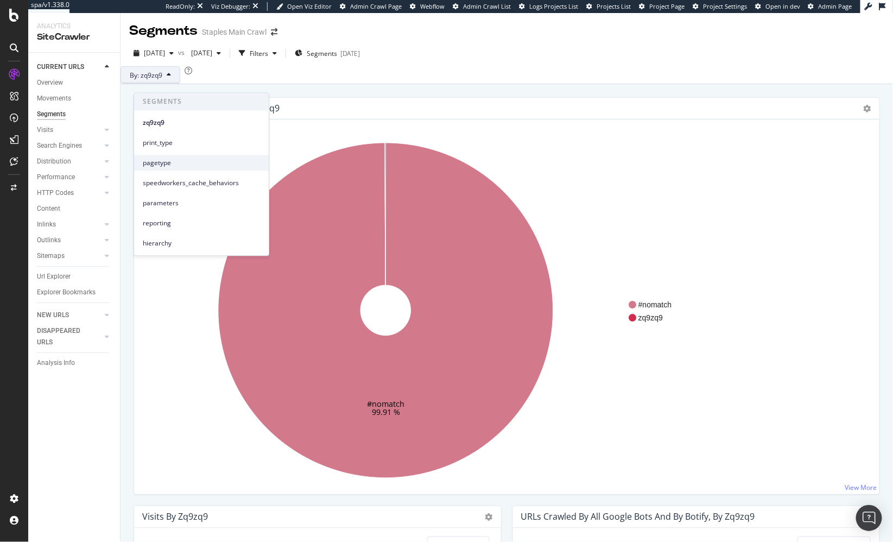
click at [189, 159] on span "pagetype" at bounding box center [201, 163] width 117 height 10
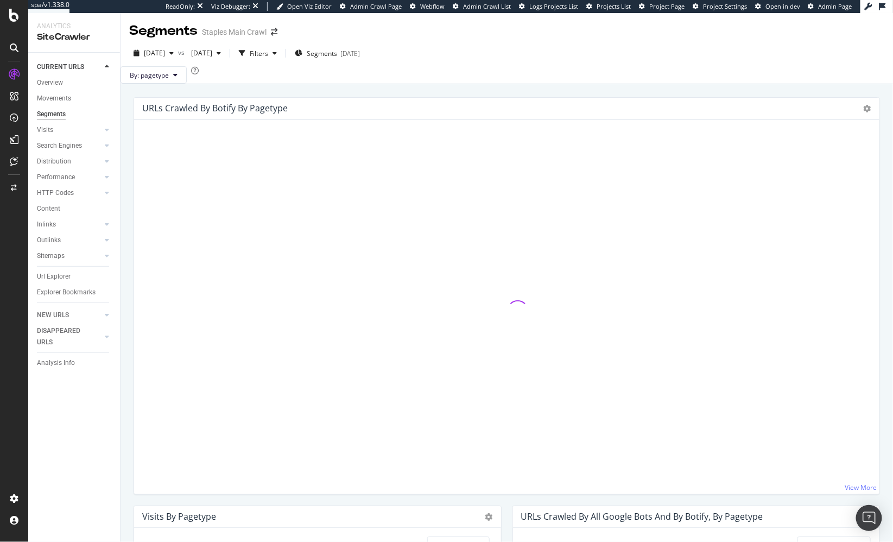
click at [126, 205] on div "URLs Crawled By Botify By pagetype Sunburst Treemap Table Expand Export as CSV …" at bounding box center [506, 348] width 772 height 529
drag, startPoint x: 365, startPoint y: 105, endPoint x: 382, endPoint y: 81, distance: 28.9
click at [365, 105] on div "URLs Crawled By Botify By pagetype Sunburst Treemap Table Expand Export as CSV …" at bounding box center [506, 348] width 772 height 529
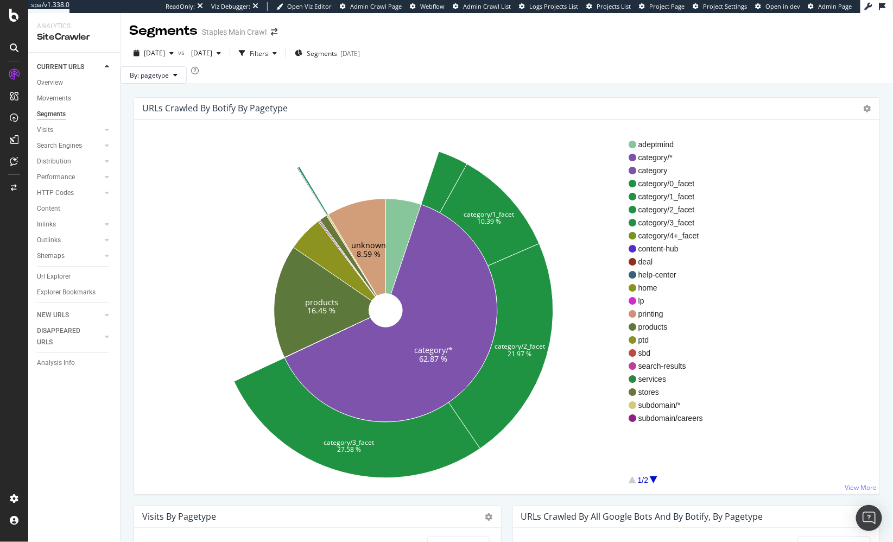
click at [183, 270] on icon "category/* 62.87 % products 16.45 % unknown 8.59 % category/1_facet 10.39 % cat…" at bounding box center [386, 310] width 486 height 335
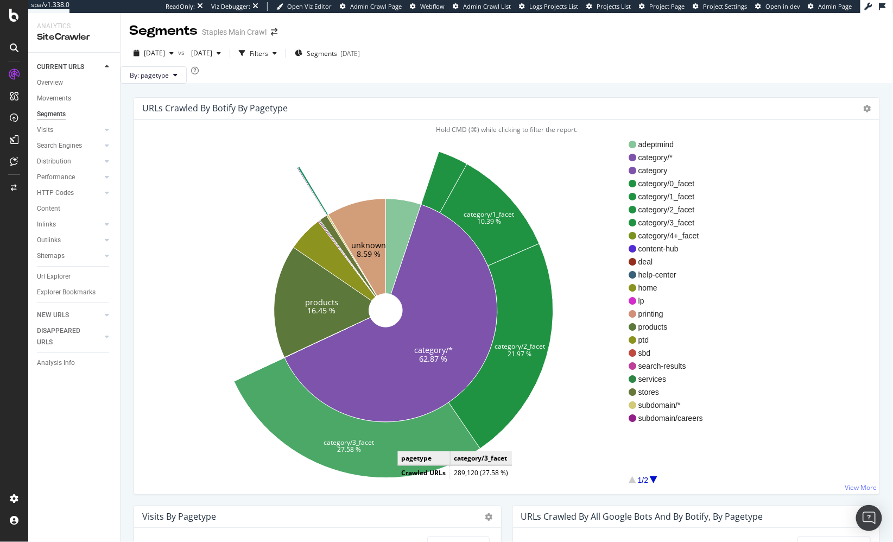
drag, startPoint x: 408, startPoint y: 458, endPoint x: 371, endPoint y: 447, distance: 39.0
click at [408, 457] on icon at bounding box center [357, 417] width 246 height 120
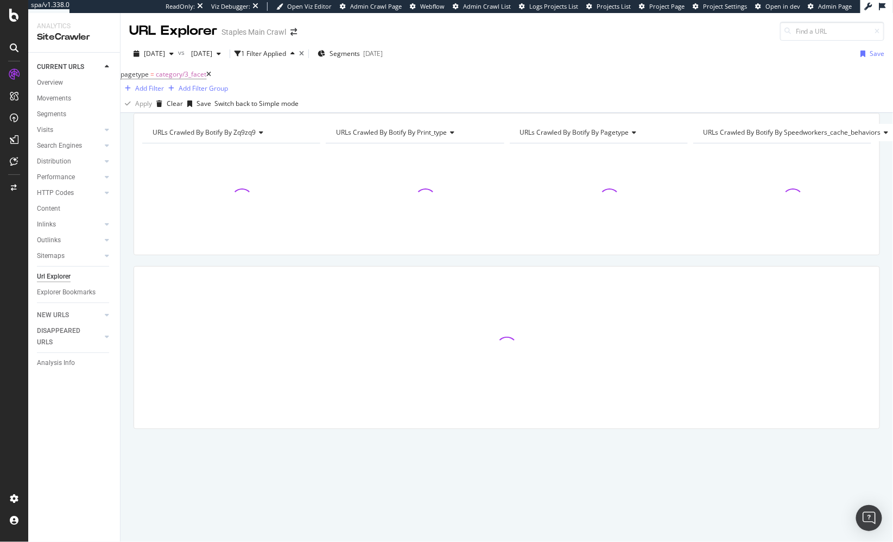
click at [126, 257] on div "URLs Crawled By Botify By zq9zq9 Chart (by Value) Table Expand Export as CSV Ex…" at bounding box center [506, 290] width 772 height 354
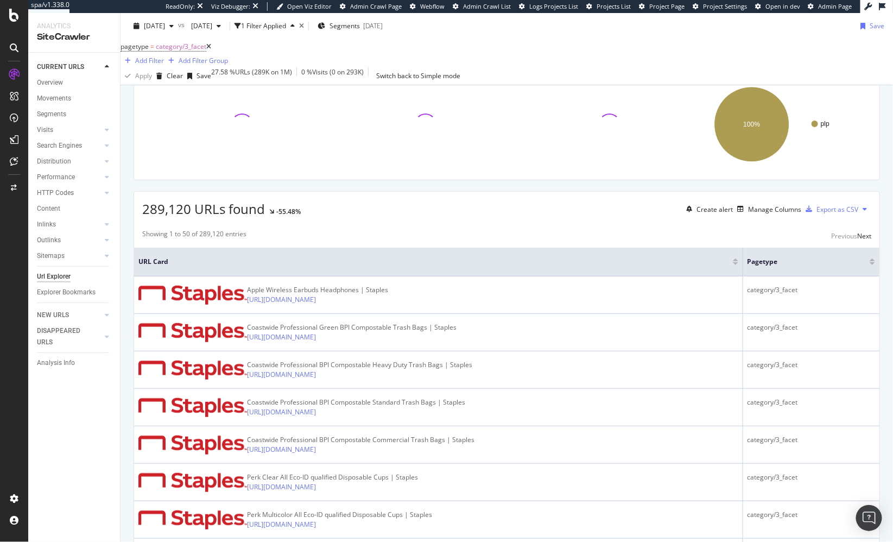
scroll to position [88, 0]
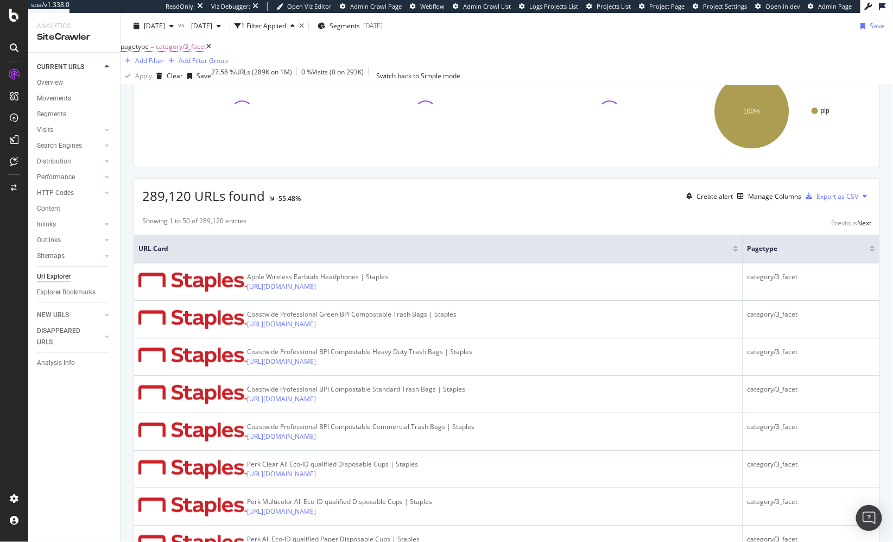
click at [344, 229] on div "Showing 1 to 50 of 289,120 entries Previous Next" at bounding box center [506, 222] width 745 height 13
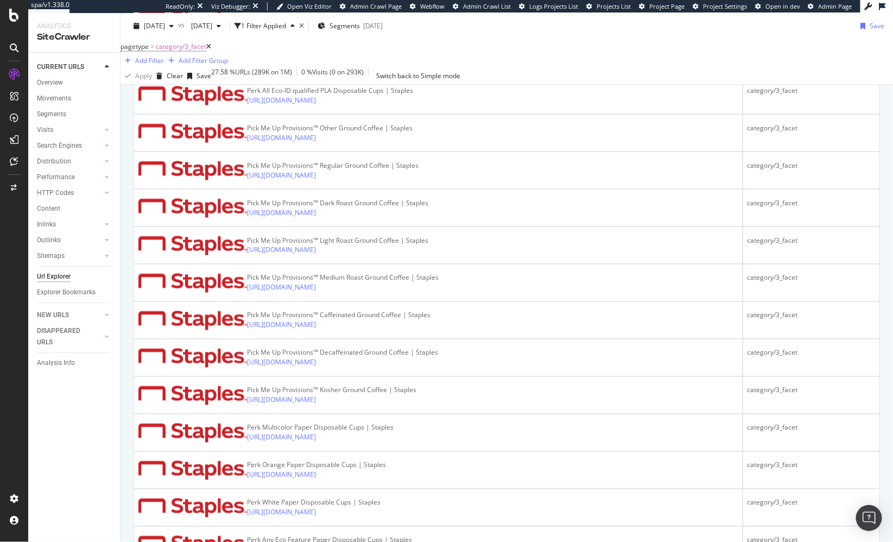
scroll to position [626, 0]
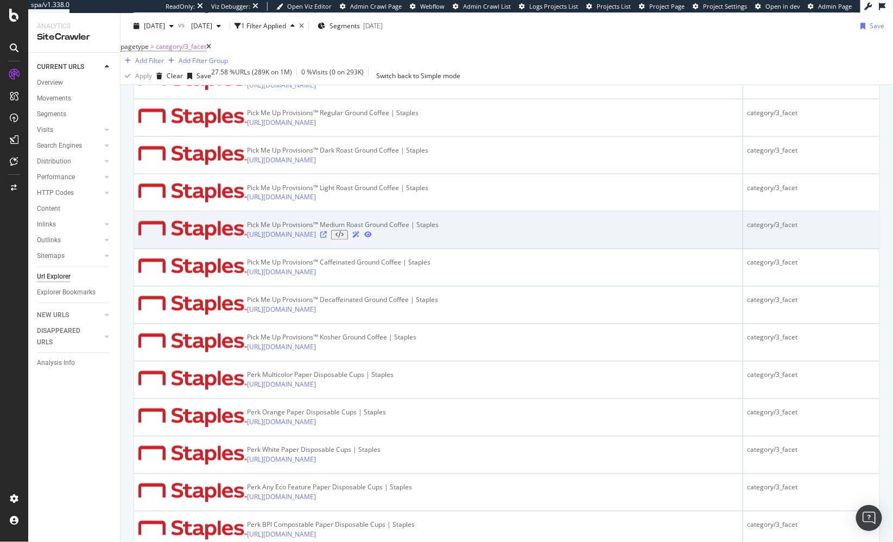
click at [363, 249] on td "Pick Me Up Provisions™ Medium Roast Ground Coffee | Staples https://www.staples…" at bounding box center [438, 230] width 609 height 37
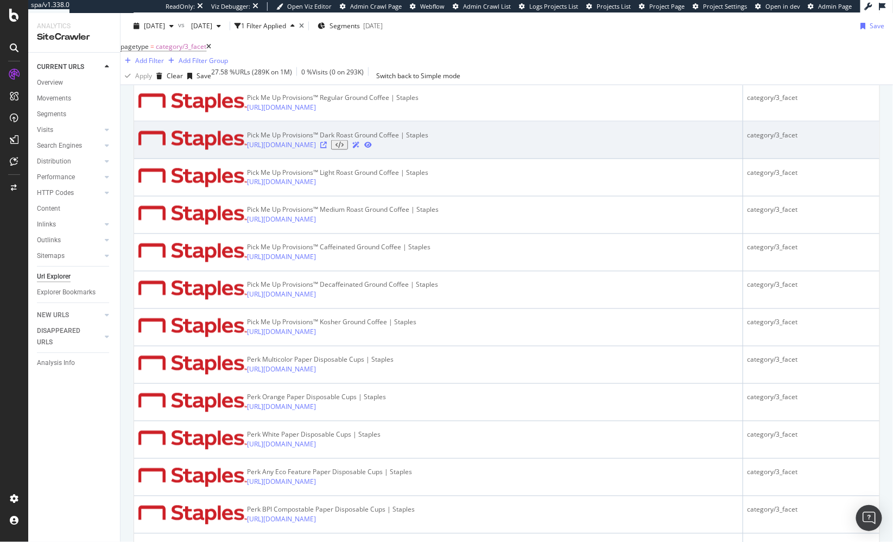
click at [327, 148] on icon at bounding box center [323, 145] width 7 height 7
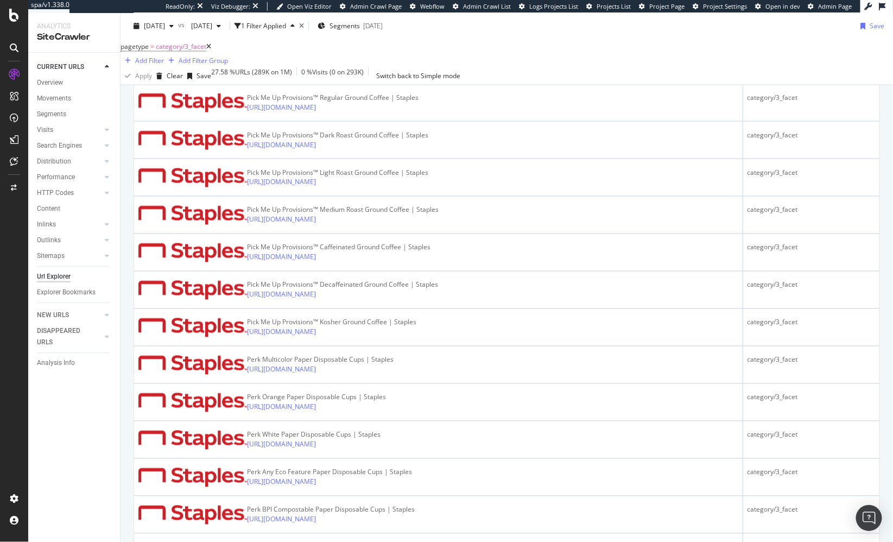
click at [590, 67] on div "pagetype = category/3_facet Add Filter Add Filter Group" at bounding box center [506, 53] width 772 height 28
